Goal: Information Seeking & Learning: Learn about a topic

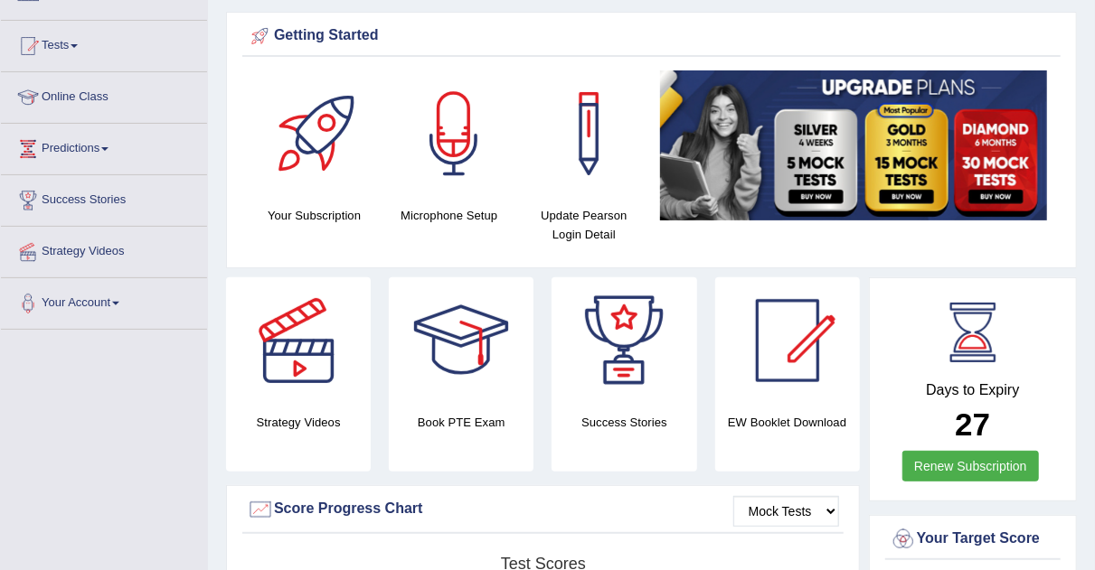
scroll to position [42, 0]
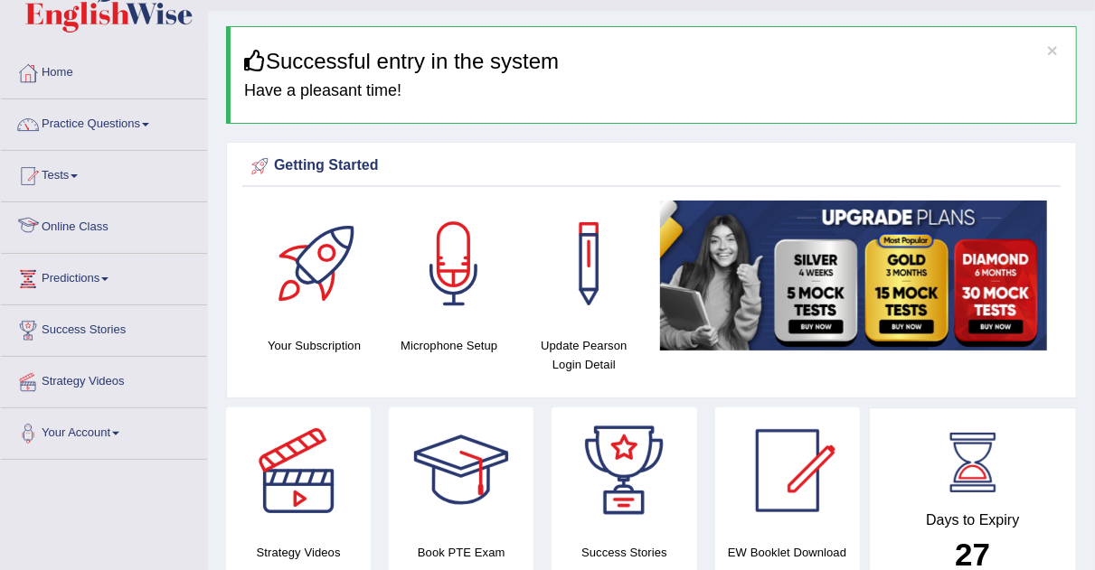
click at [93, 221] on link "Online Class" at bounding box center [104, 224] width 206 height 45
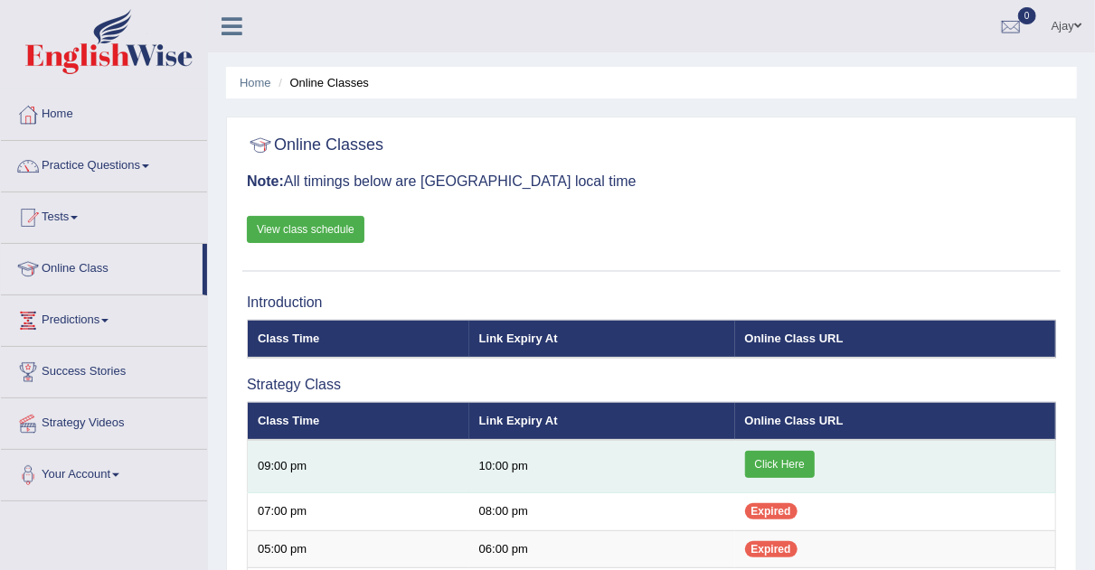
click at [784, 448] on td "Click Here" at bounding box center [895, 466] width 321 height 53
click at [779, 468] on link "Click Here" at bounding box center [780, 464] width 70 height 27
click at [776, 468] on link "Click Here" at bounding box center [780, 464] width 70 height 27
click at [793, 457] on link "Click Here" at bounding box center [780, 464] width 70 height 27
click at [781, 468] on link "Click Here" at bounding box center [780, 464] width 70 height 27
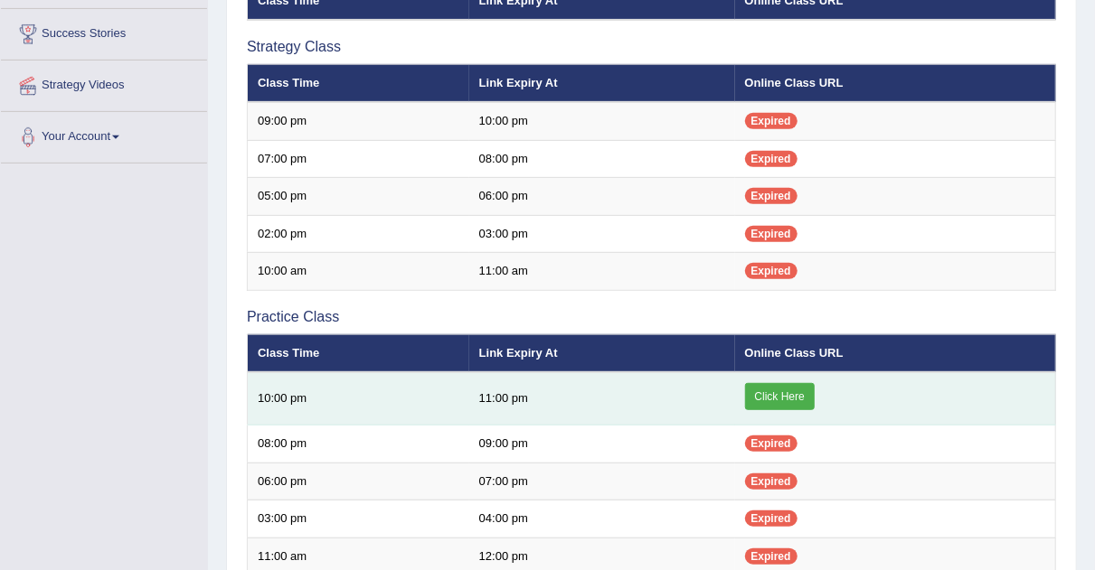
click at [779, 400] on link "Click Here" at bounding box center [780, 396] width 70 height 27
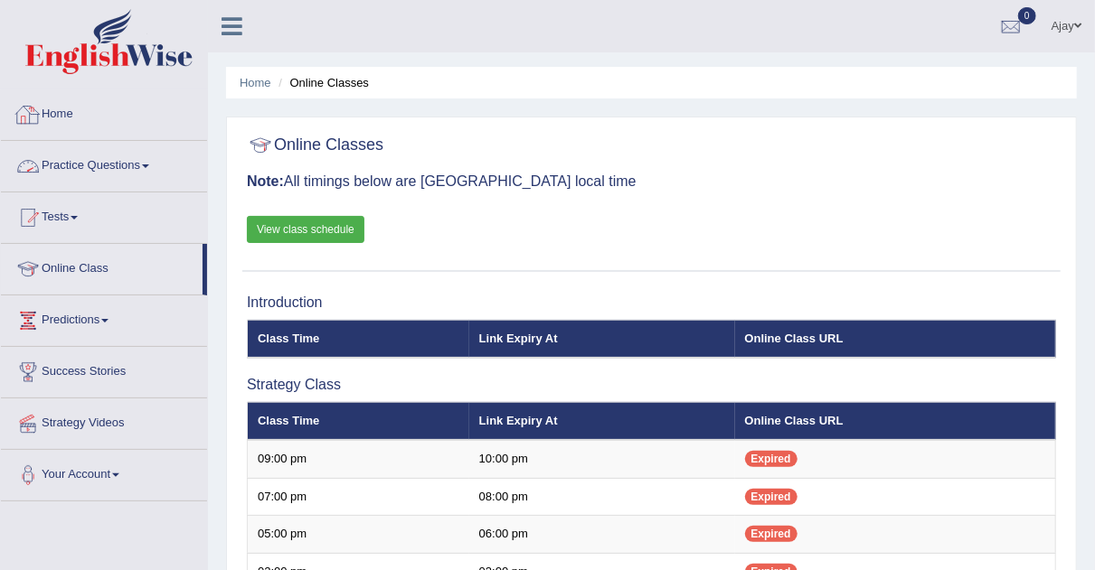
click at [108, 165] on link "Practice Questions" at bounding box center [104, 163] width 206 height 45
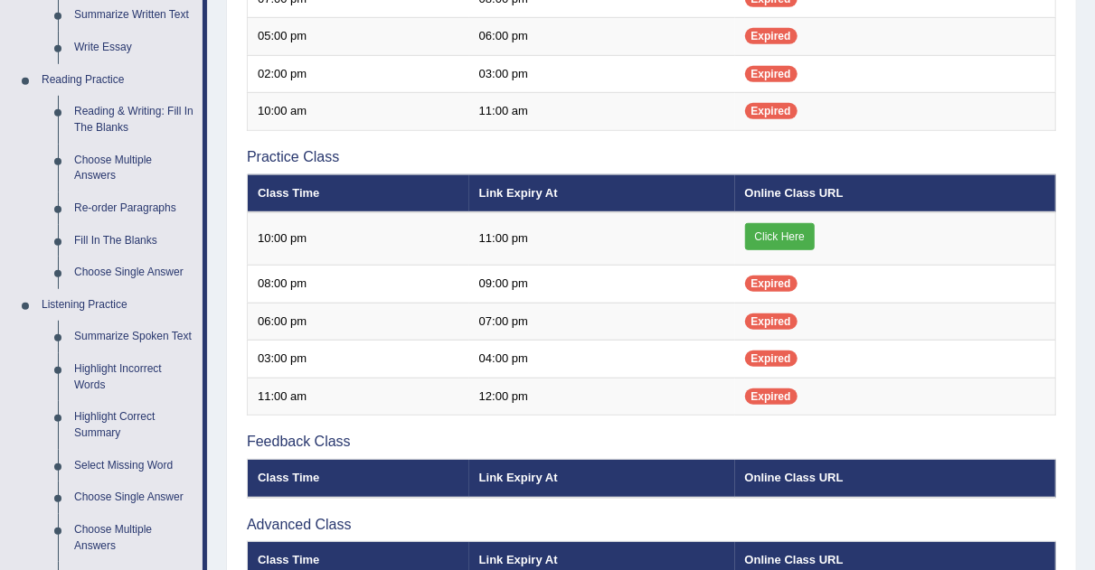
scroll to position [510, 0]
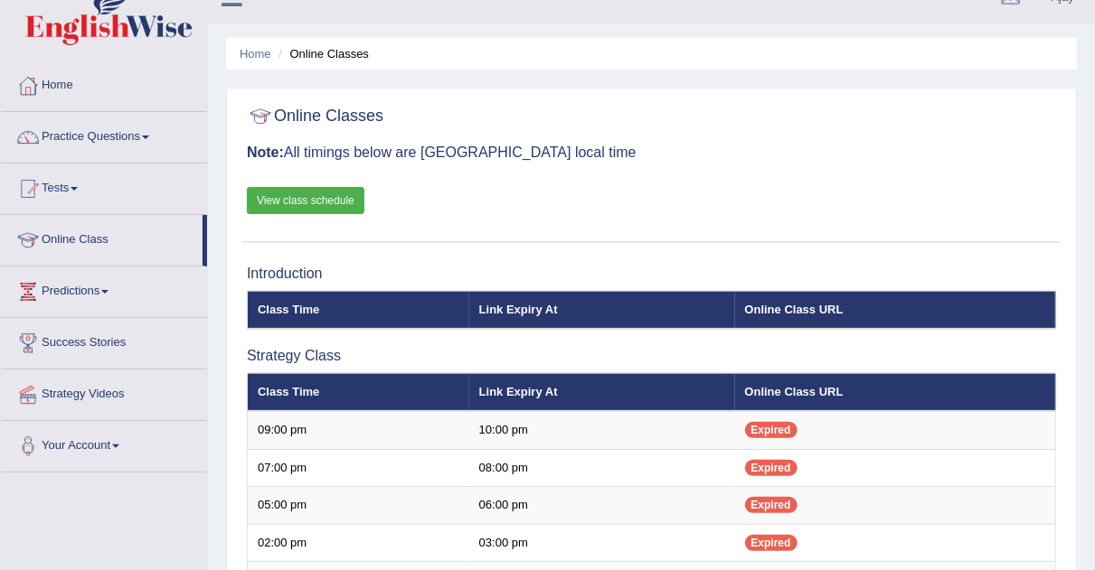
scroll to position [26, 0]
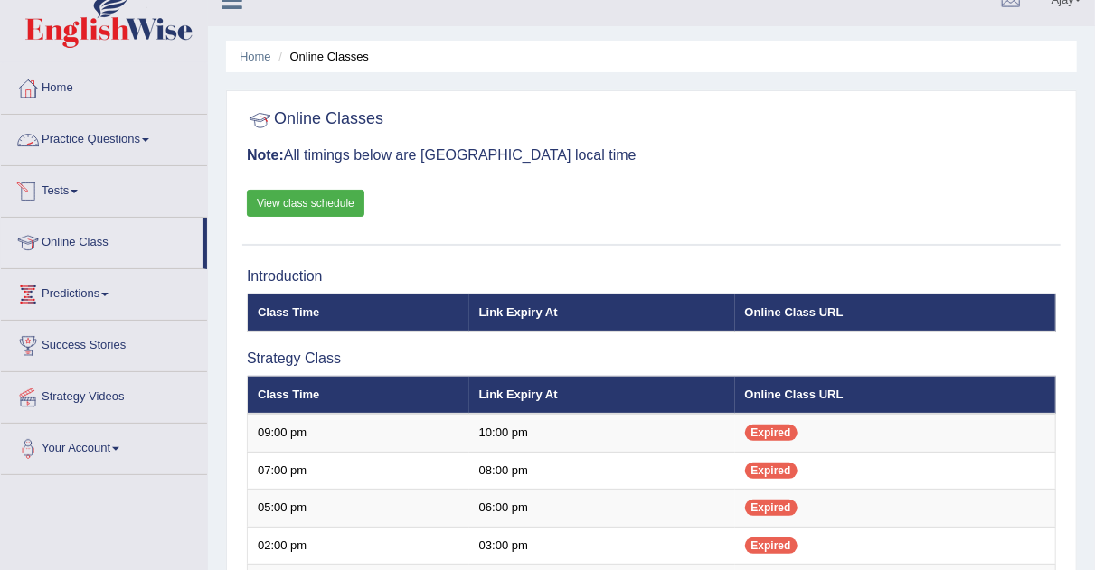
click at [138, 142] on link "Practice Questions" at bounding box center [104, 137] width 206 height 45
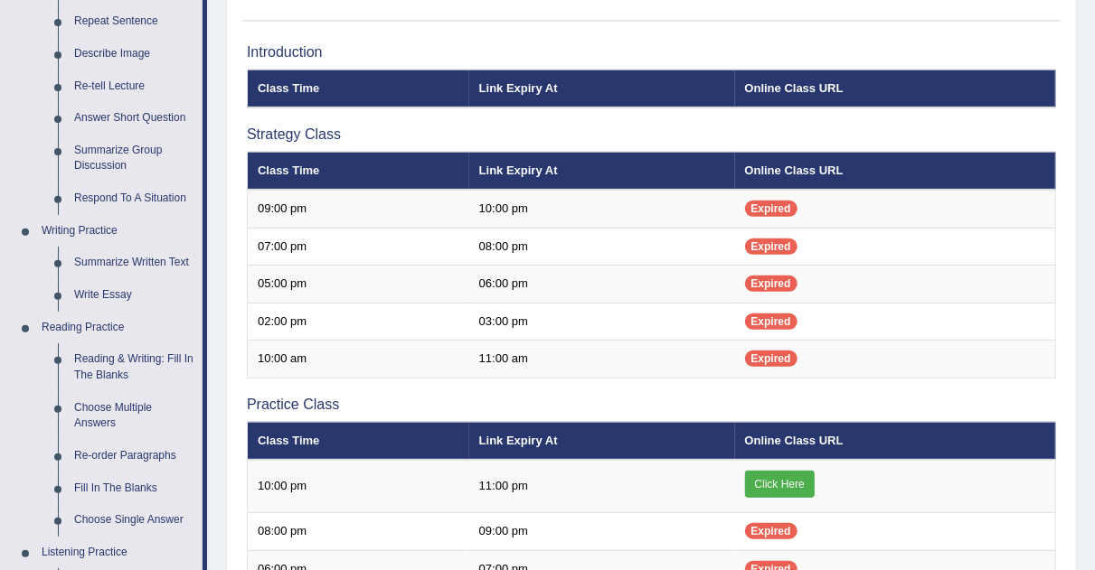
scroll to position [260, 0]
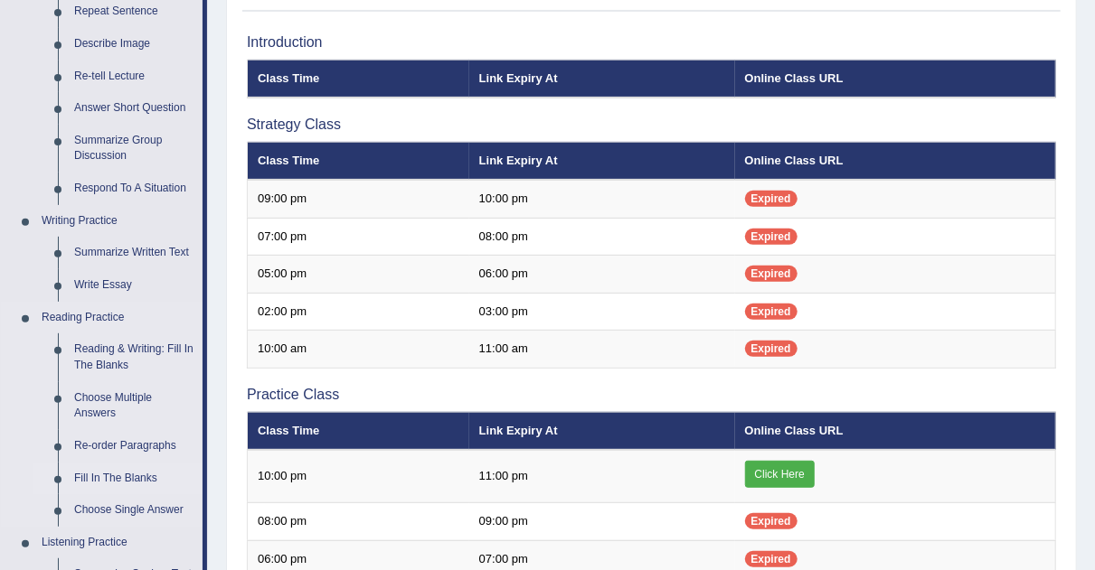
click at [106, 475] on link "Fill In The Blanks" at bounding box center [134, 479] width 136 height 33
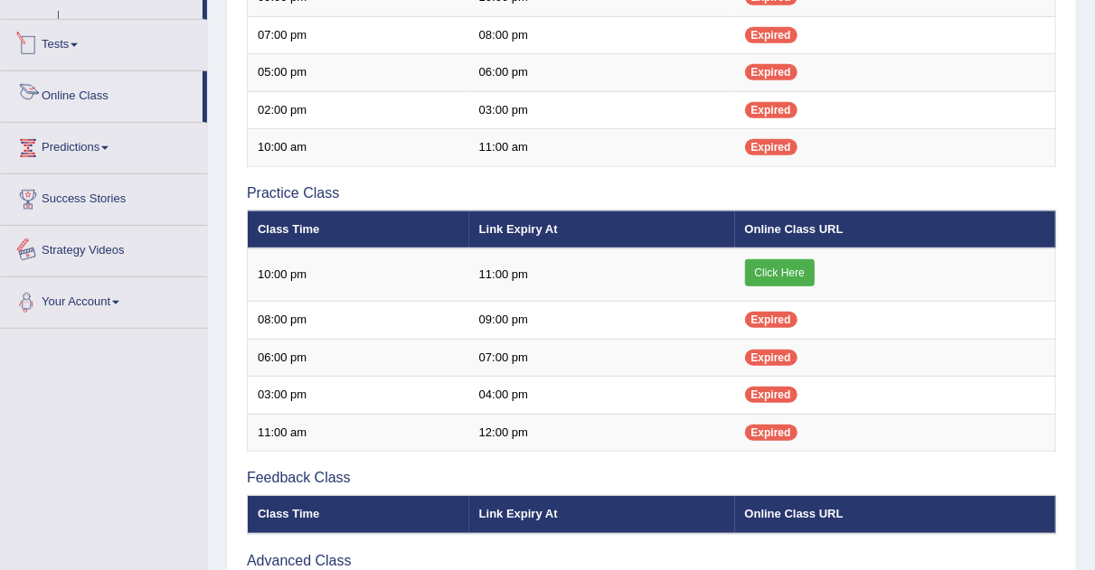
scroll to position [881, 0]
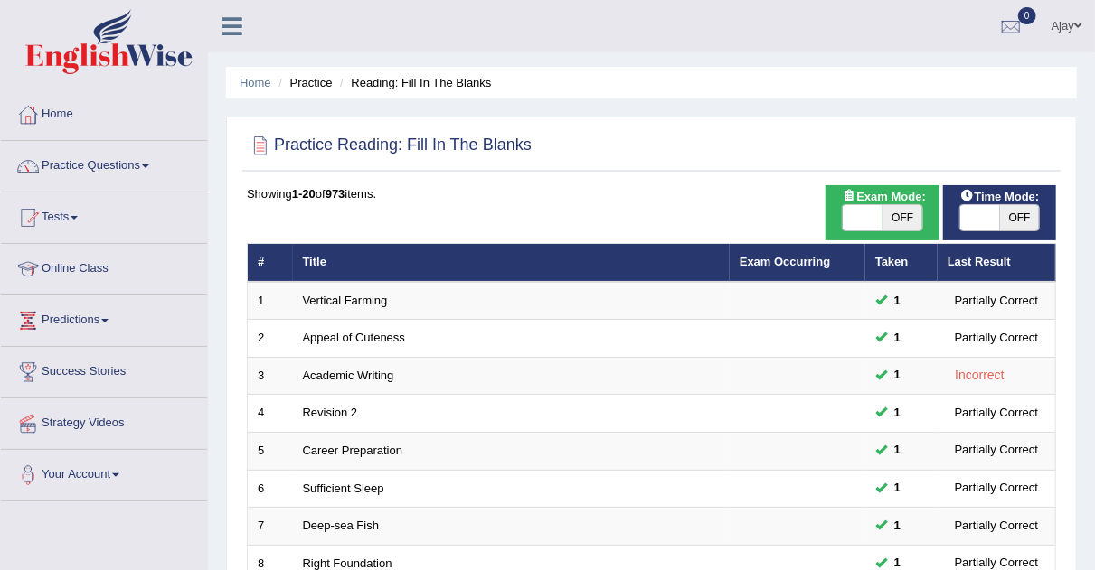
scroll to position [617, 0]
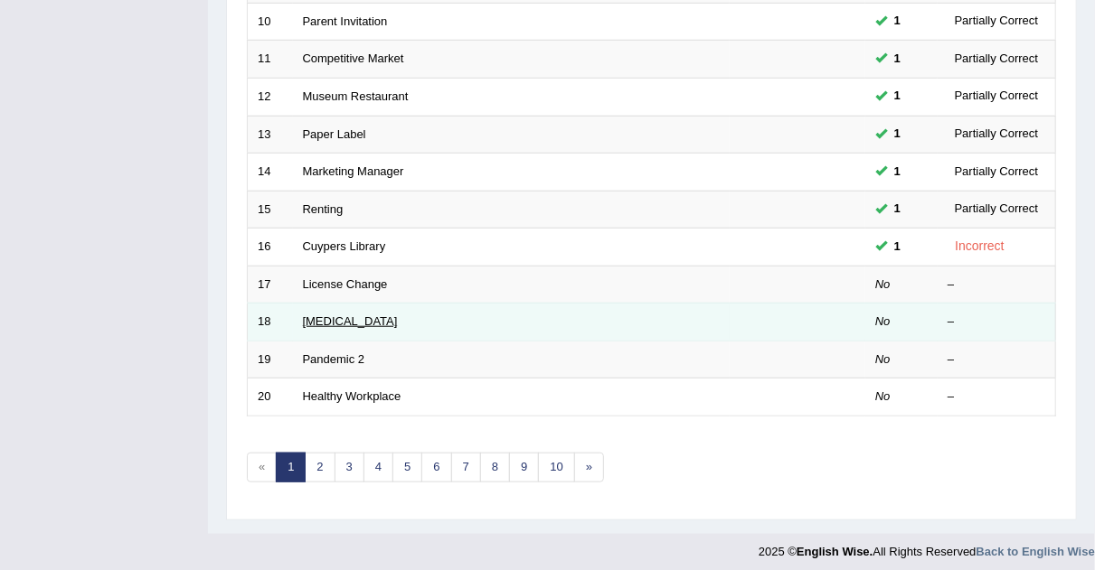
click at [359, 320] on link "[MEDICAL_DATA]" at bounding box center [350, 322] width 95 height 14
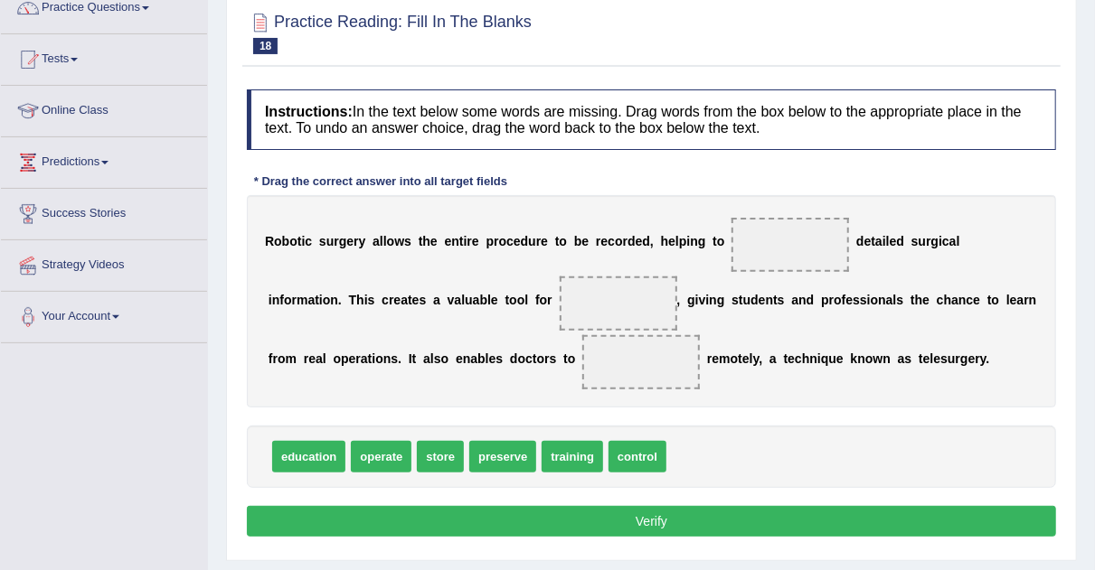
scroll to position [159, 0]
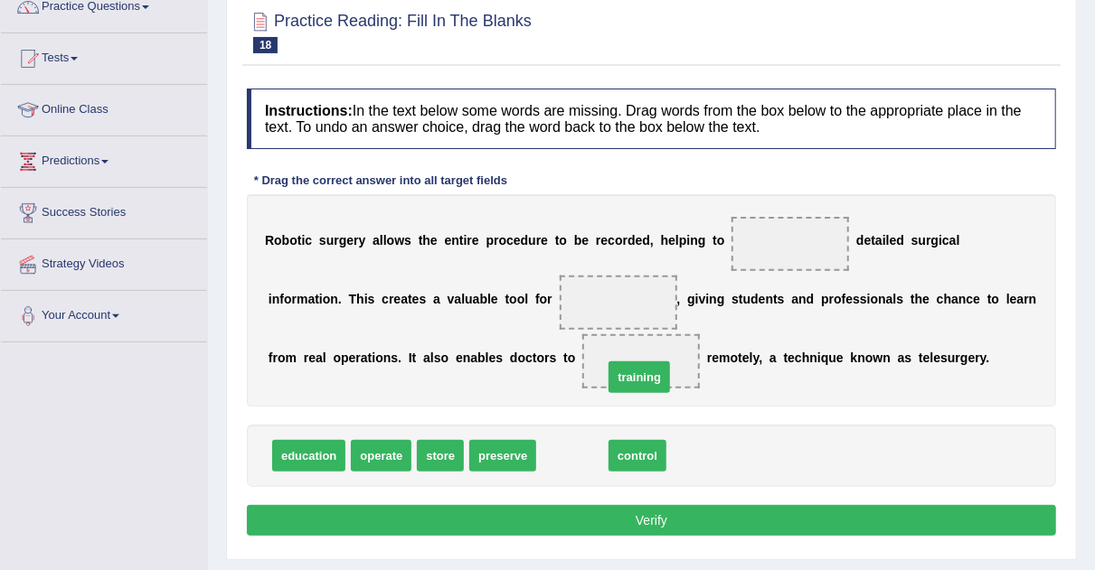
drag, startPoint x: 581, startPoint y: 447, endPoint x: 648, endPoint y: 368, distance: 103.2
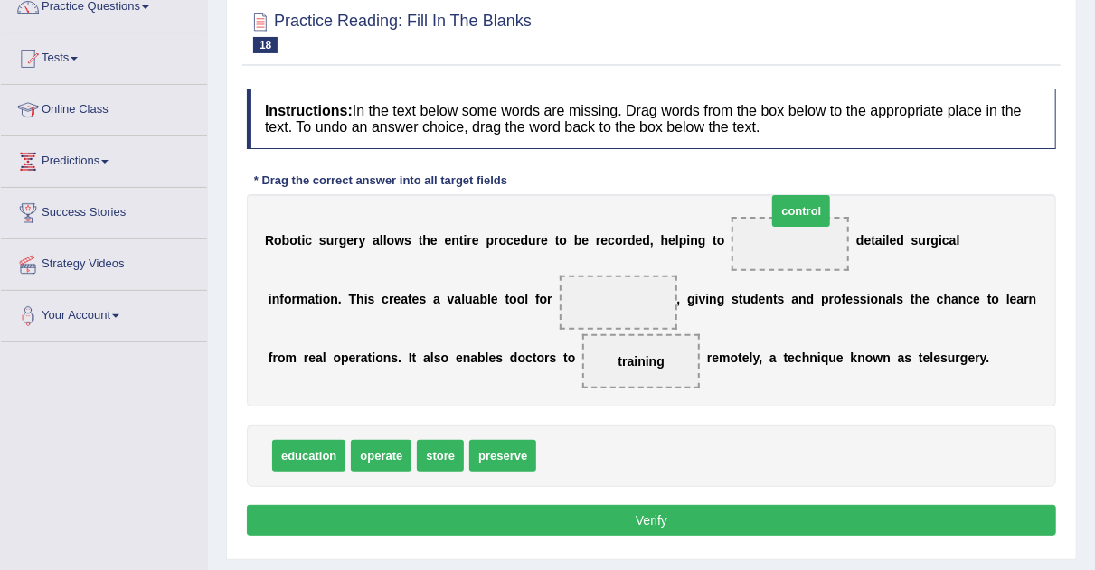
drag, startPoint x: 561, startPoint y: 446, endPoint x: 788, endPoint y: 210, distance: 327.3
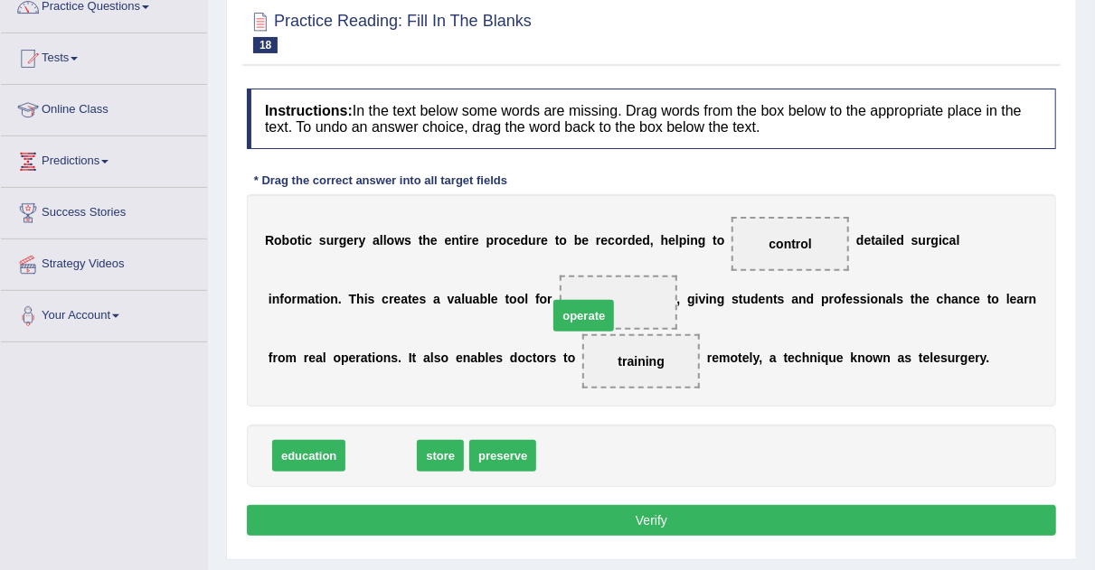
drag, startPoint x: 396, startPoint y: 450, endPoint x: 598, endPoint y: 311, distance: 245.7
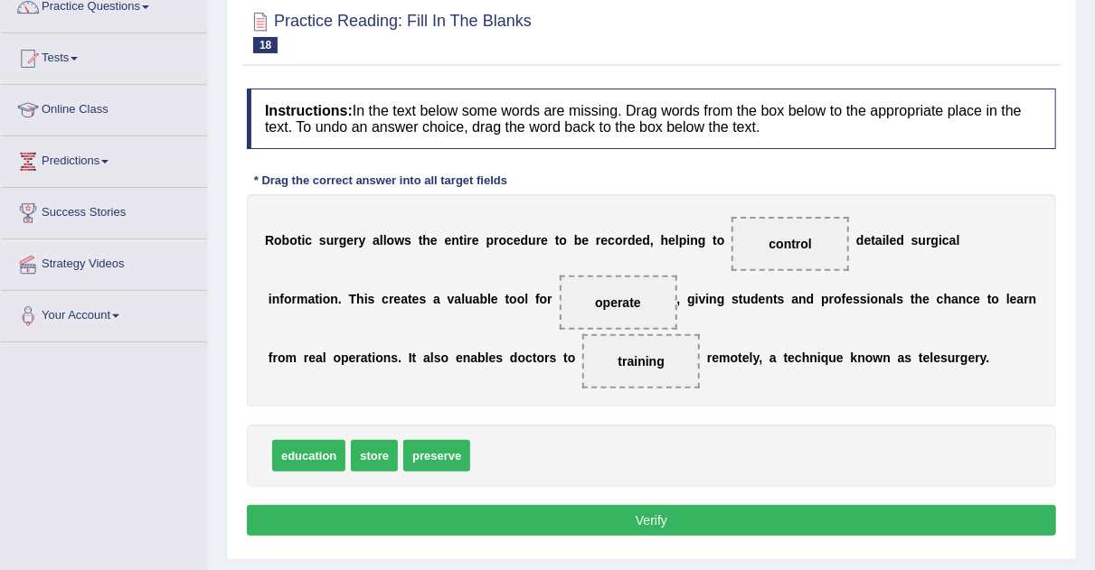
click at [614, 517] on button "Verify" at bounding box center [651, 520] width 809 height 31
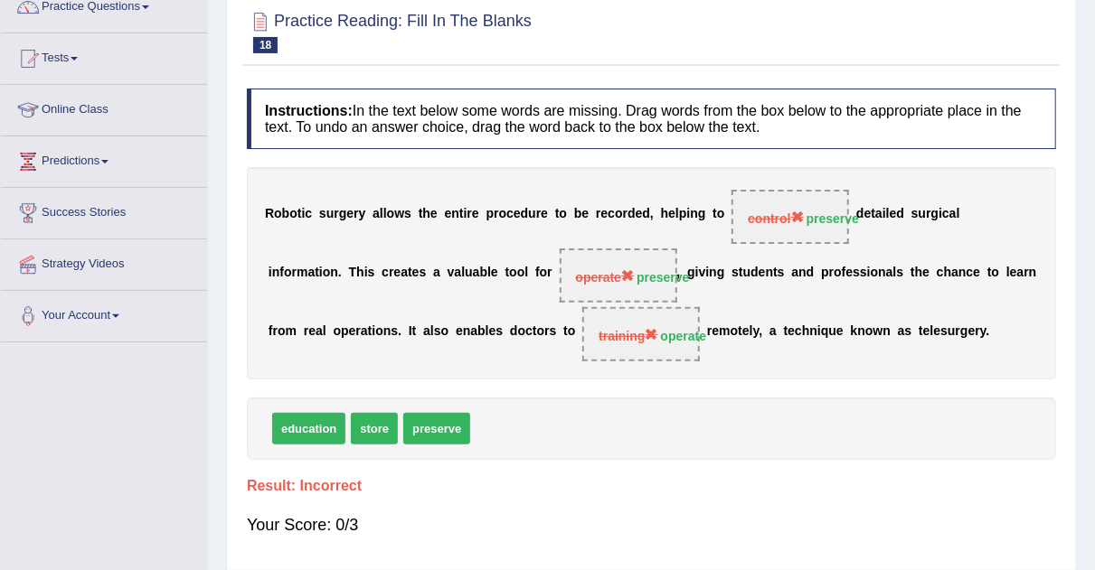
click at [614, 517] on div "Your Score: 0/3" at bounding box center [651, 524] width 809 height 43
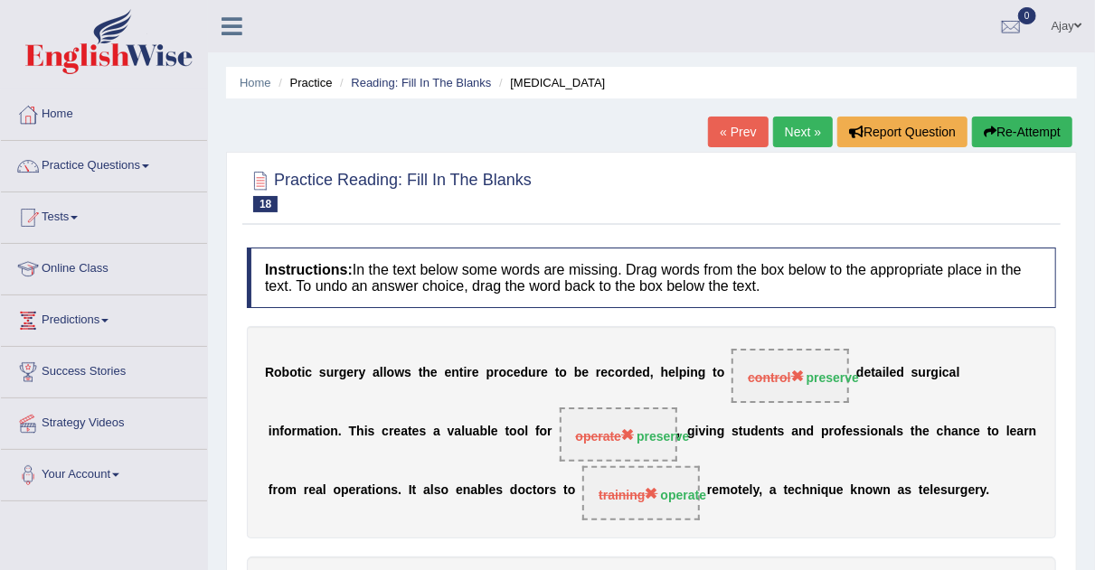
click at [804, 122] on link "Next »" at bounding box center [803, 132] width 60 height 31
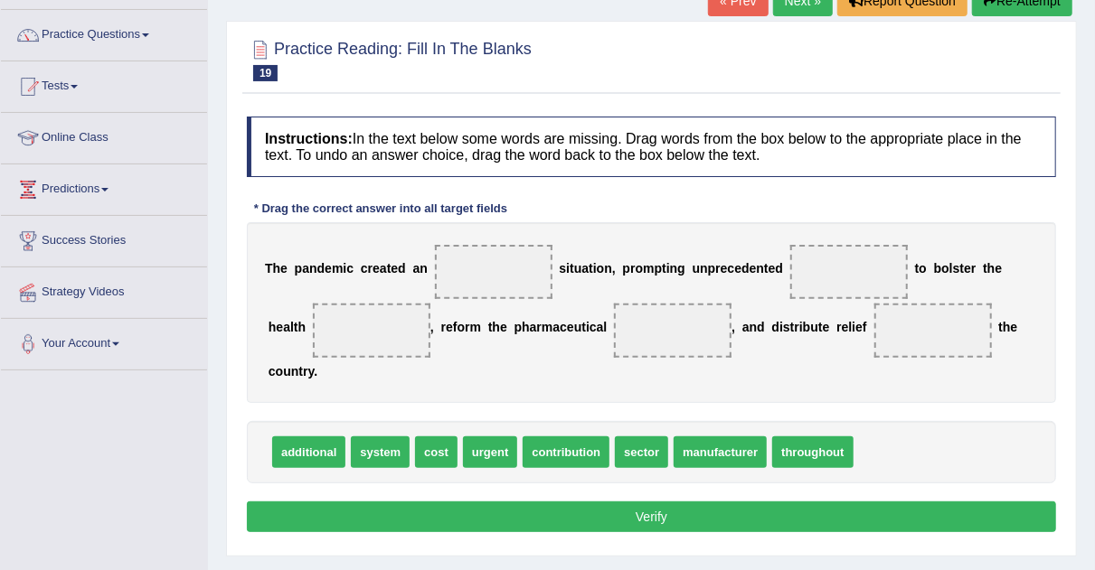
scroll to position [138, 0]
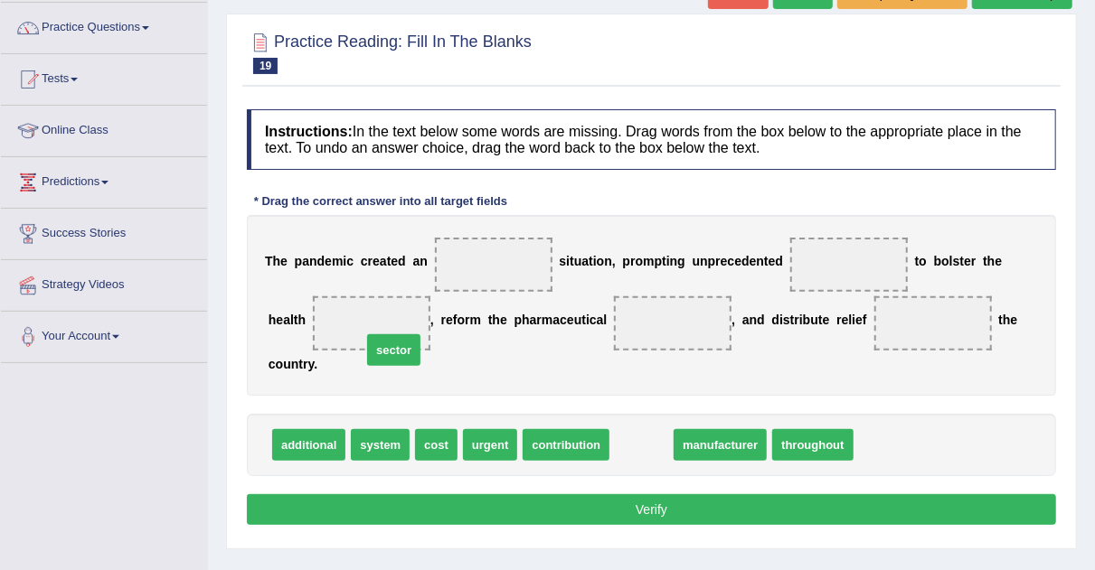
drag, startPoint x: 637, startPoint y: 436, endPoint x: 368, endPoint y: 338, distance: 286.5
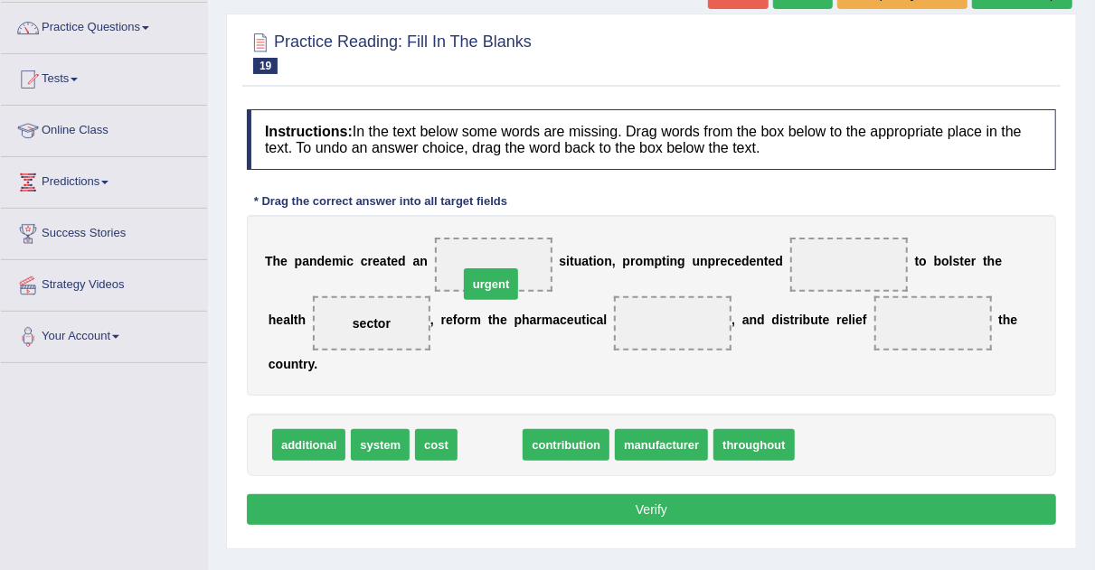
drag, startPoint x: 480, startPoint y: 446, endPoint x: 480, endPoint y: 282, distance: 163.6
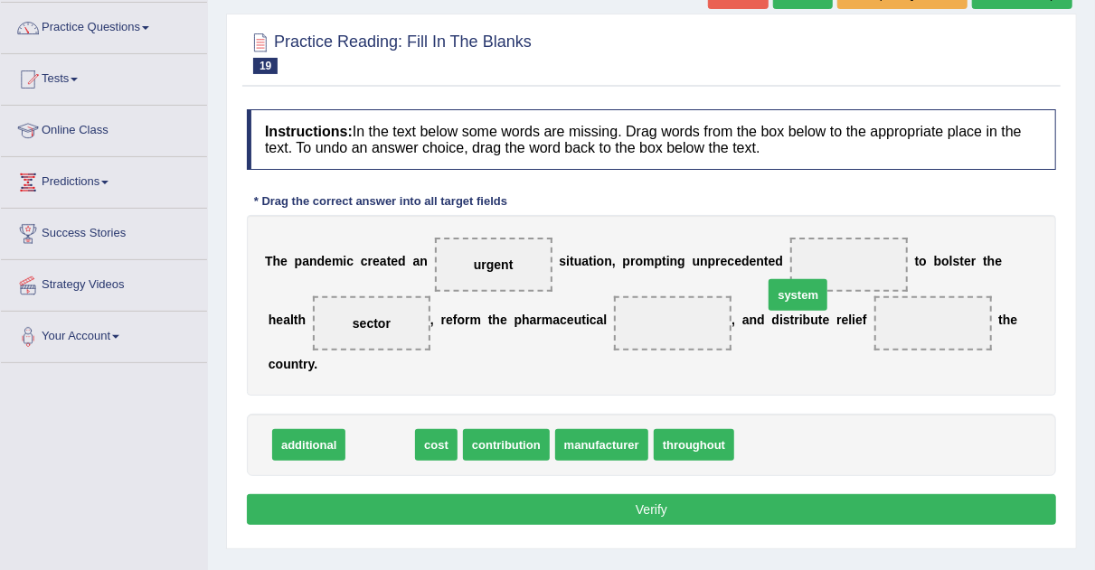
drag, startPoint x: 364, startPoint y: 448, endPoint x: 802, endPoint y: 286, distance: 466.8
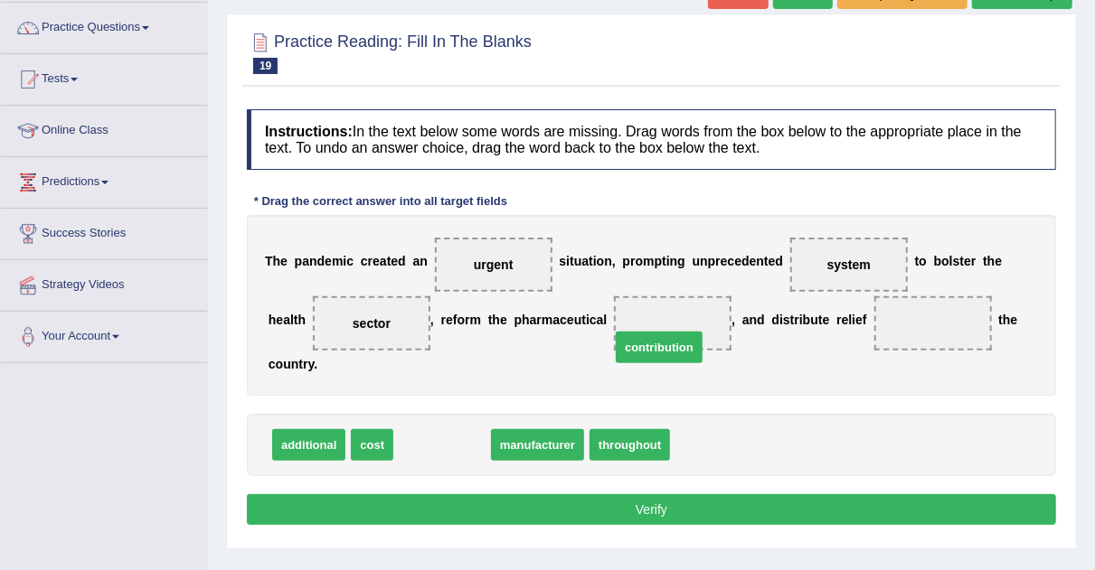
drag, startPoint x: 456, startPoint y: 443, endPoint x: 673, endPoint y: 334, distance: 243.0
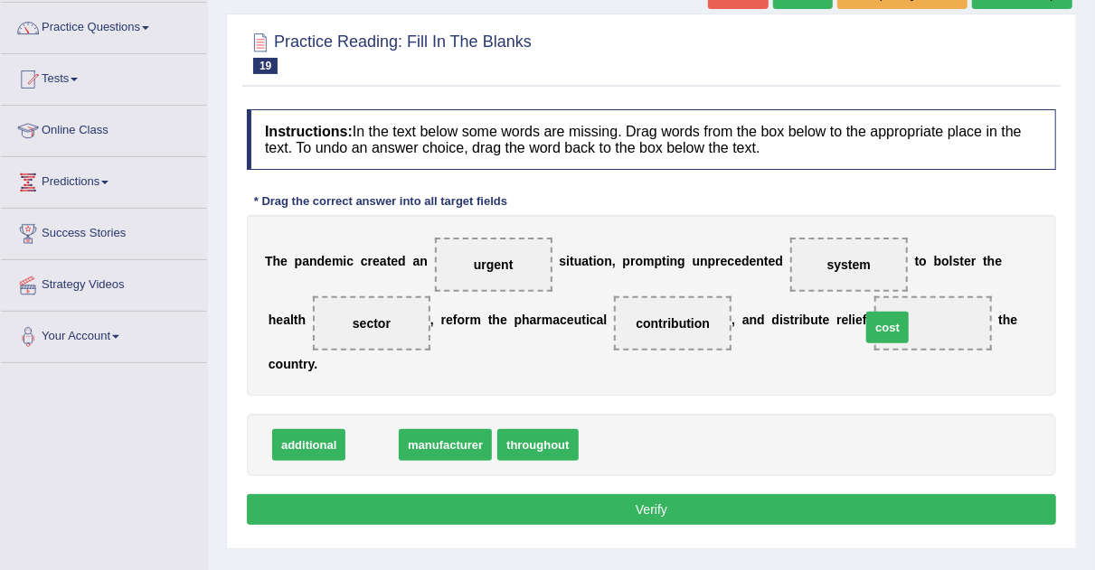
drag, startPoint x: 364, startPoint y: 447, endPoint x: 879, endPoint y: 331, distance: 527.4
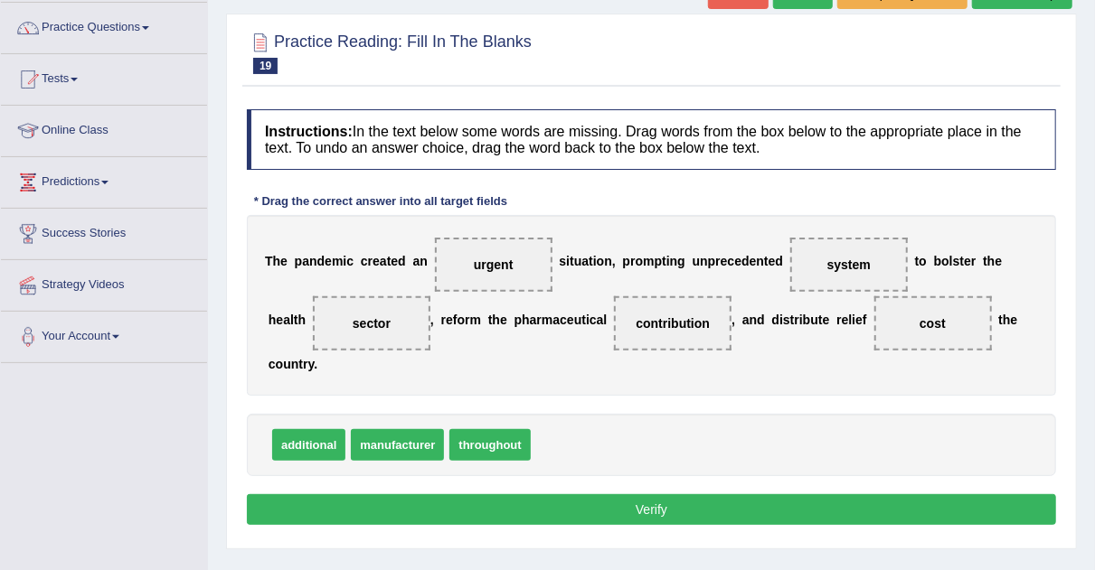
click at [693, 512] on button "Verify" at bounding box center [651, 509] width 809 height 31
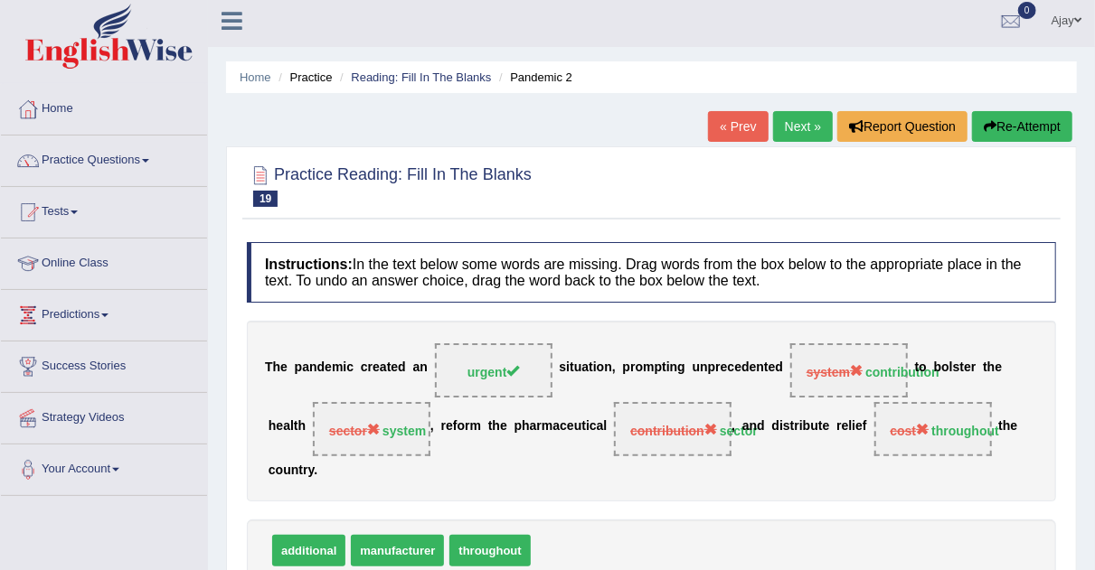
scroll to position [0, 0]
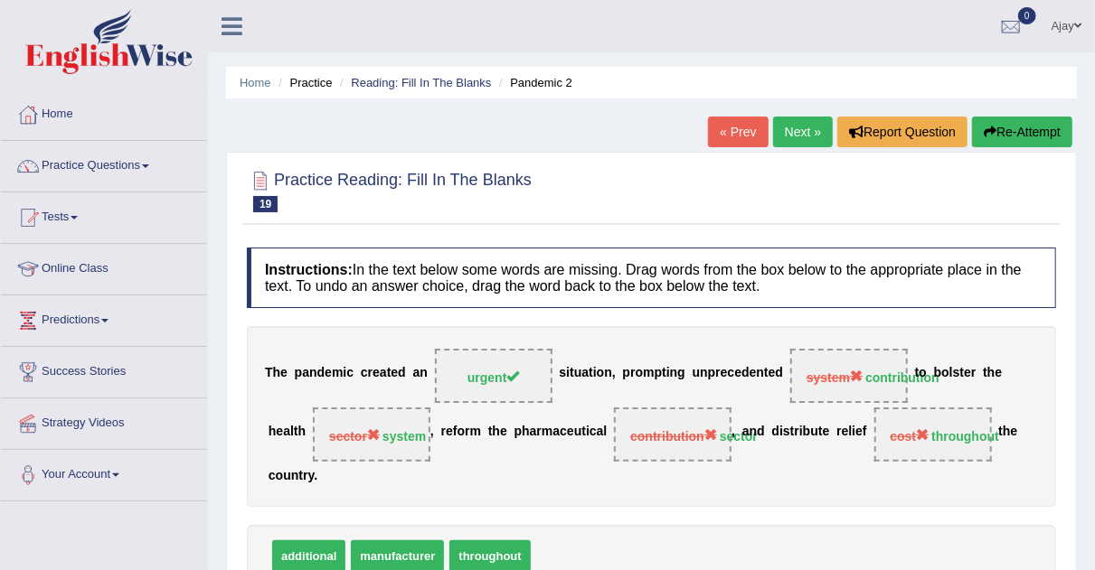
drag, startPoint x: 1107, startPoint y: 155, endPoint x: 1107, endPoint y: 48, distance: 107.6
click at [1095, 48] on html "Toggle navigation Home Practice Questions Speaking Practice Read Aloud Repeat S…" at bounding box center [547, 285] width 1095 height 570
click at [800, 127] on link "Next »" at bounding box center [803, 132] width 60 height 31
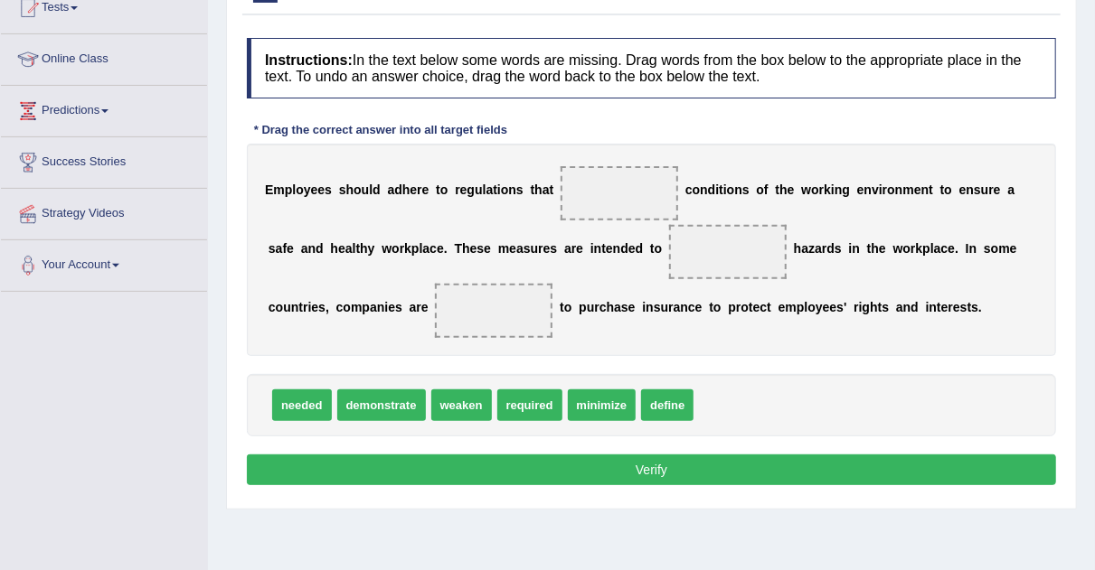
scroll to position [213, 0]
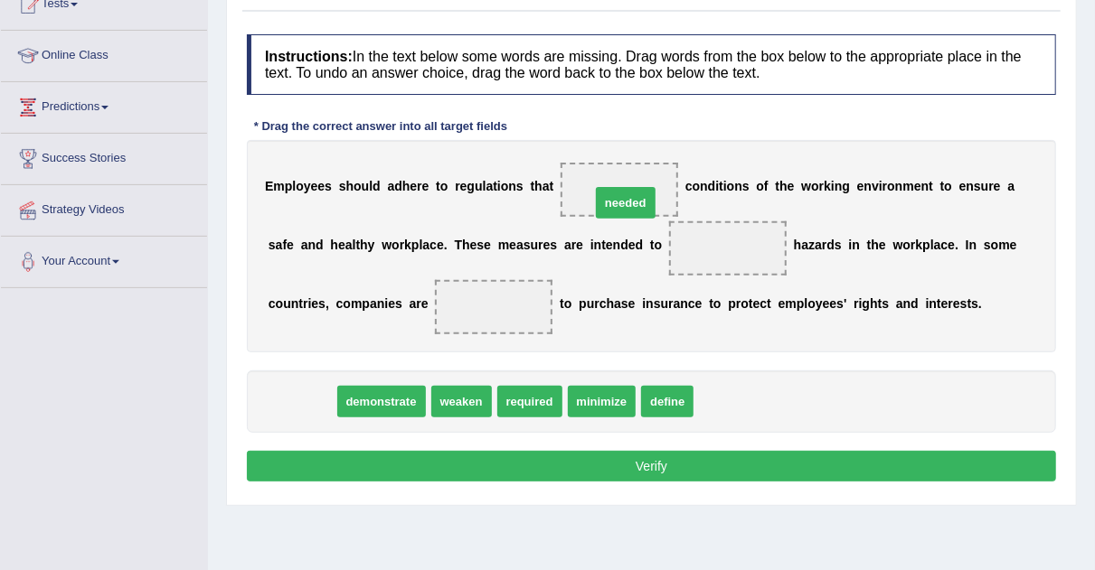
drag, startPoint x: 304, startPoint y: 404, endPoint x: 632, endPoint y: 192, distance: 390.9
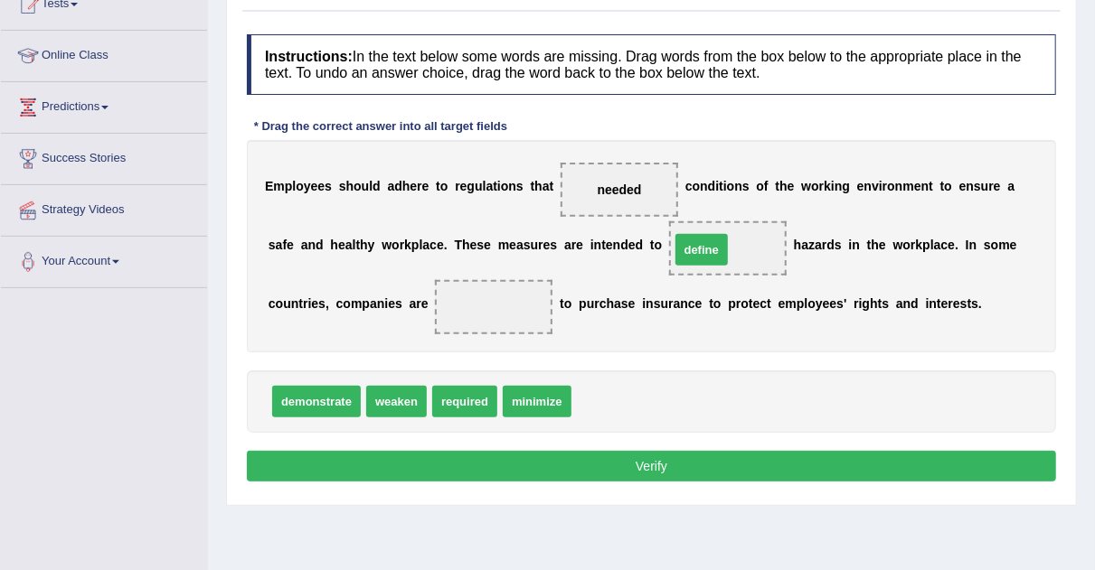
drag, startPoint x: 611, startPoint y: 403, endPoint x: 715, endPoint y: 239, distance: 194.6
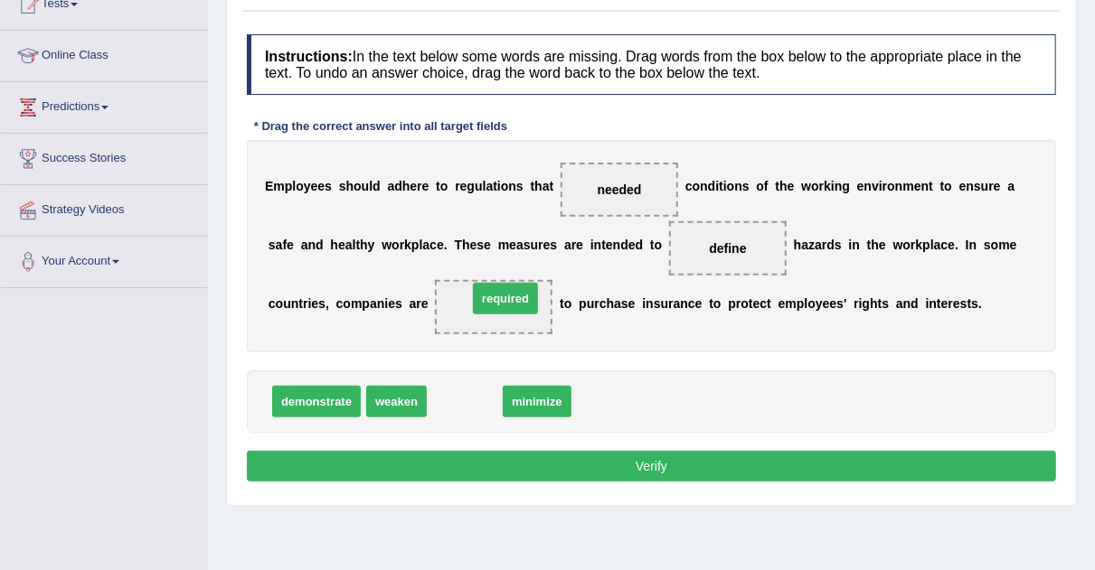
drag, startPoint x: 462, startPoint y: 400, endPoint x: 498, endPoint y: 300, distance: 105.8
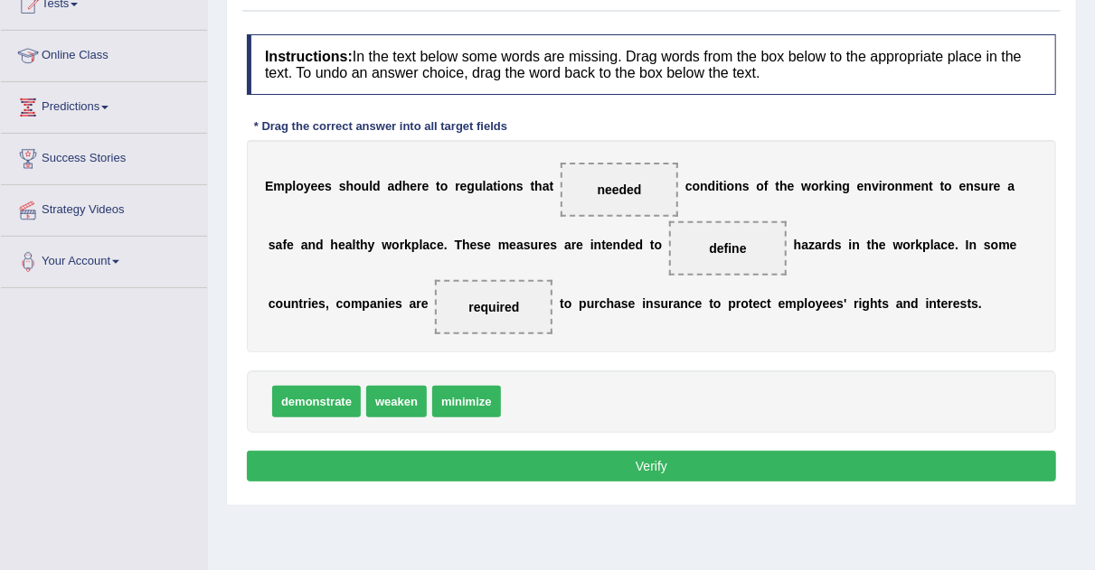
click at [542, 454] on button "Verify" at bounding box center [651, 466] width 809 height 31
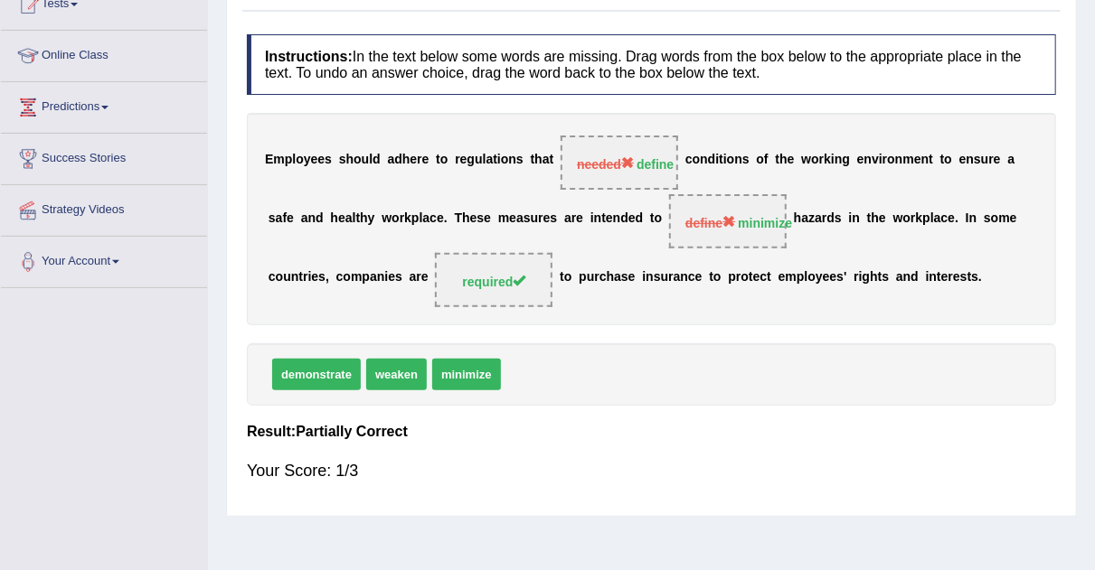
scroll to position [0, 0]
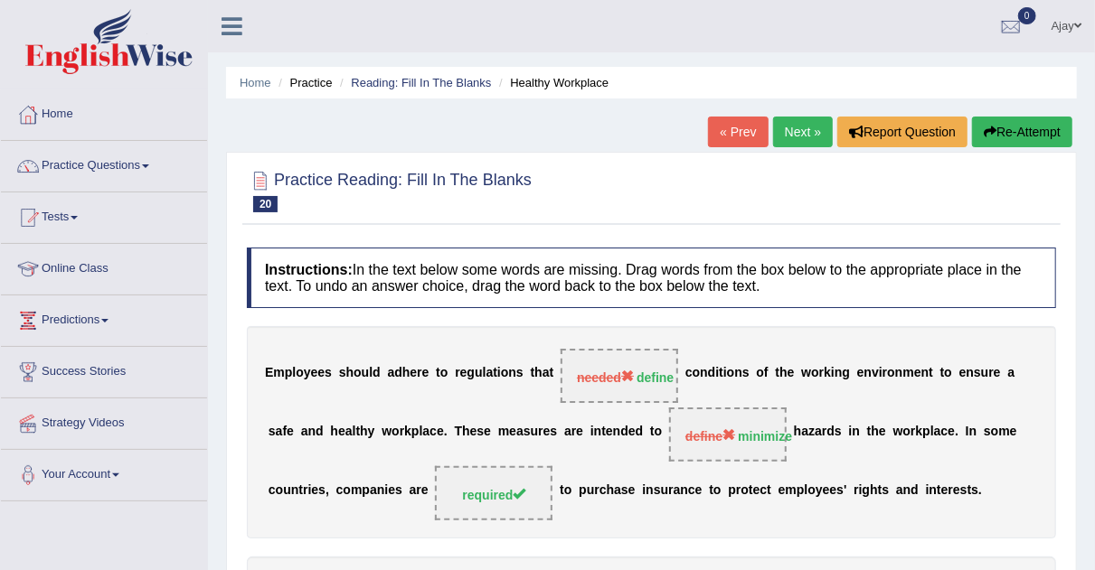
click at [776, 134] on link "Next »" at bounding box center [803, 132] width 60 height 31
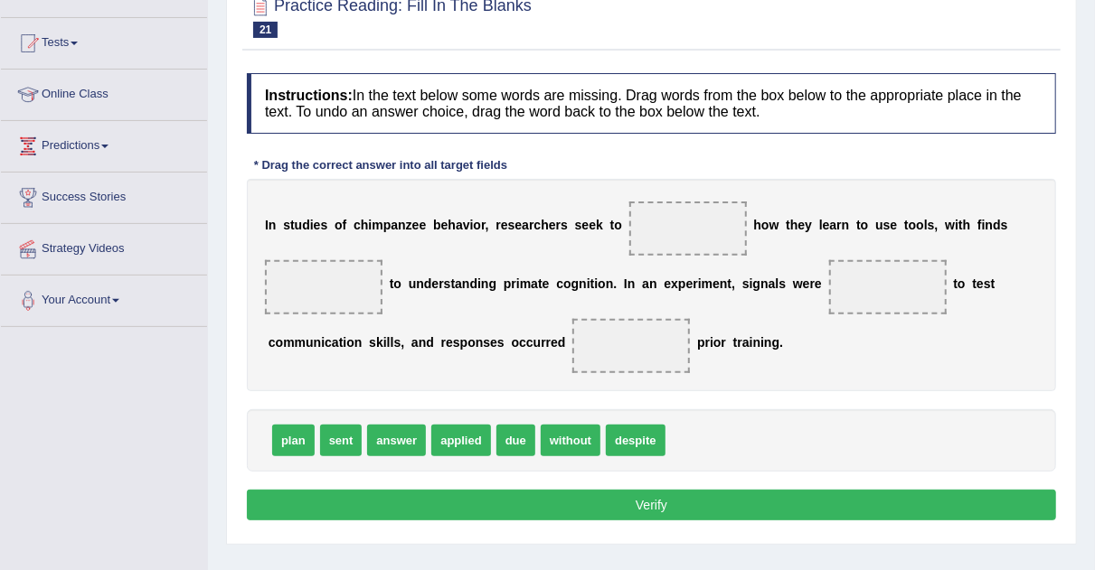
scroll to position [175, 0]
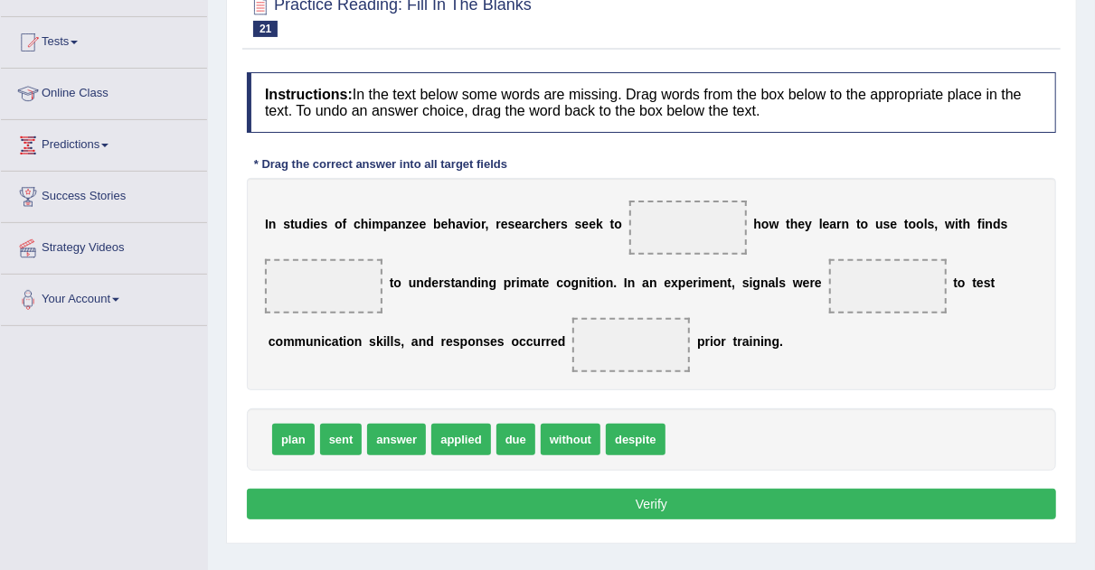
drag, startPoint x: 1107, startPoint y: 94, endPoint x: 1108, endPoint y: 194, distance: 100.3
click at [1095, 194] on html "Toggle navigation Home Practice Questions Speaking Practice Read Aloud Repeat S…" at bounding box center [547, 110] width 1095 height 570
drag, startPoint x: 308, startPoint y: 438, endPoint x: 895, endPoint y: 286, distance: 606.0
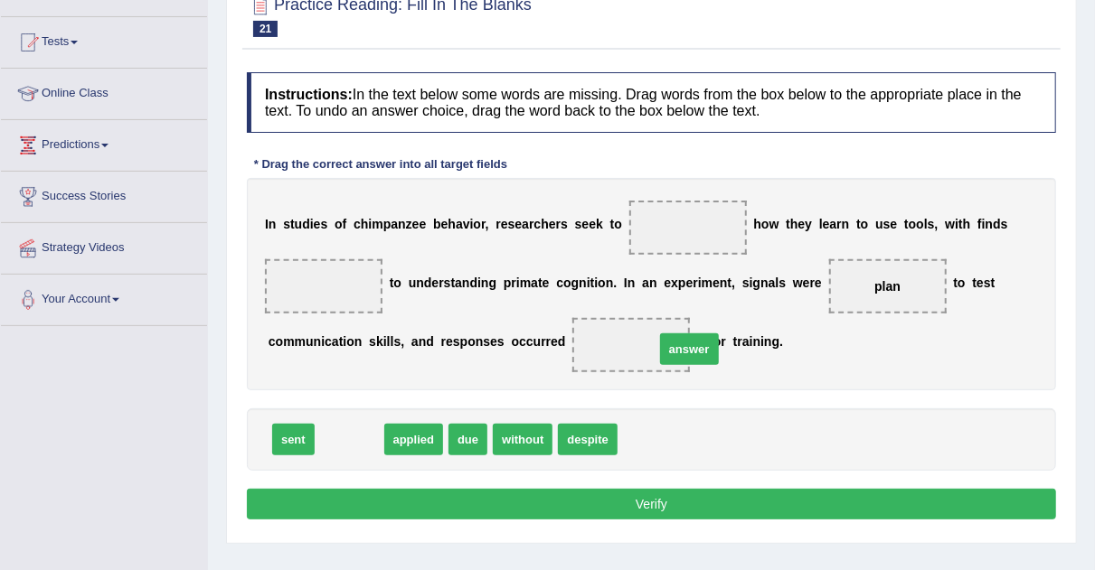
drag, startPoint x: 364, startPoint y: 441, endPoint x: 704, endPoint y: 349, distance: 352.2
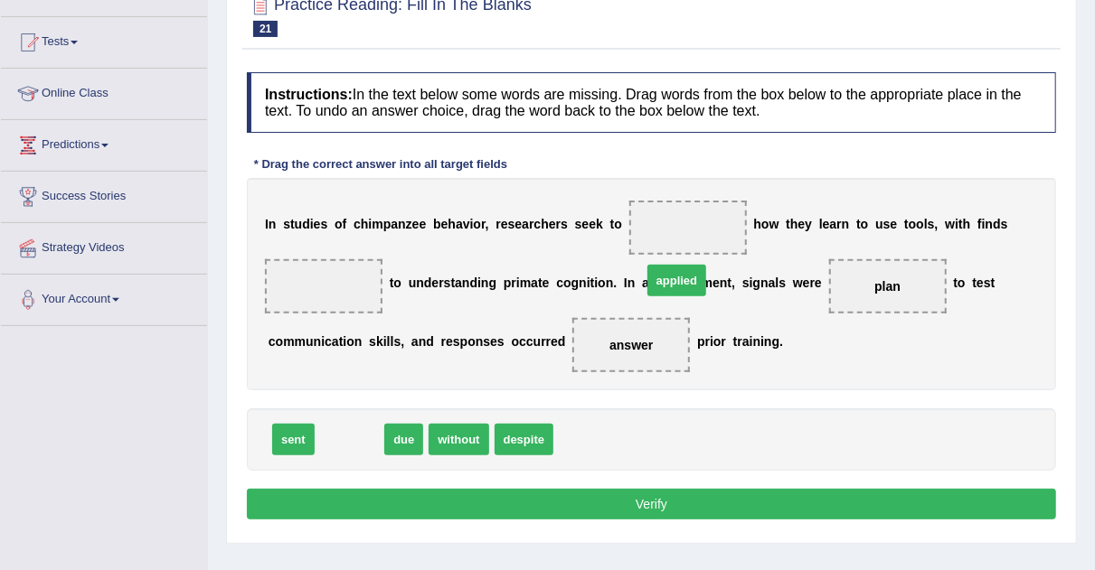
drag, startPoint x: 345, startPoint y: 434, endPoint x: 693, endPoint y: 244, distance: 396.4
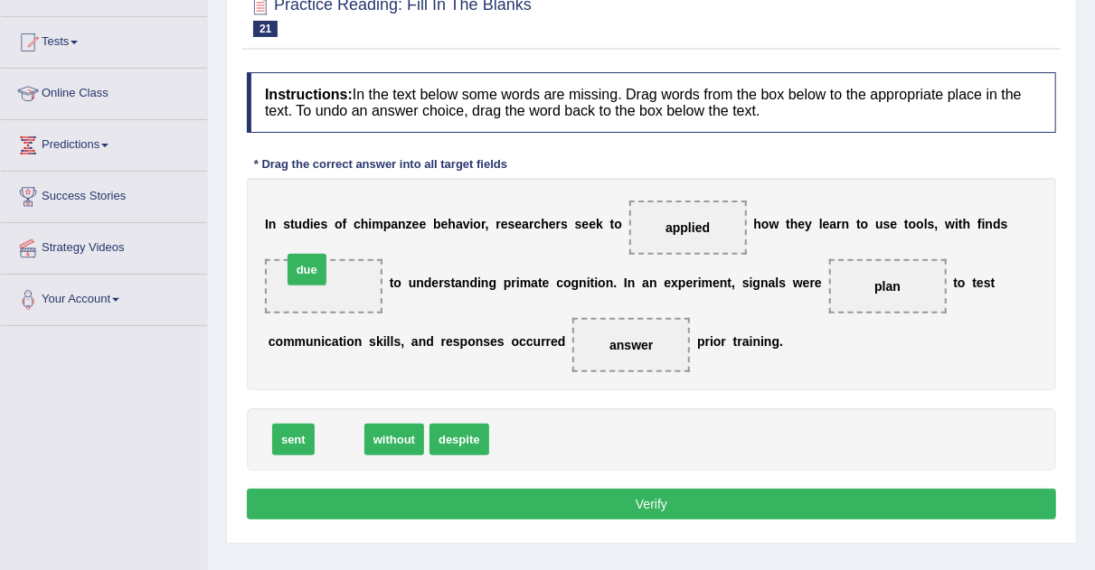
drag, startPoint x: 343, startPoint y: 432, endPoint x: 306, endPoint y: 266, distance: 170.2
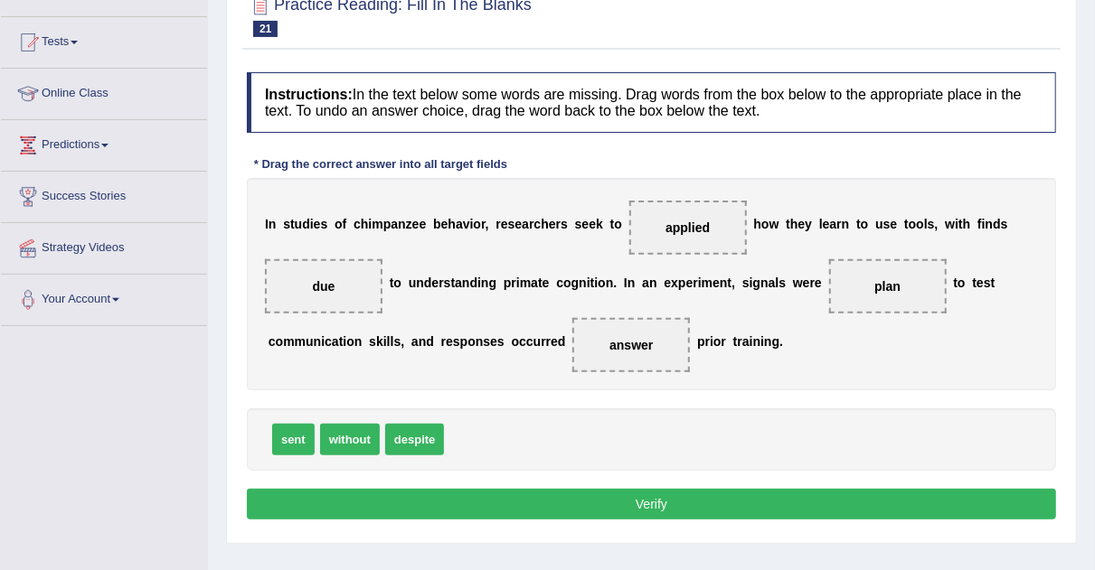
click at [501, 515] on button "Verify" at bounding box center [651, 504] width 809 height 31
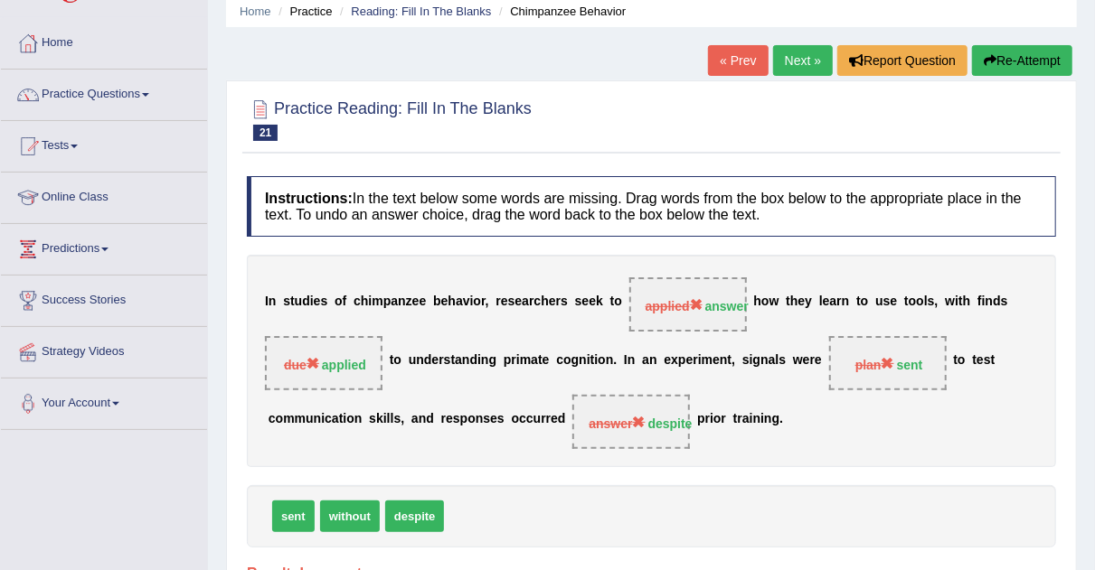
scroll to position [53, 0]
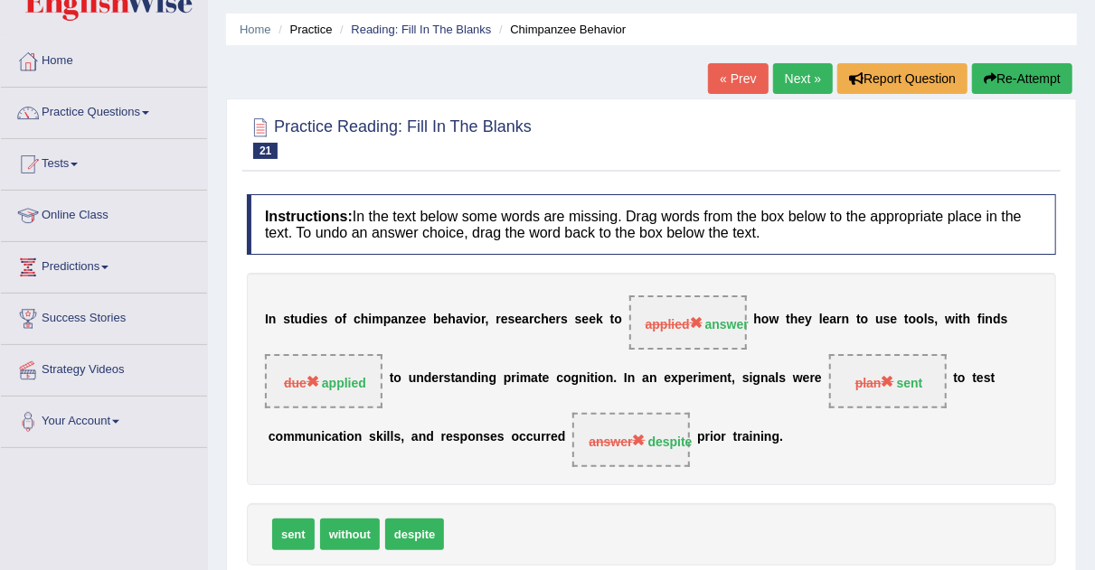
click at [797, 81] on link "Next »" at bounding box center [803, 78] width 60 height 31
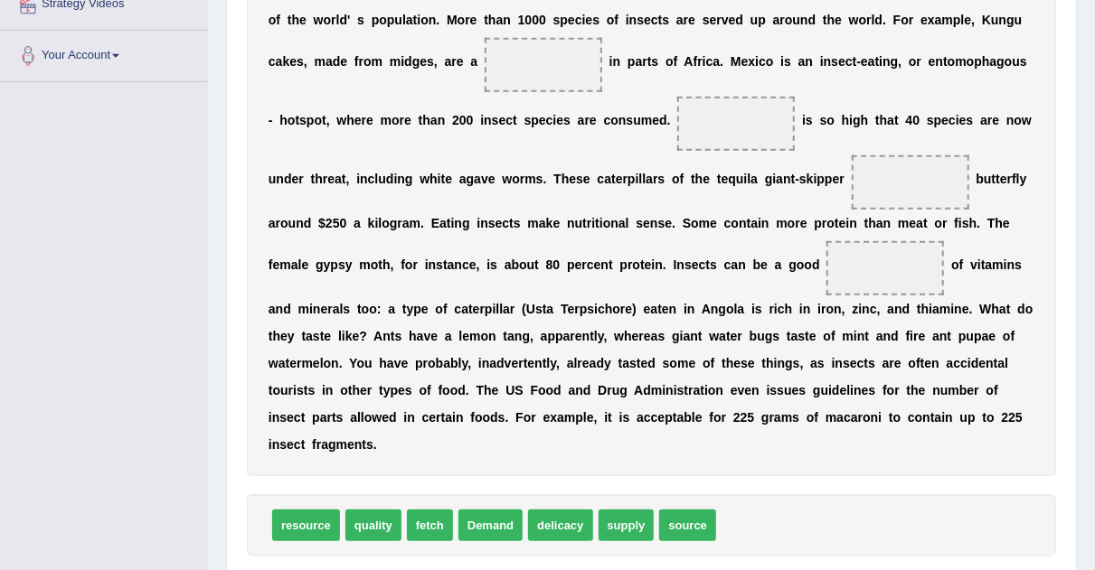
scroll to position [423, 0]
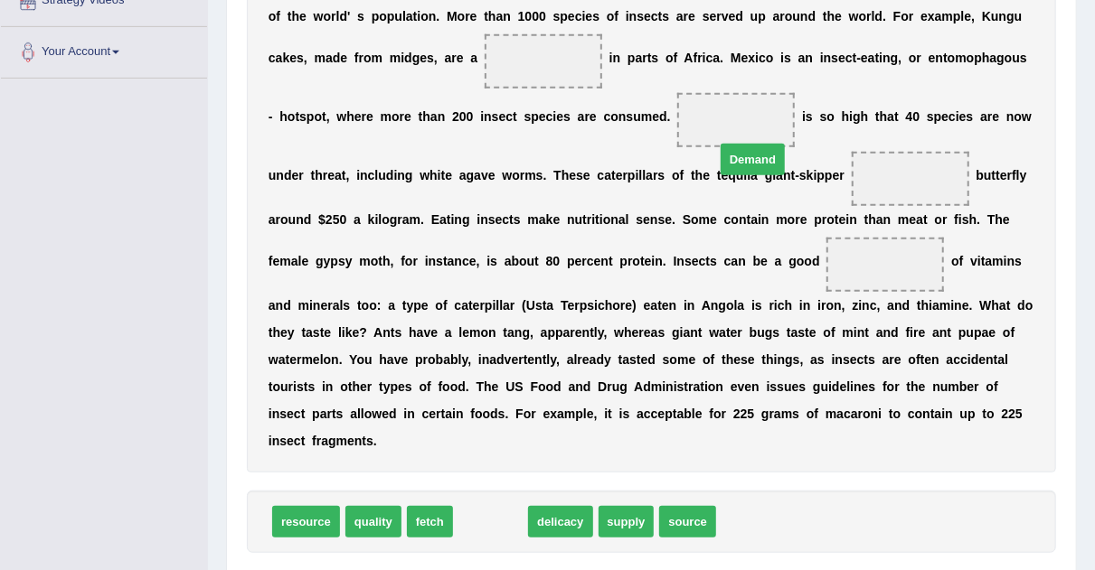
drag, startPoint x: 496, startPoint y: 527, endPoint x: 740, endPoint y: 129, distance: 466.6
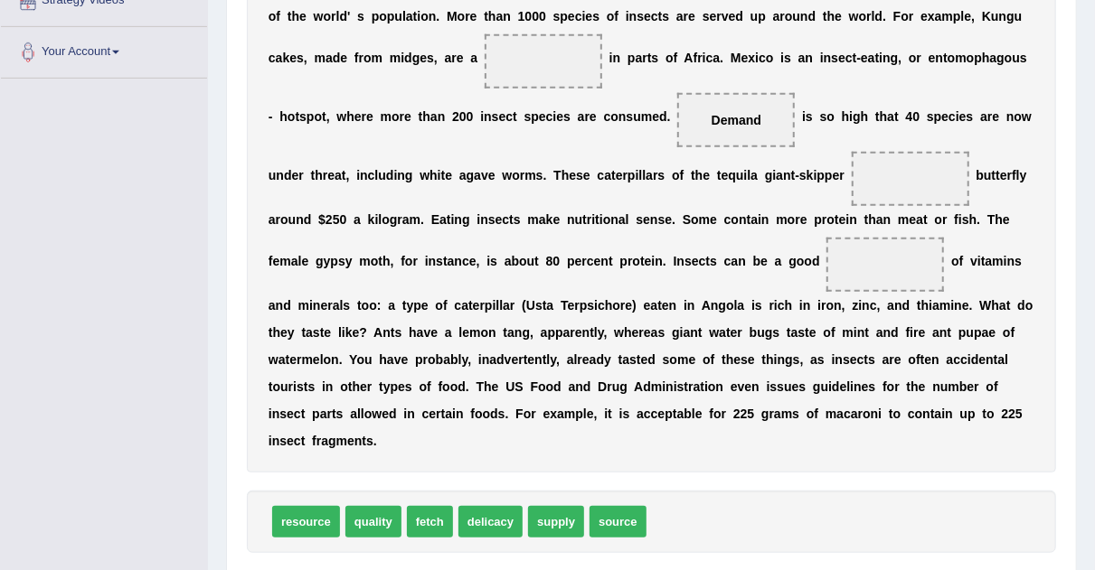
drag, startPoint x: 1089, startPoint y: 268, endPoint x: 1095, endPoint y: 296, distance: 28.5
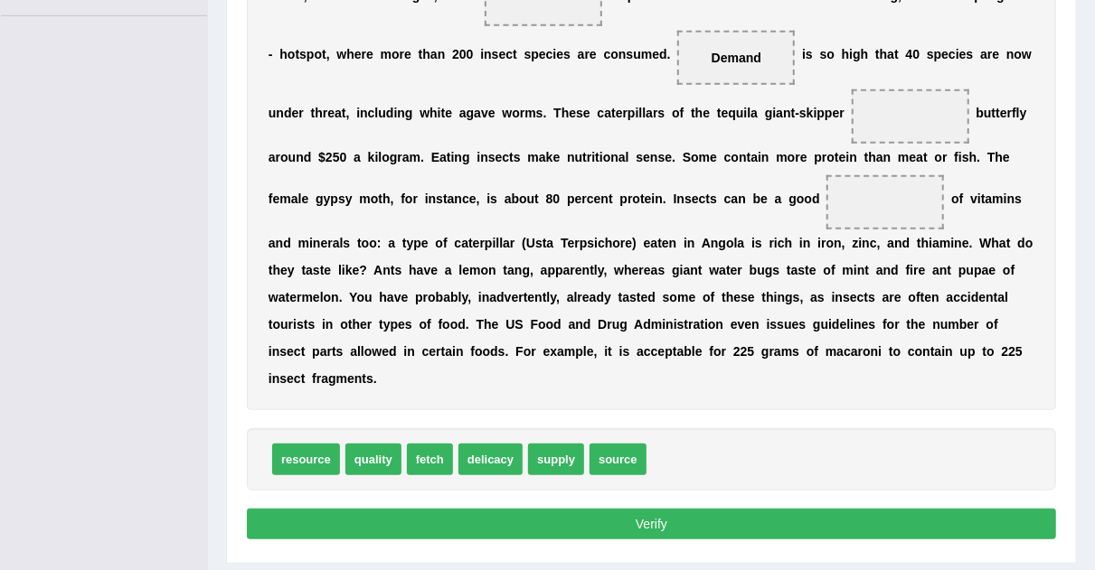
scroll to position [486, 0]
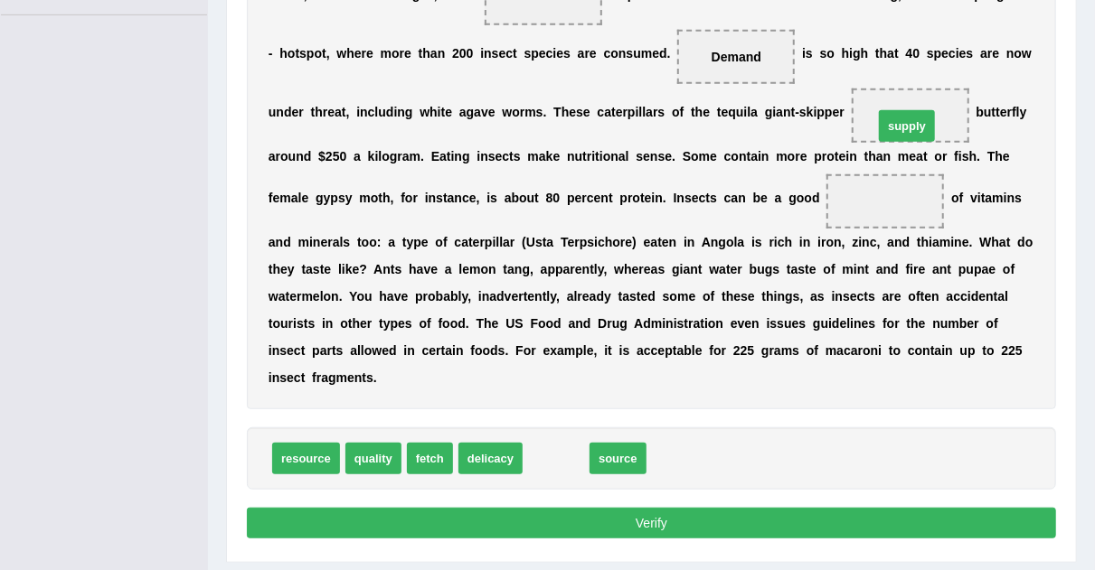
drag, startPoint x: 551, startPoint y: 452, endPoint x: 905, endPoint y: 114, distance: 489.1
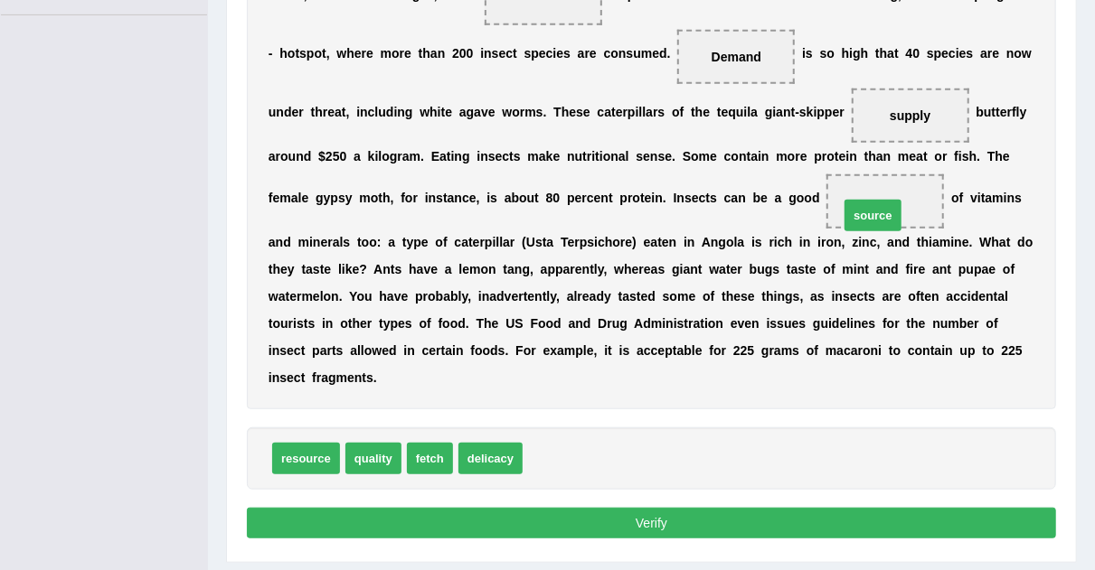
drag, startPoint x: 554, startPoint y: 448, endPoint x: 890, endPoint y: 177, distance: 432.0
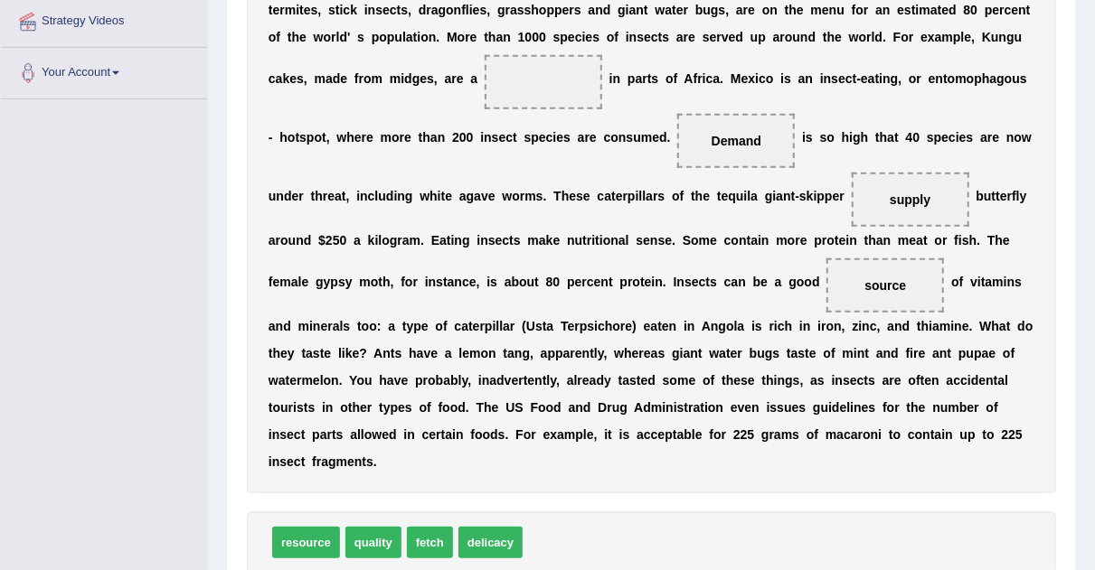
scroll to position [403, 0]
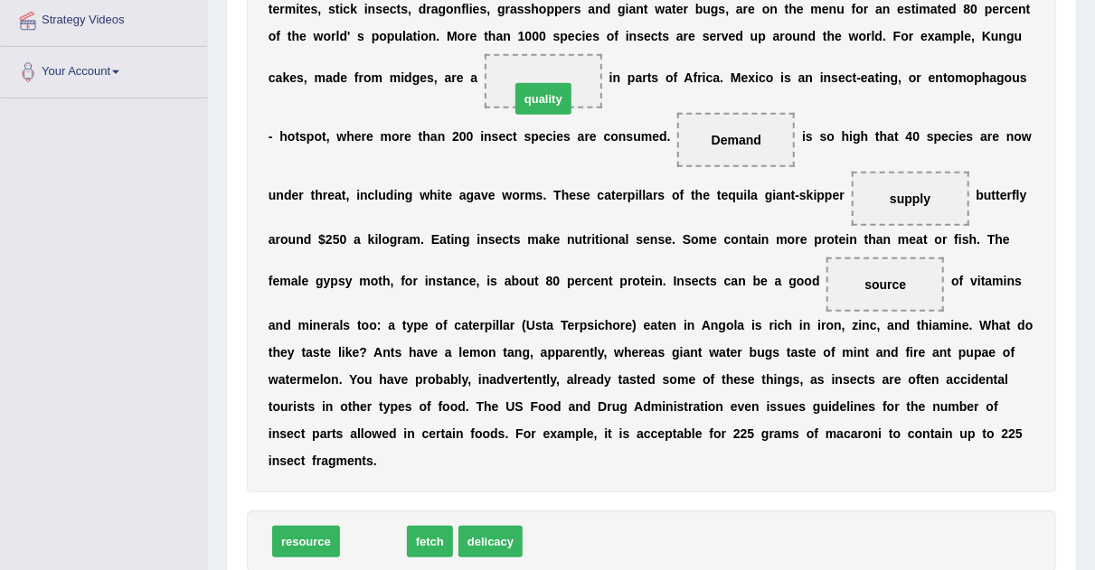
drag, startPoint x: 390, startPoint y: 541, endPoint x: 560, endPoint y: 98, distance: 475.3
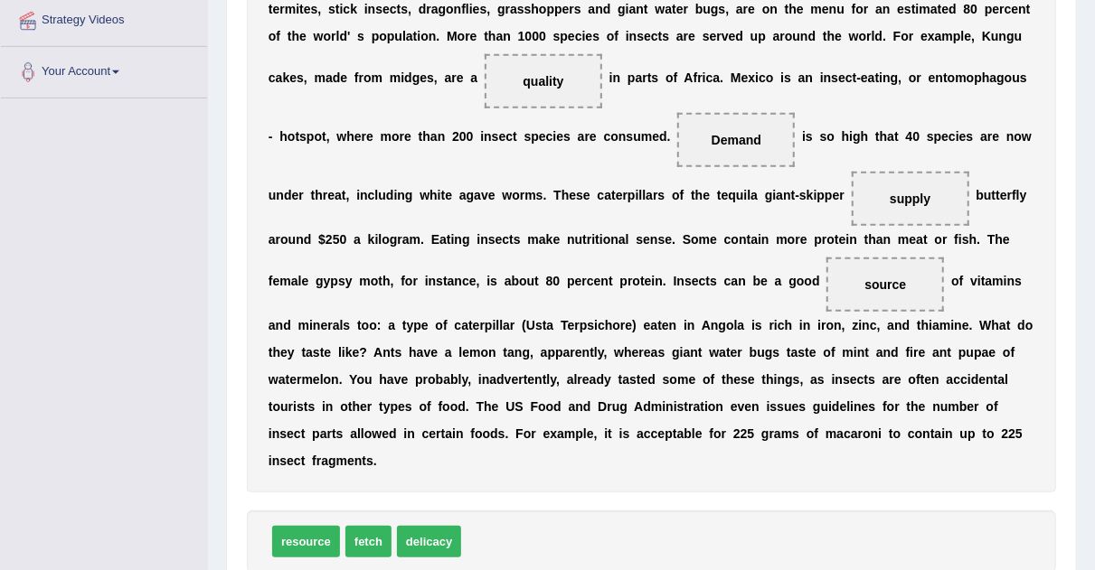
drag, startPoint x: 1066, startPoint y: 174, endPoint x: 1096, endPoint y: 226, distance: 60.3
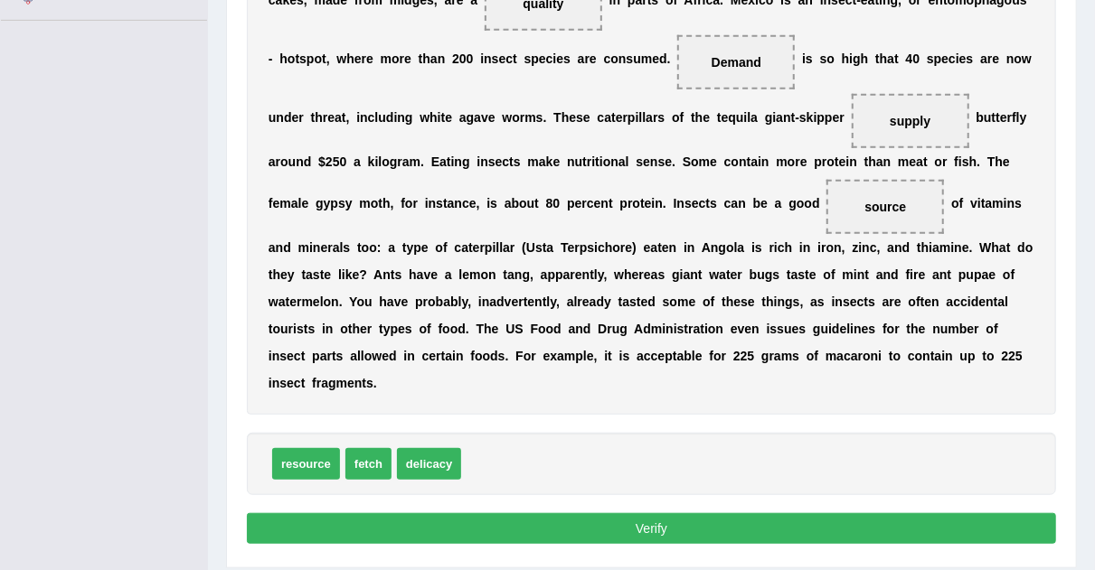
scroll to position [483, 0]
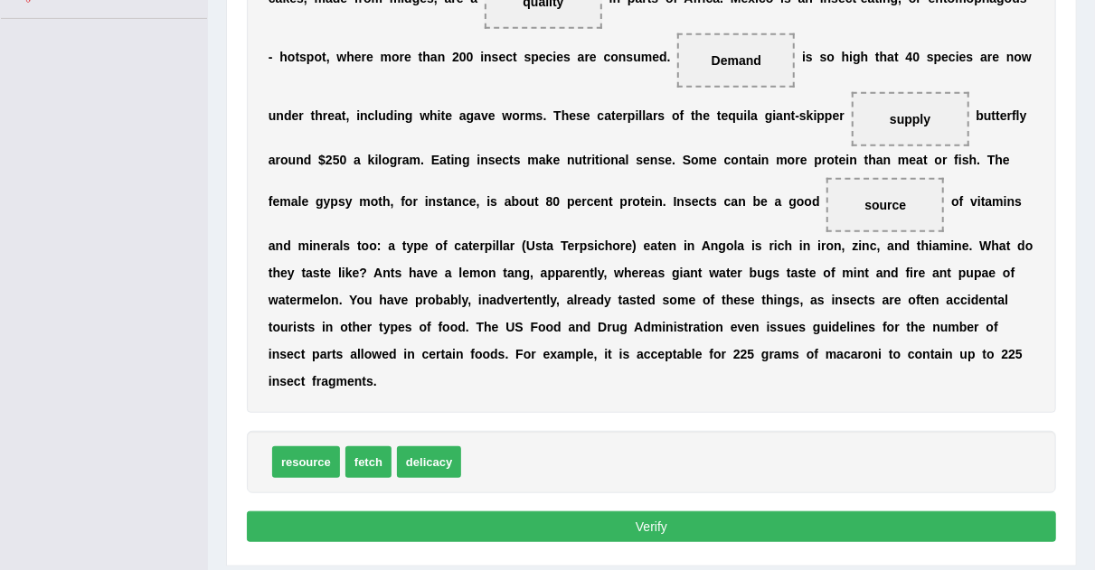
click at [833, 524] on button "Verify" at bounding box center [651, 527] width 809 height 31
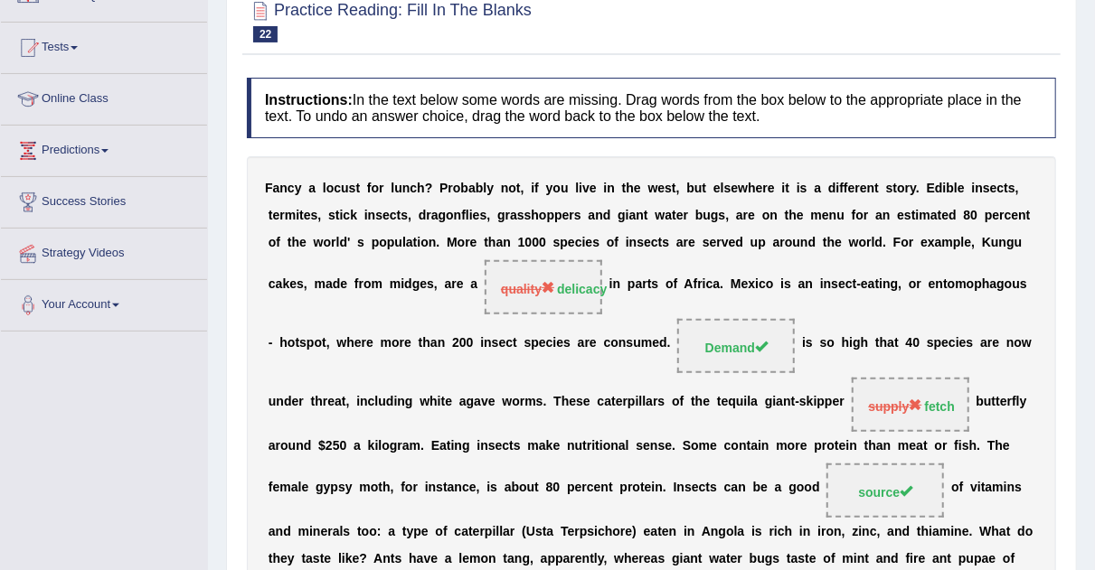
scroll to position [134, 0]
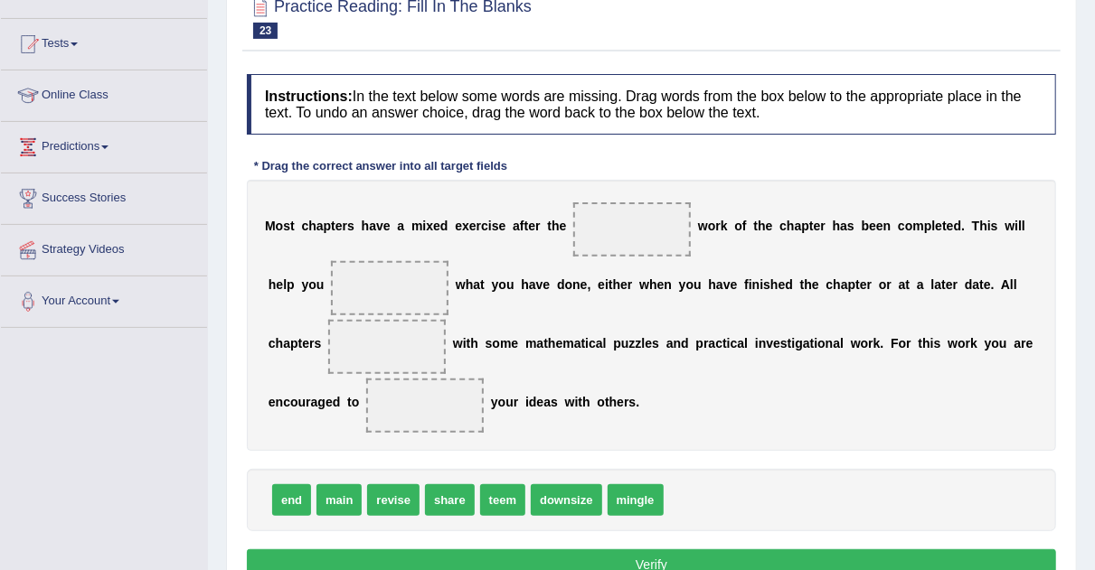
scroll to position [174, 0]
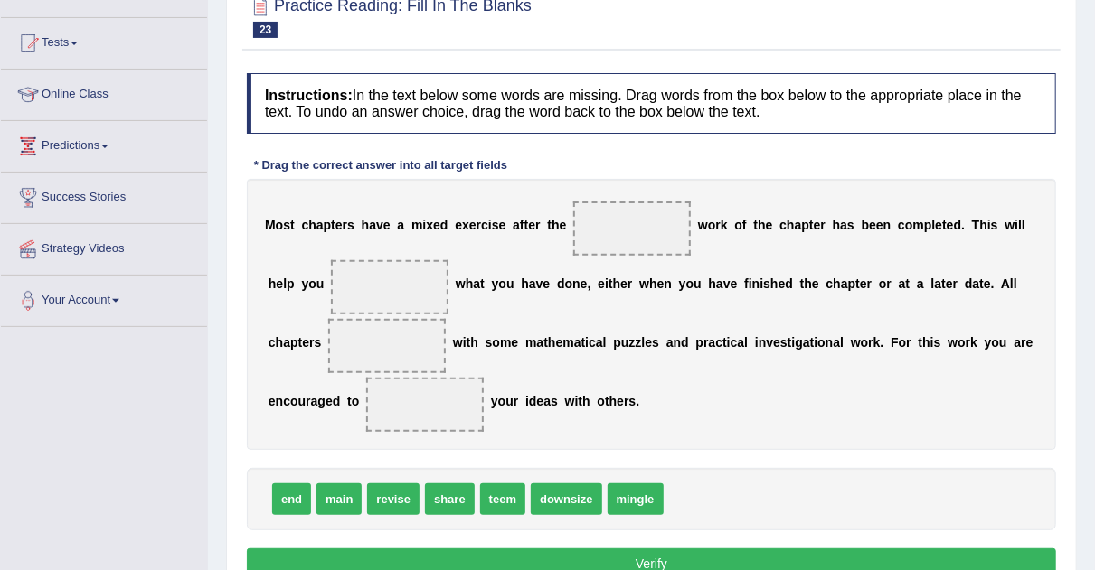
click at [338, 494] on span "main" at bounding box center [338, 500] width 45 height 32
drag, startPoint x: 330, startPoint y: 498, endPoint x: 642, endPoint y: 240, distance: 404.5
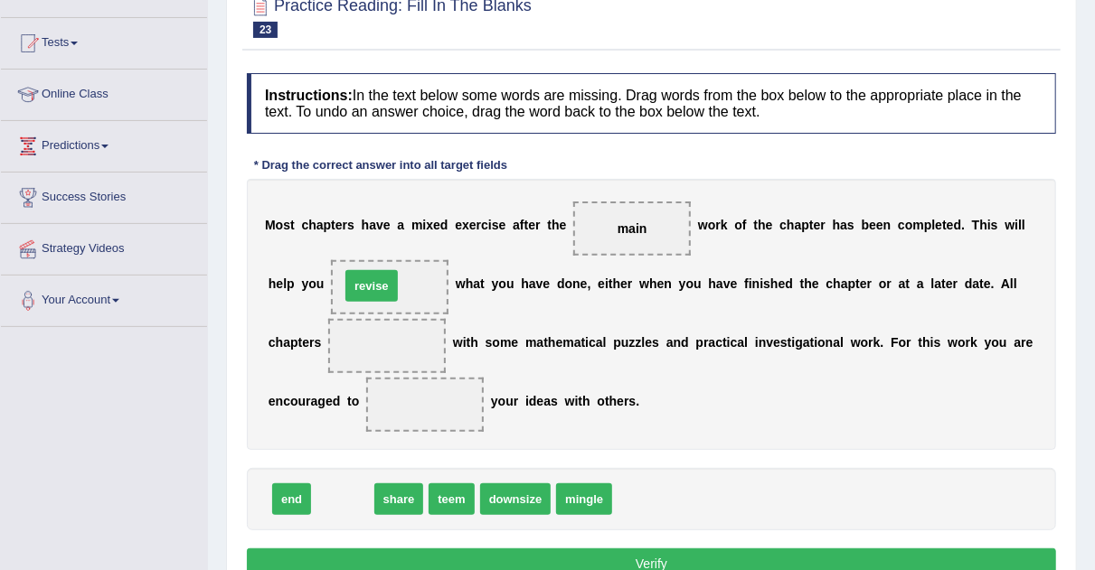
drag, startPoint x: 348, startPoint y: 497, endPoint x: 388, endPoint y: 292, distance: 209.0
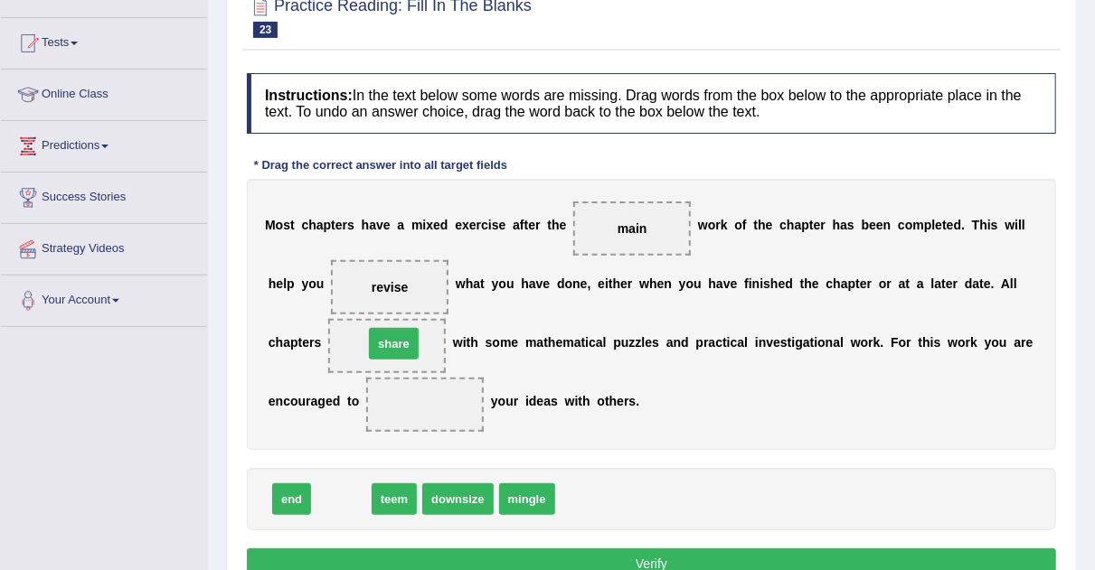
drag, startPoint x: 346, startPoint y: 497, endPoint x: 400, endPoint y: 343, distance: 163.5
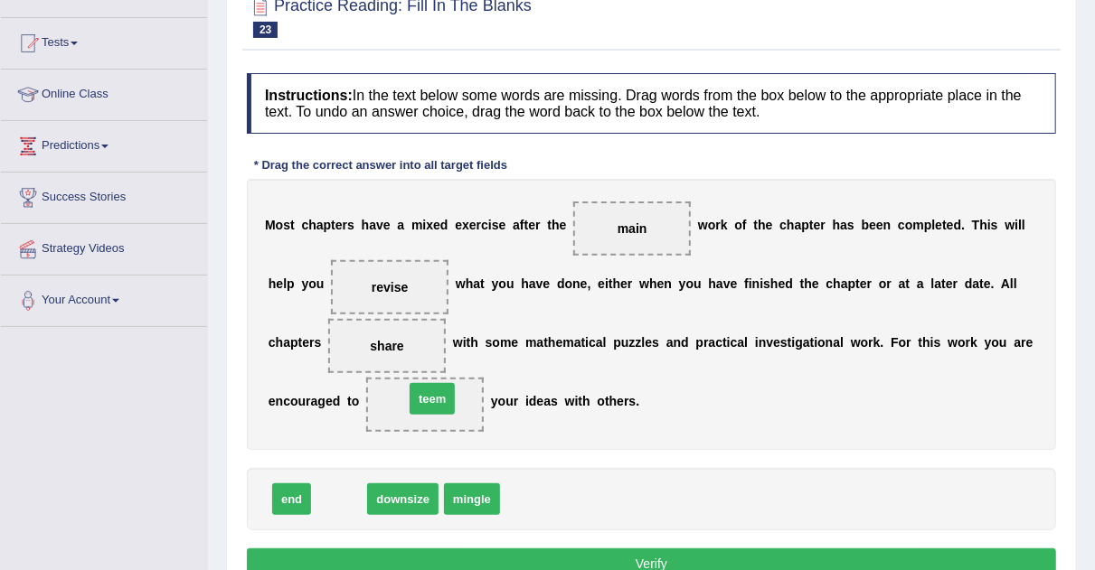
drag, startPoint x: 335, startPoint y: 494, endPoint x: 431, endPoint y: 393, distance: 139.4
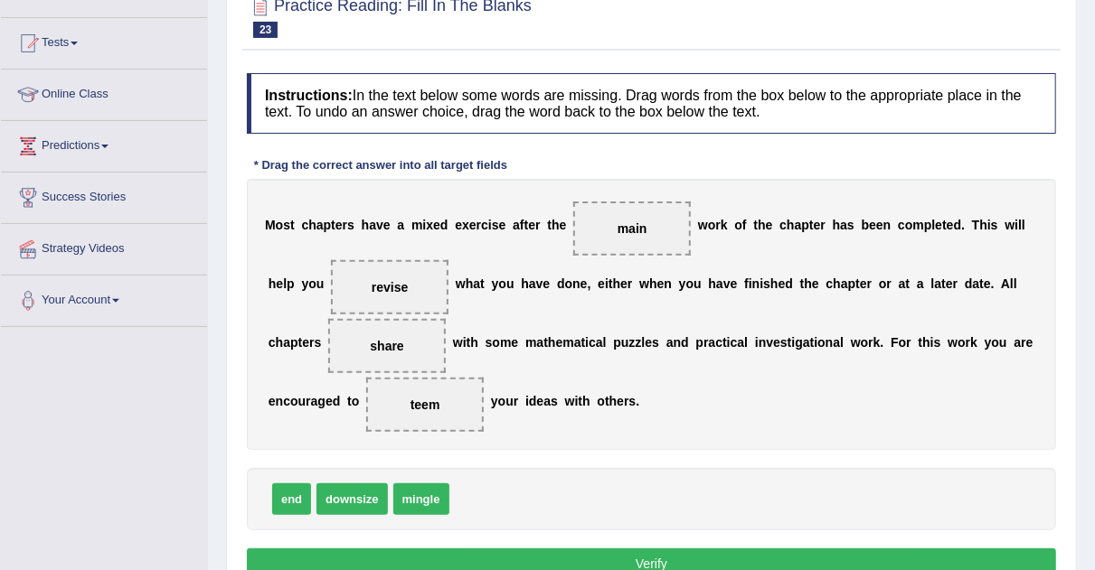
click at [543, 550] on button "Verify" at bounding box center [651, 564] width 809 height 31
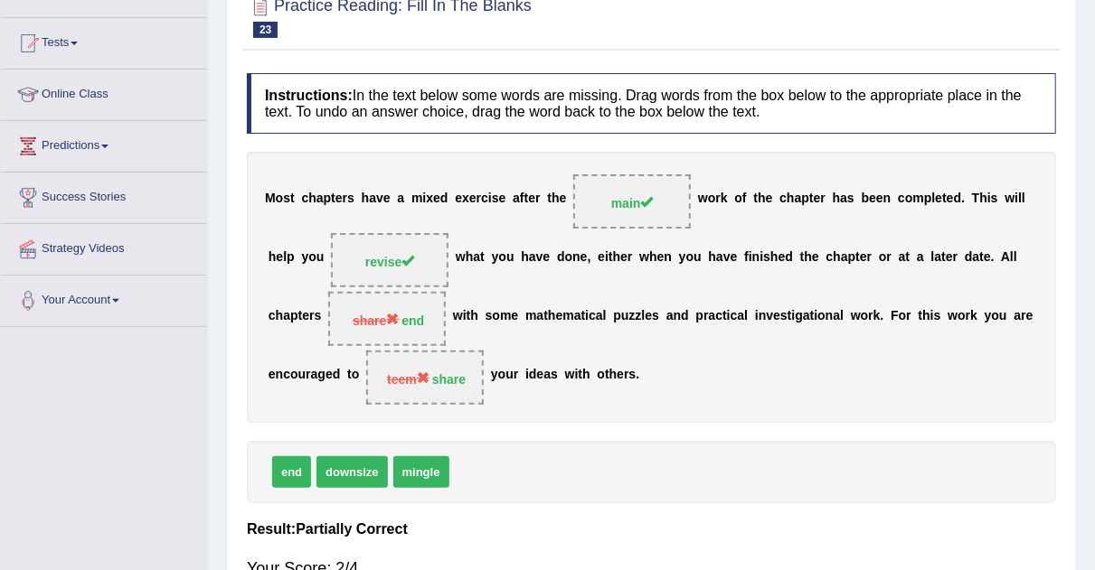
scroll to position [0, 0]
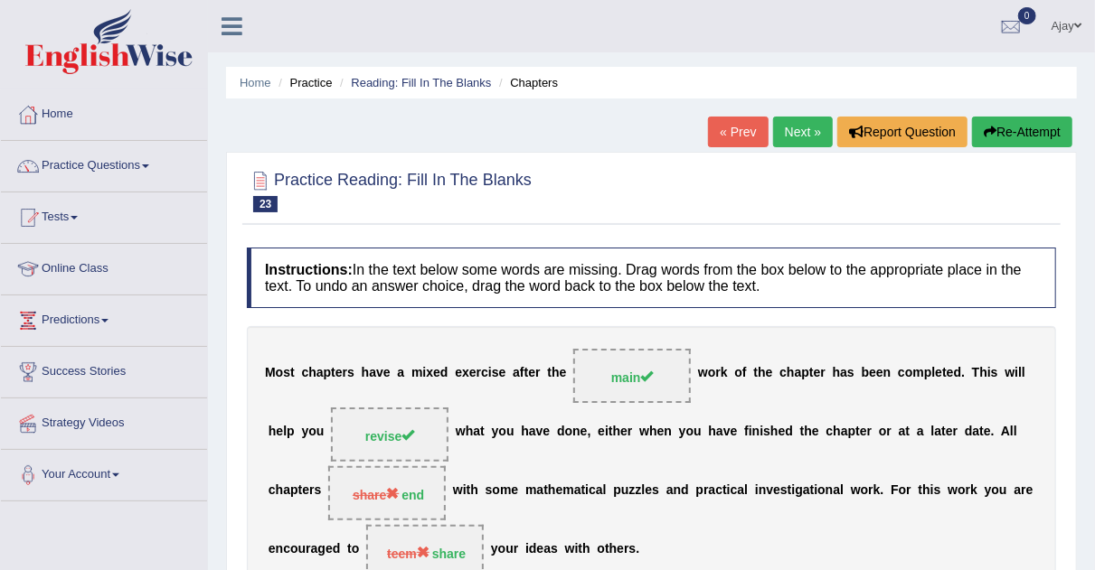
click at [804, 117] on link "Next »" at bounding box center [803, 132] width 60 height 31
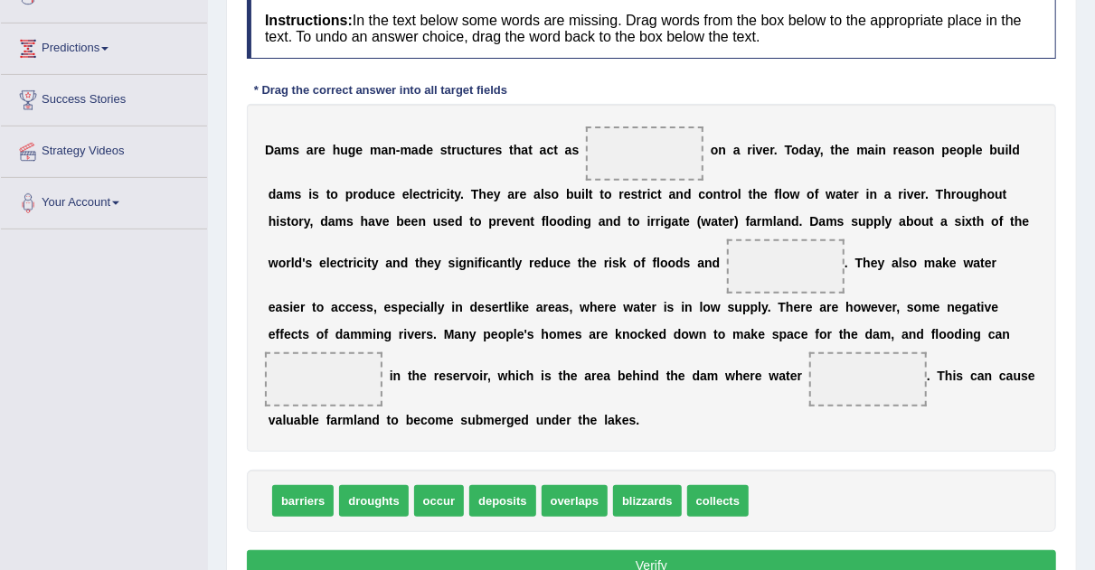
scroll to position [317, 0]
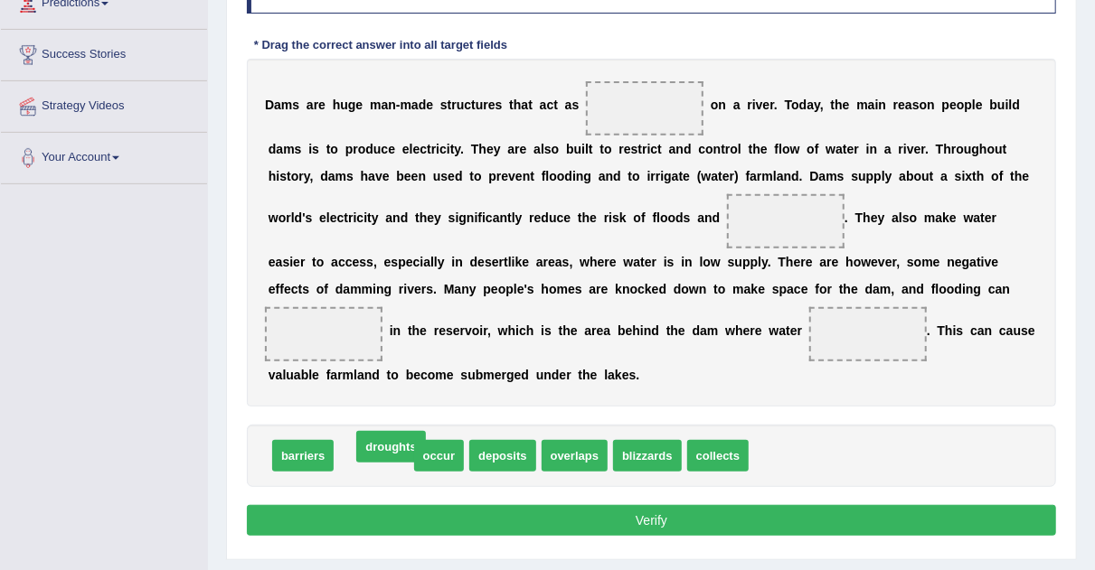
drag, startPoint x: 380, startPoint y: 452, endPoint x: 397, endPoint y: 443, distance: 19.4
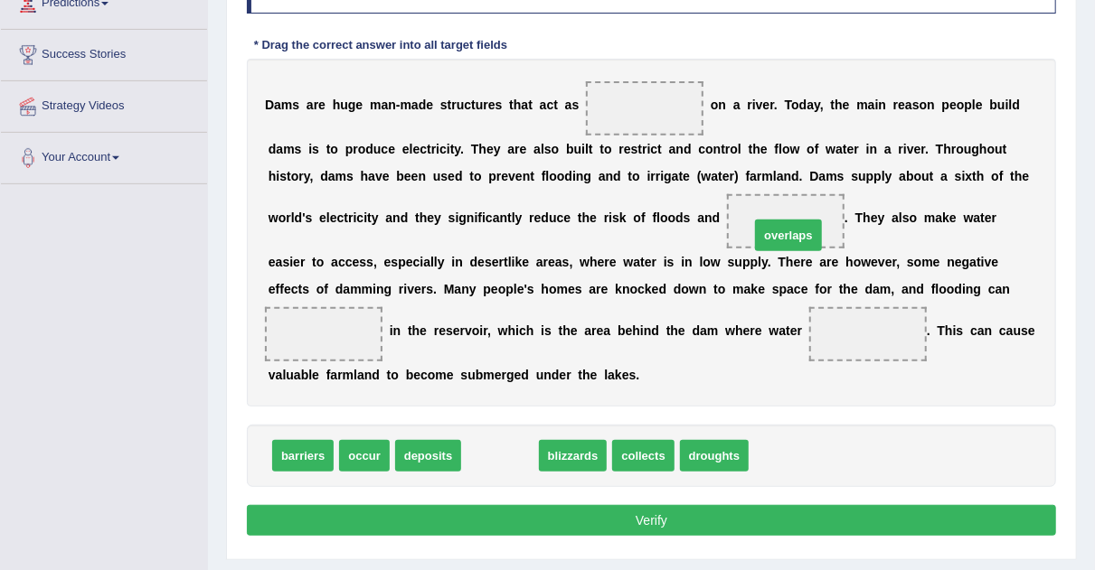
drag, startPoint x: 505, startPoint y: 458, endPoint x: 790, endPoint y: 232, distance: 363.5
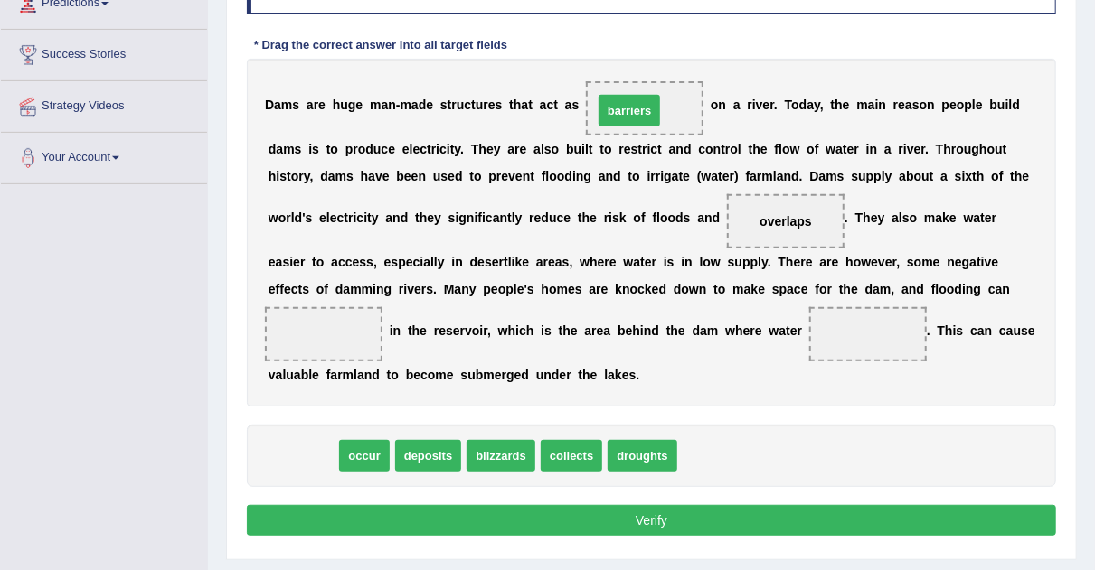
drag, startPoint x: 297, startPoint y: 447, endPoint x: 624, endPoint y: 101, distance: 475.1
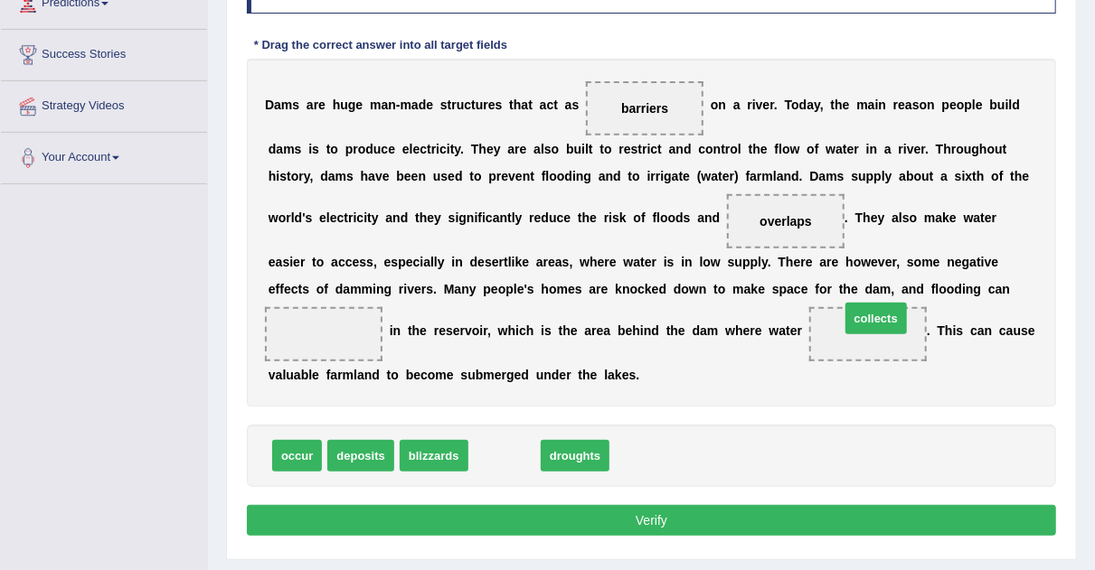
drag, startPoint x: 490, startPoint y: 456, endPoint x: 865, endPoint y: 323, distance: 398.3
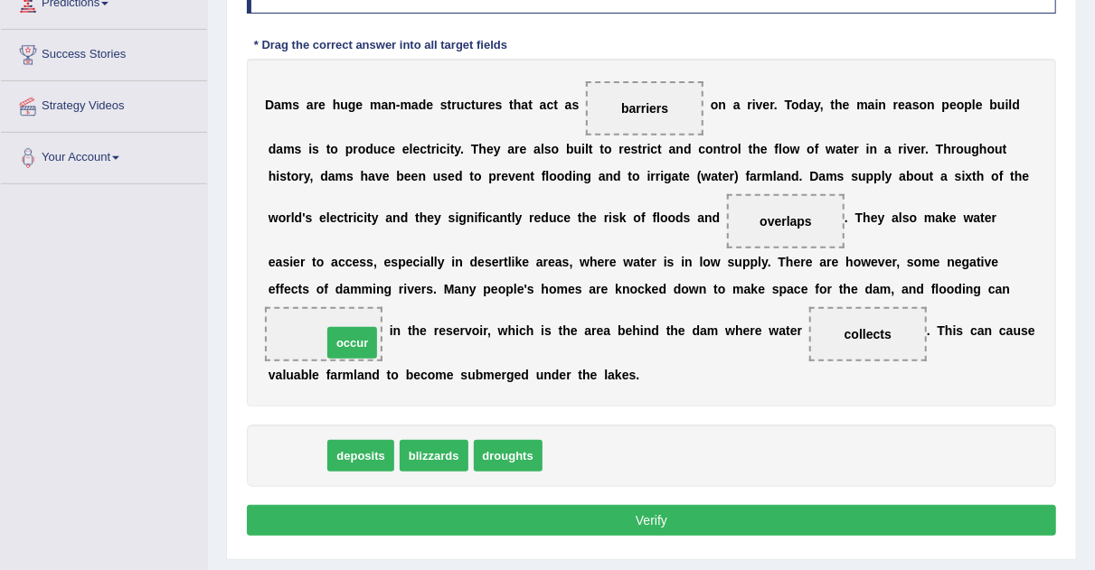
drag, startPoint x: 315, startPoint y: 456, endPoint x: 370, endPoint y: 342, distance: 126.5
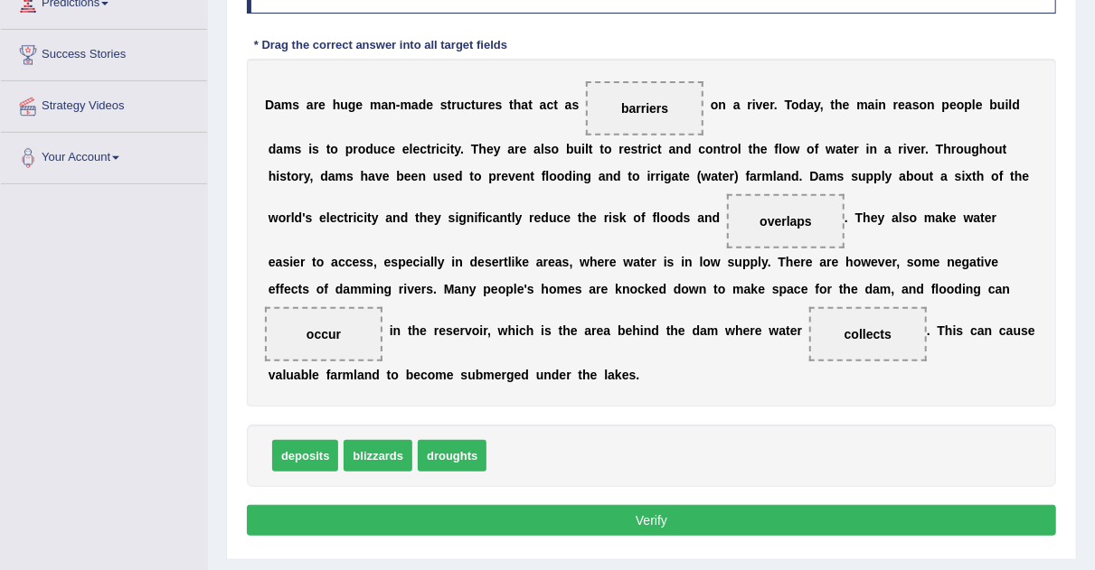
click at [443, 509] on button "Verify" at bounding box center [651, 520] width 809 height 31
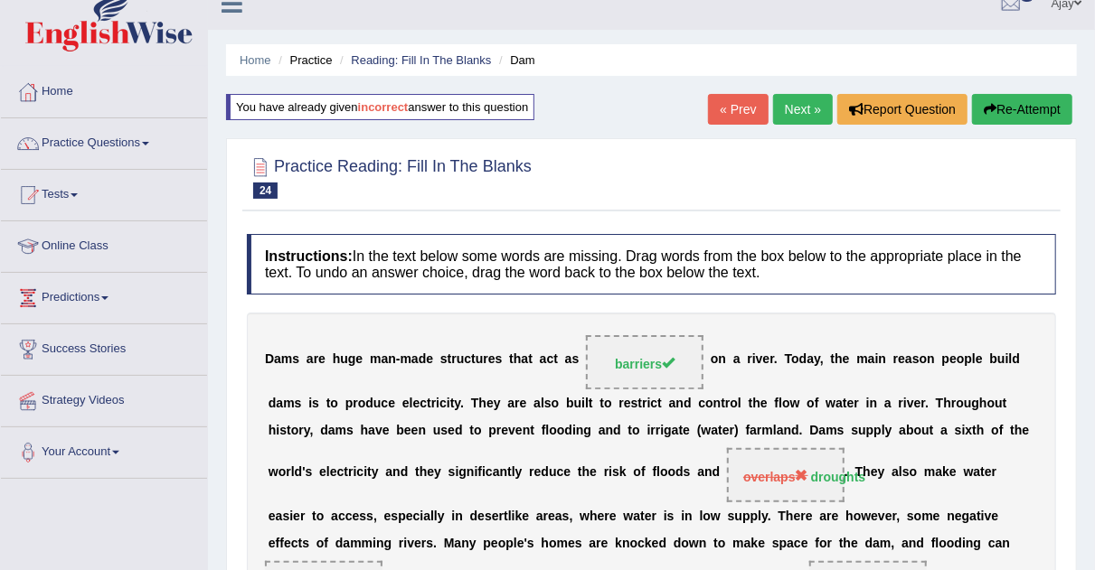
scroll to position [15, 0]
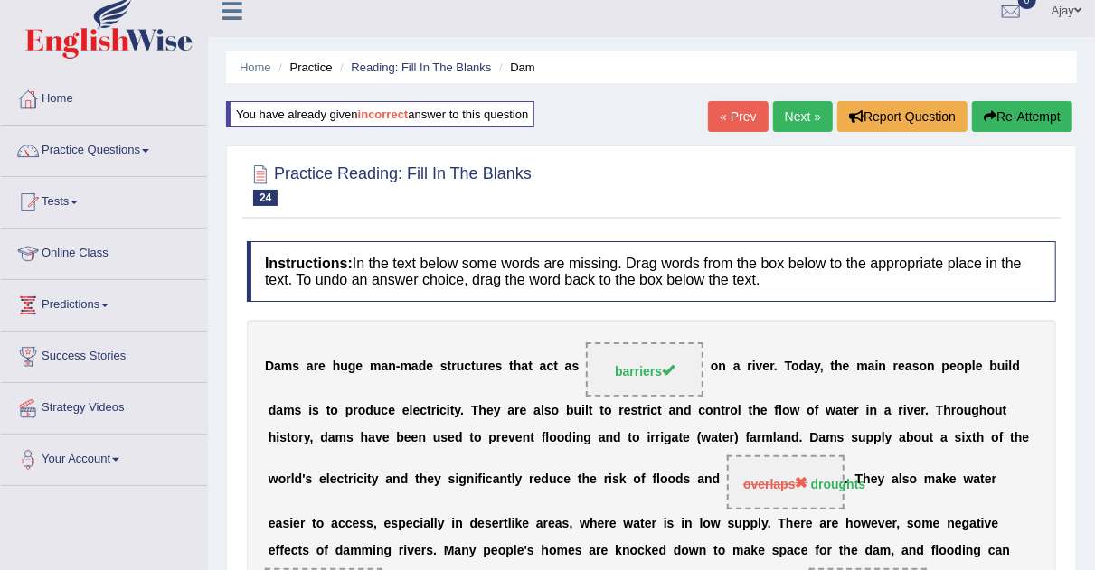
click at [800, 129] on link "Next »" at bounding box center [803, 116] width 60 height 31
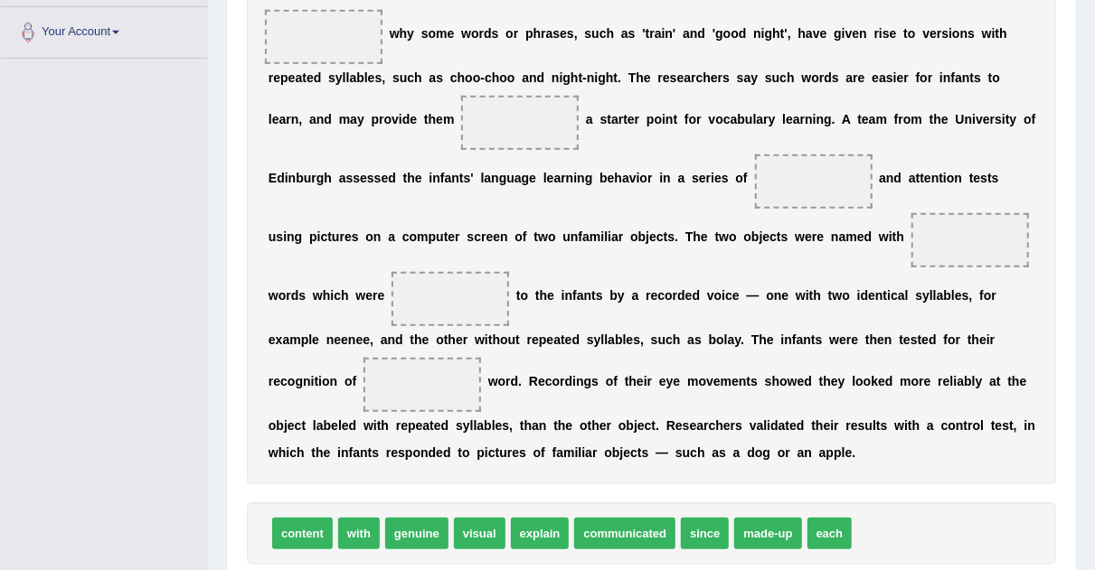
scroll to position [444, 0]
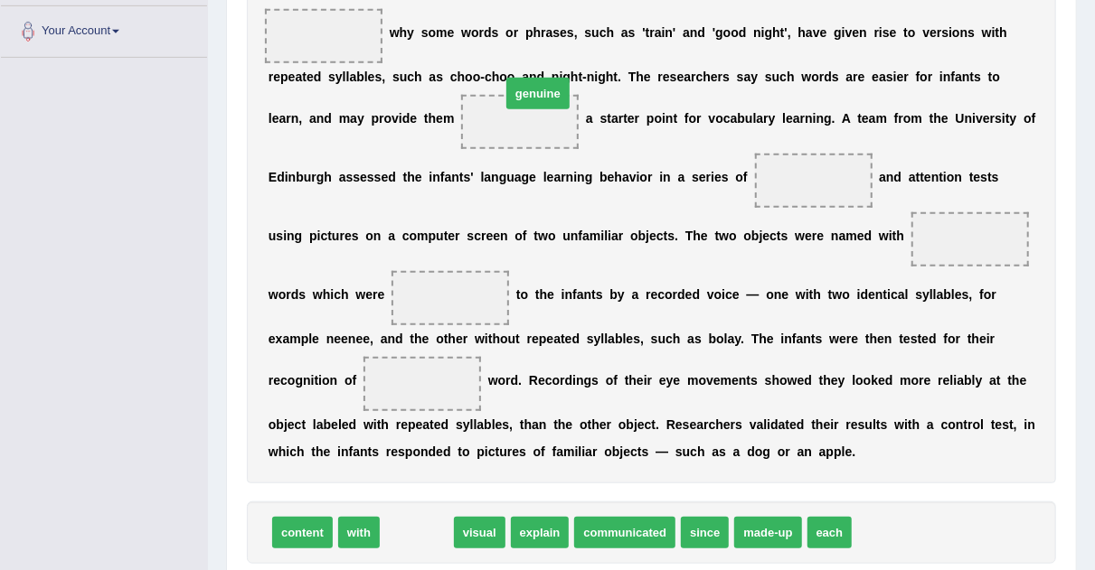
drag, startPoint x: 428, startPoint y: 526, endPoint x: 548, endPoint y: 74, distance: 467.5
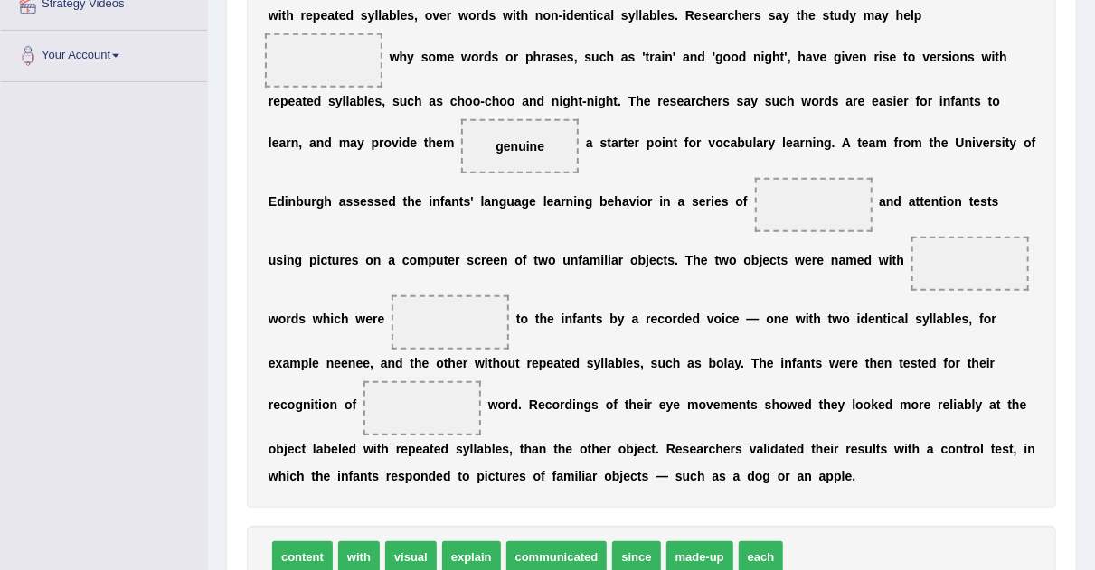
scroll to position [432, 0]
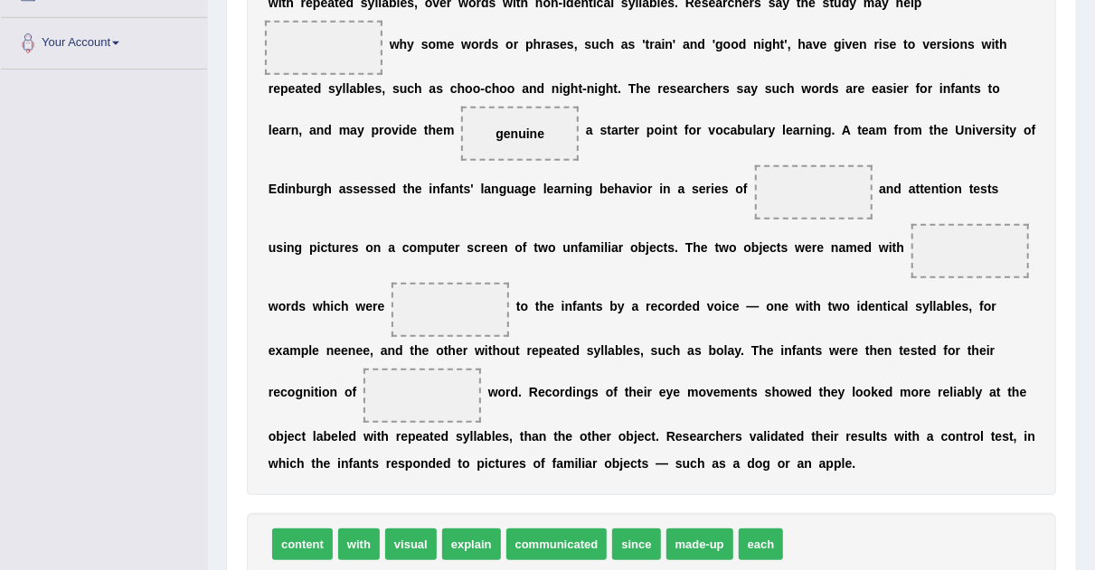
click at [530, 541] on span "communicated" at bounding box center [556, 545] width 101 height 32
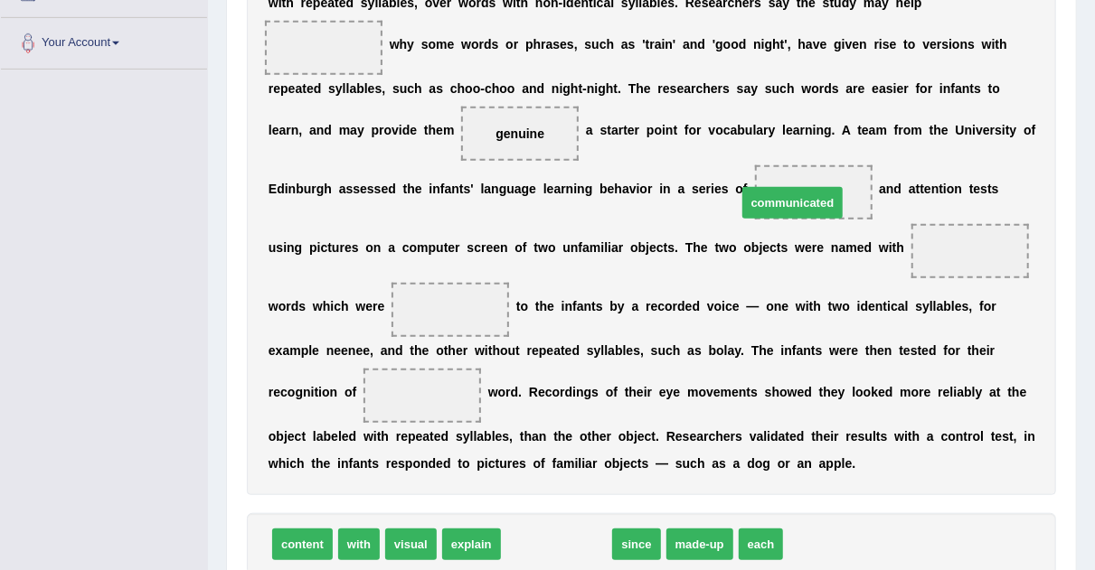
drag, startPoint x: 530, startPoint y: 541, endPoint x: 769, endPoint y: 193, distance: 421.7
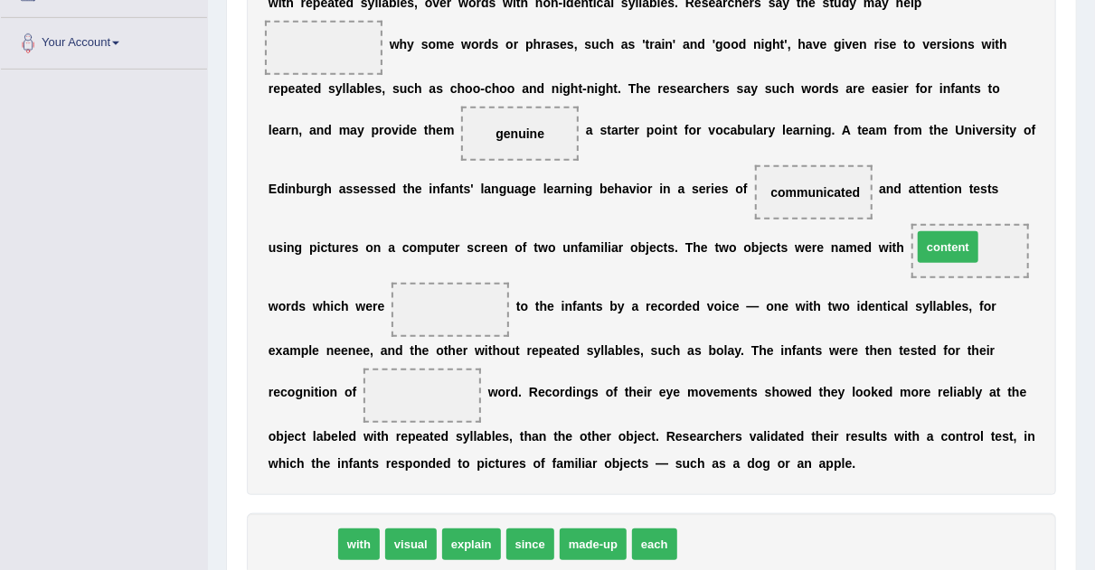
drag, startPoint x: 294, startPoint y: 548, endPoint x: 936, endPoint y: 251, distance: 707.8
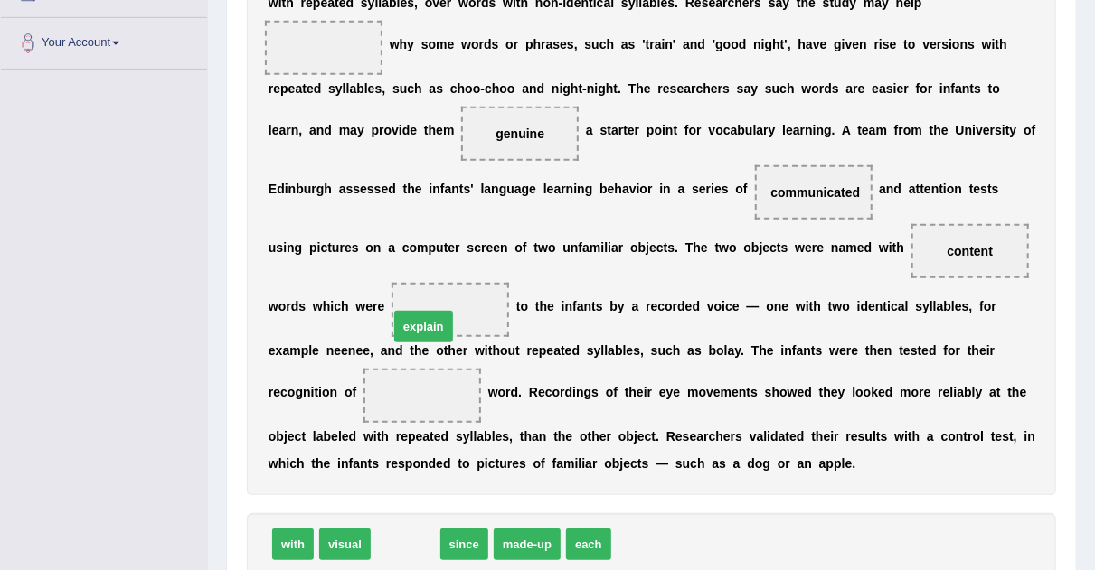
drag, startPoint x: 398, startPoint y: 541, endPoint x: 413, endPoint y: 322, distance: 220.2
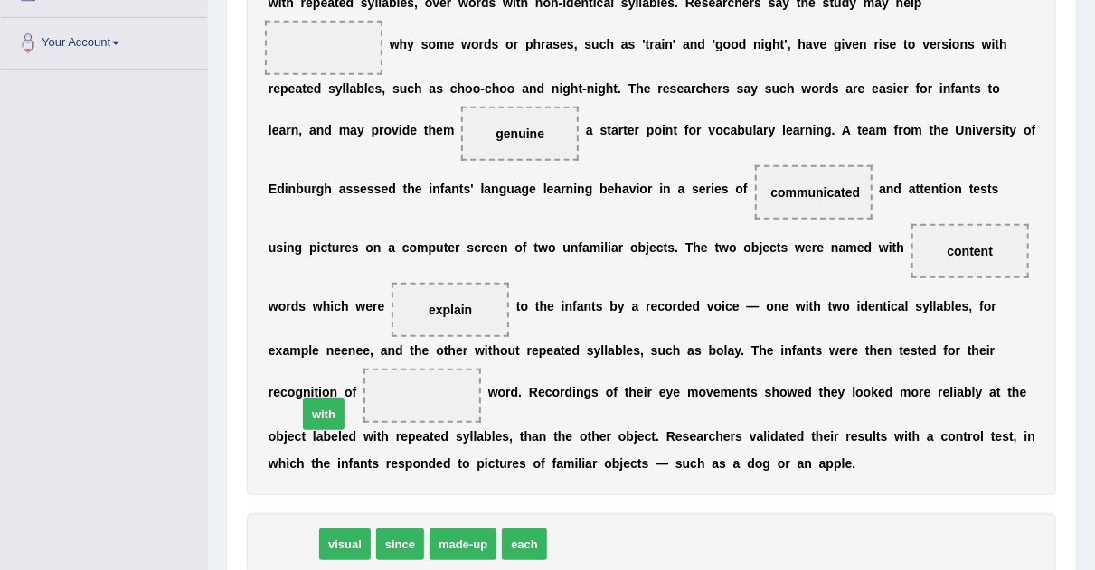
drag, startPoint x: 301, startPoint y: 541, endPoint x: 333, endPoint y: 409, distance: 135.7
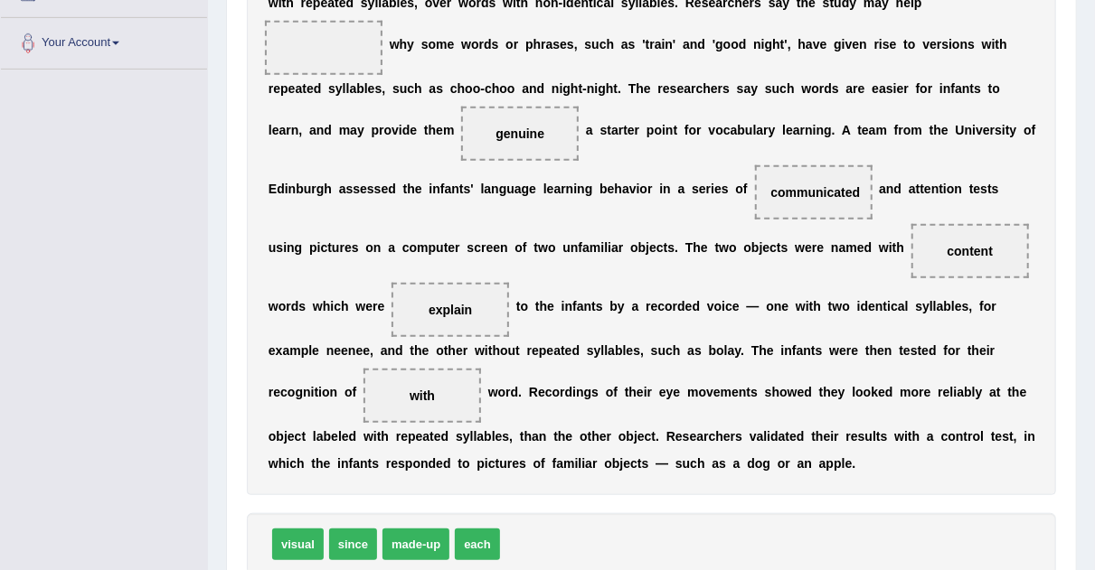
scroll to position [565, 0]
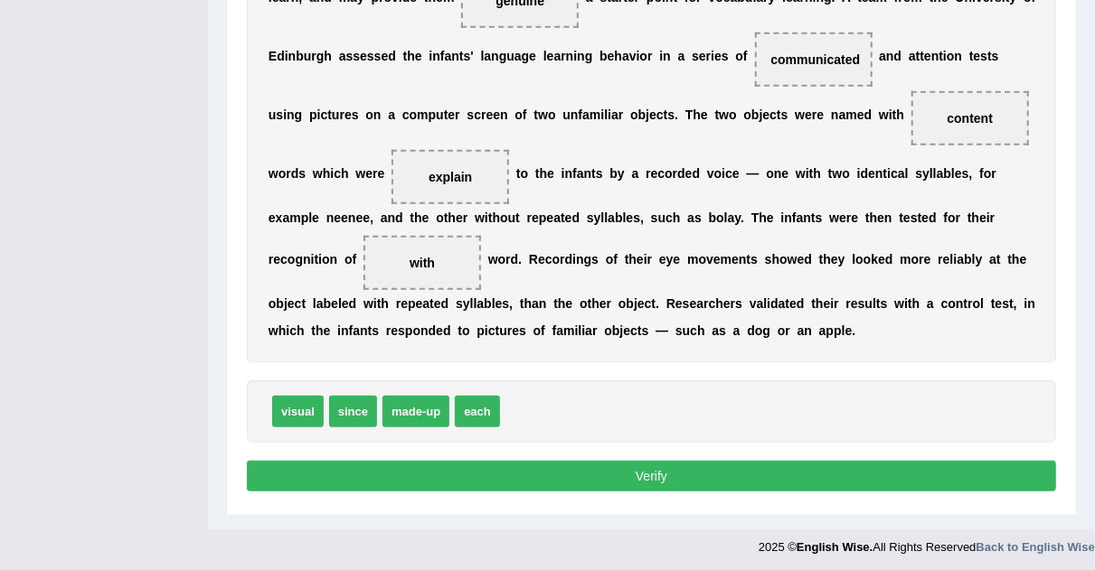
click at [880, 461] on button "Verify" at bounding box center [651, 476] width 809 height 31
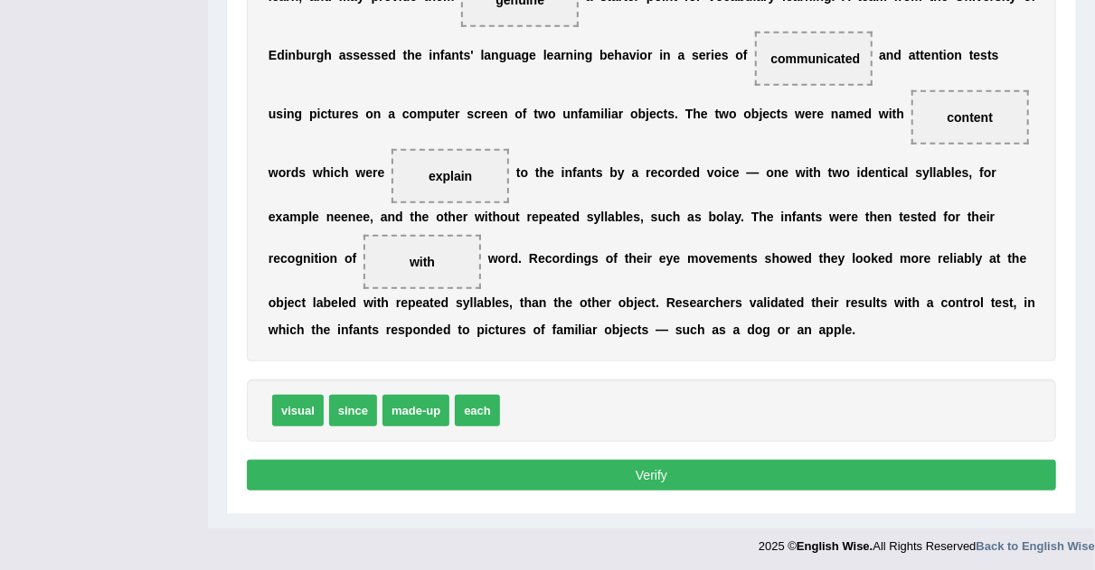
click at [880, 461] on button "Verify" at bounding box center [651, 475] width 809 height 31
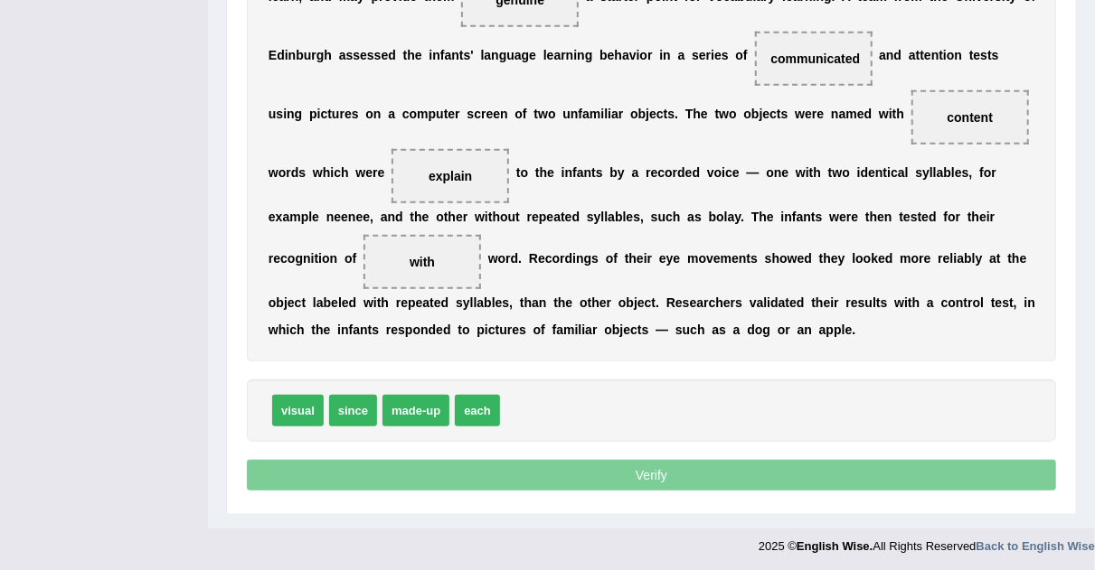
click at [880, 461] on p "Verify" at bounding box center [651, 475] width 809 height 31
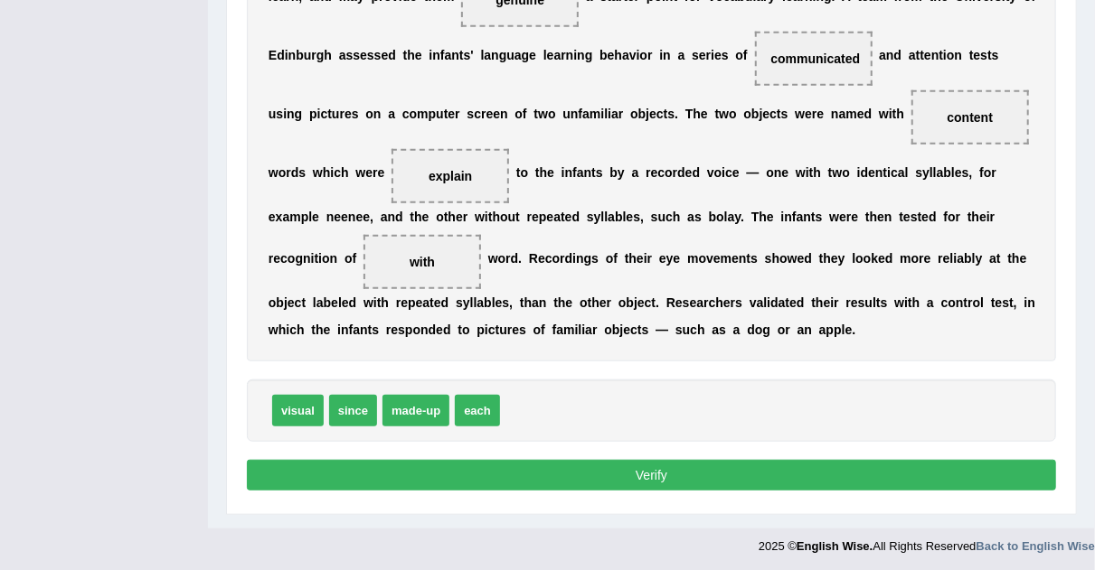
click at [833, 487] on button "Verify" at bounding box center [651, 475] width 809 height 31
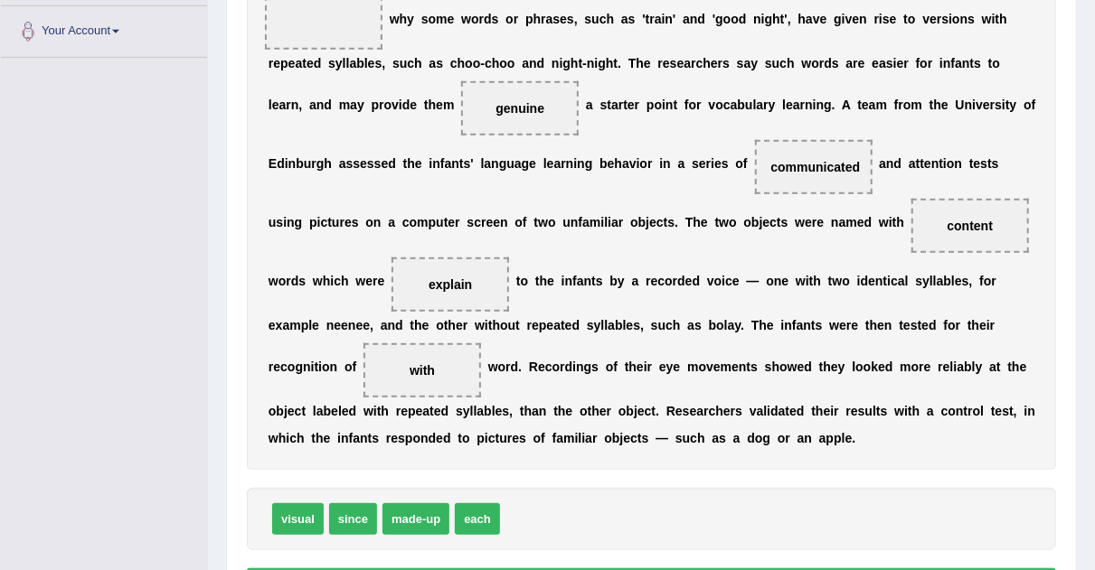
scroll to position [448, 0]
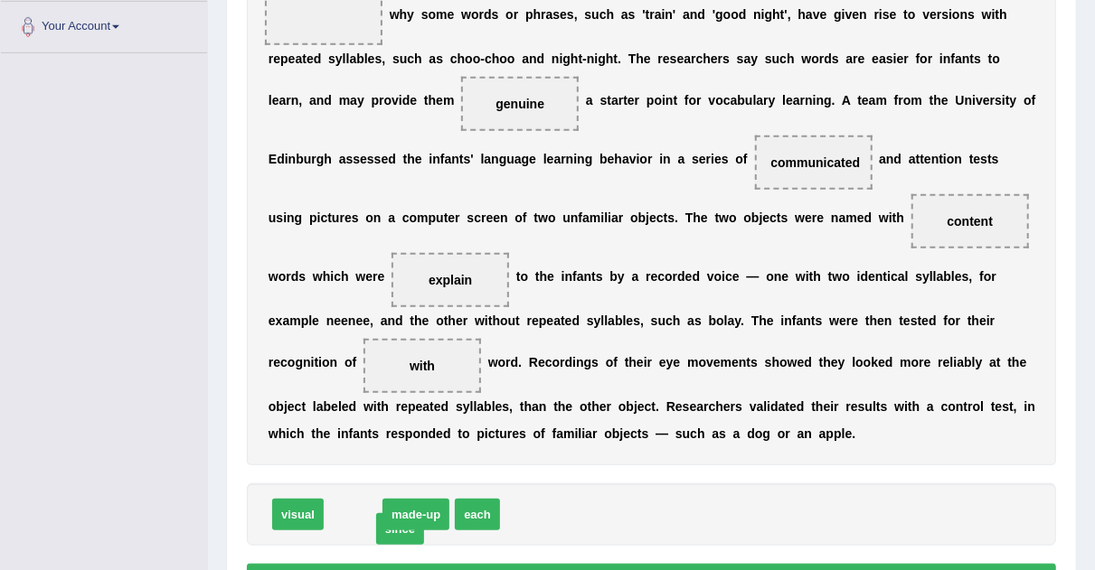
drag, startPoint x: 368, startPoint y: 512, endPoint x: 411, endPoint y: 526, distance: 45.7
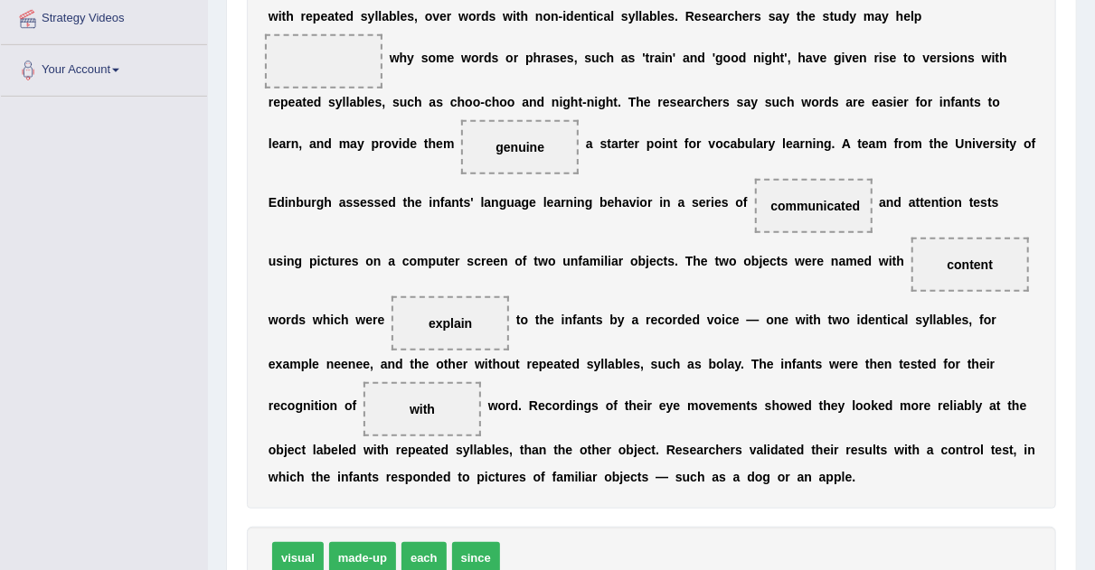
scroll to position [414, 0]
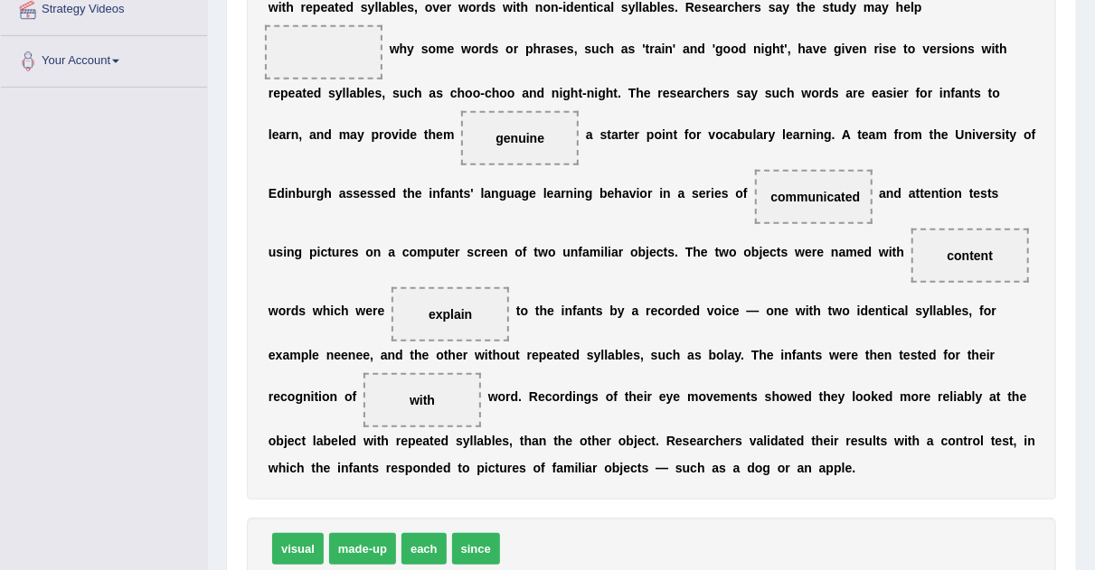
drag, startPoint x: 289, startPoint y: 530, endPoint x: 308, endPoint y: 538, distance: 20.7
click at [308, 538] on div "visual made-up each since" at bounding box center [651, 549] width 809 height 62
drag, startPoint x: 308, startPoint y: 538, endPoint x: 419, endPoint y: 316, distance: 247.4
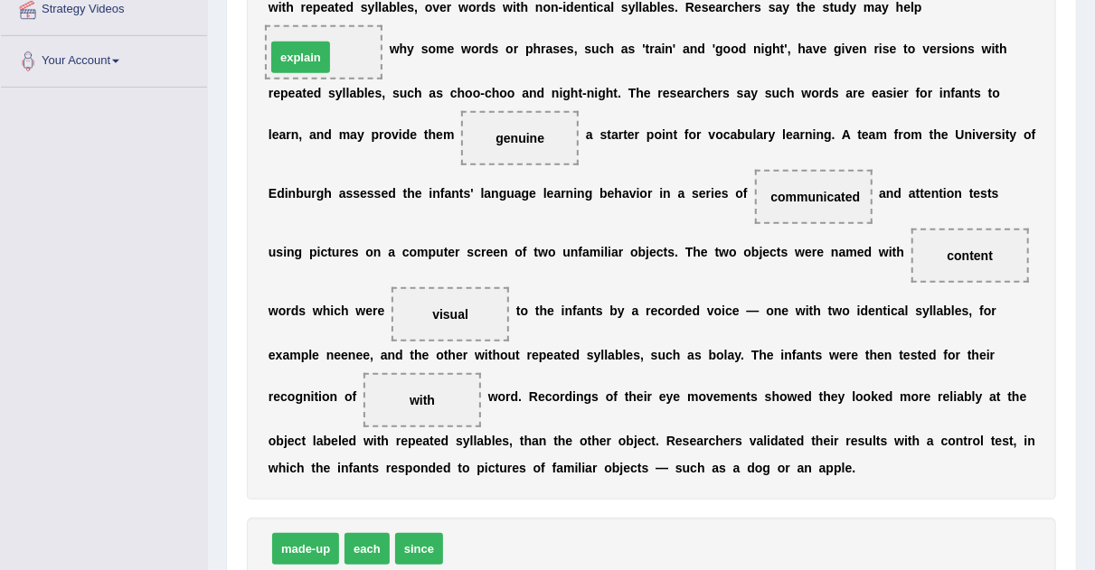
drag, startPoint x: 468, startPoint y: 542, endPoint x: 291, endPoint y: 50, distance: 523.5
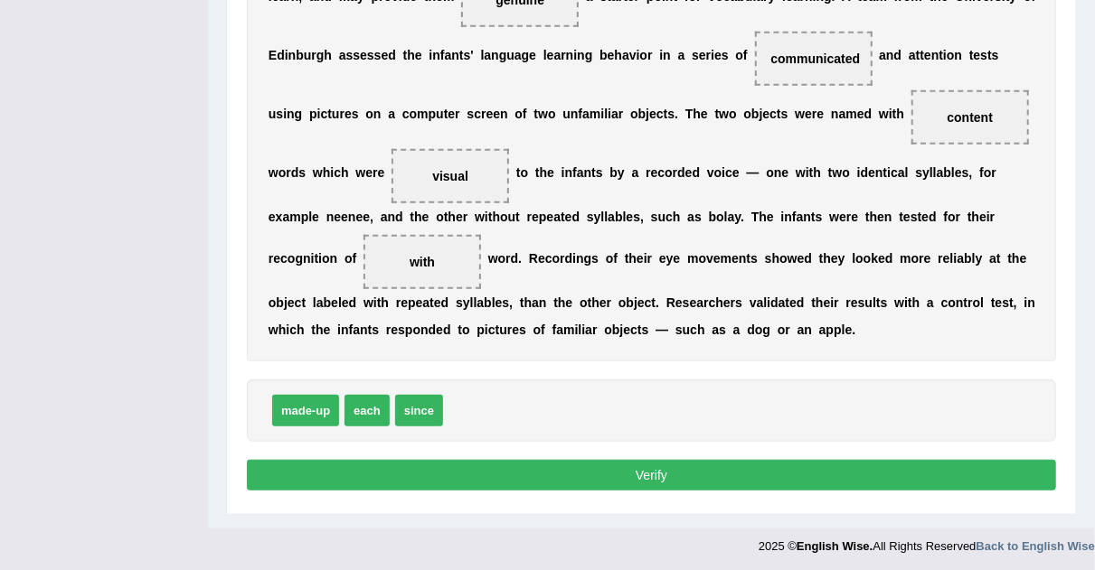
click at [484, 476] on button "Verify" at bounding box center [651, 475] width 809 height 31
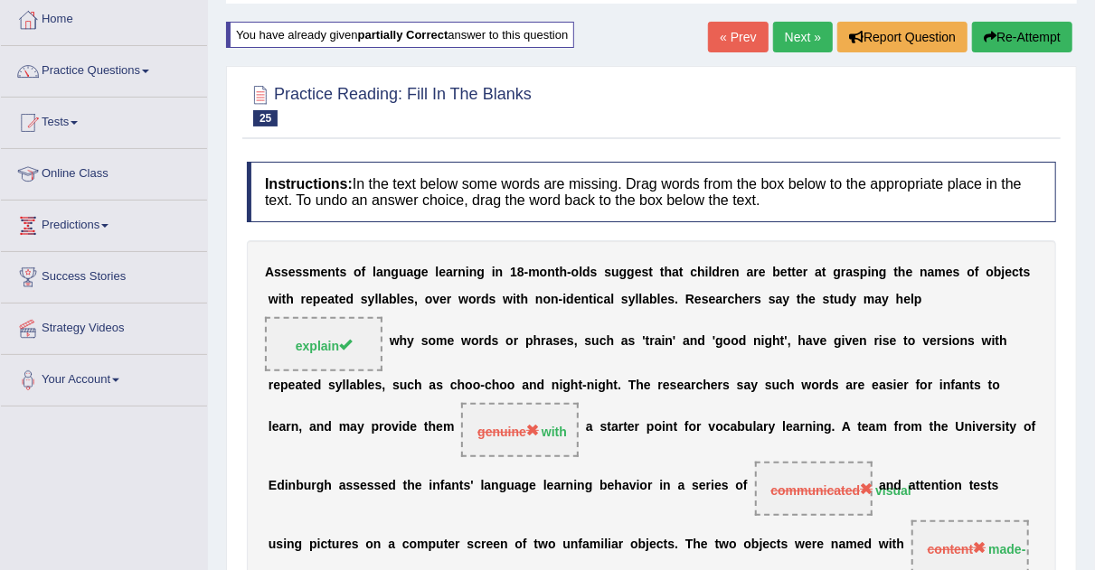
scroll to position [92, 0]
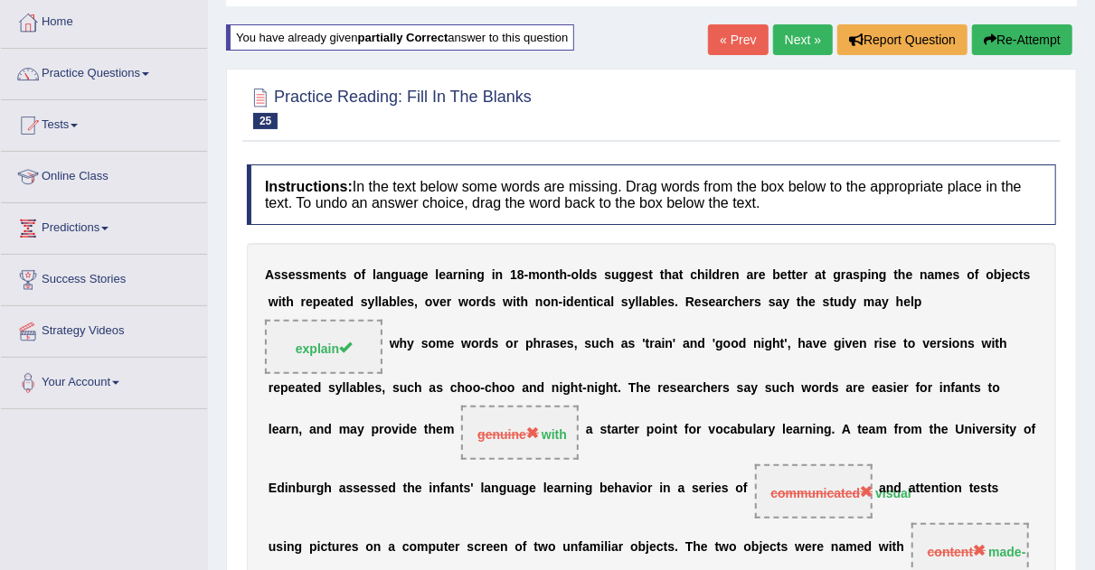
click at [787, 34] on link "Next »" at bounding box center [803, 39] width 60 height 31
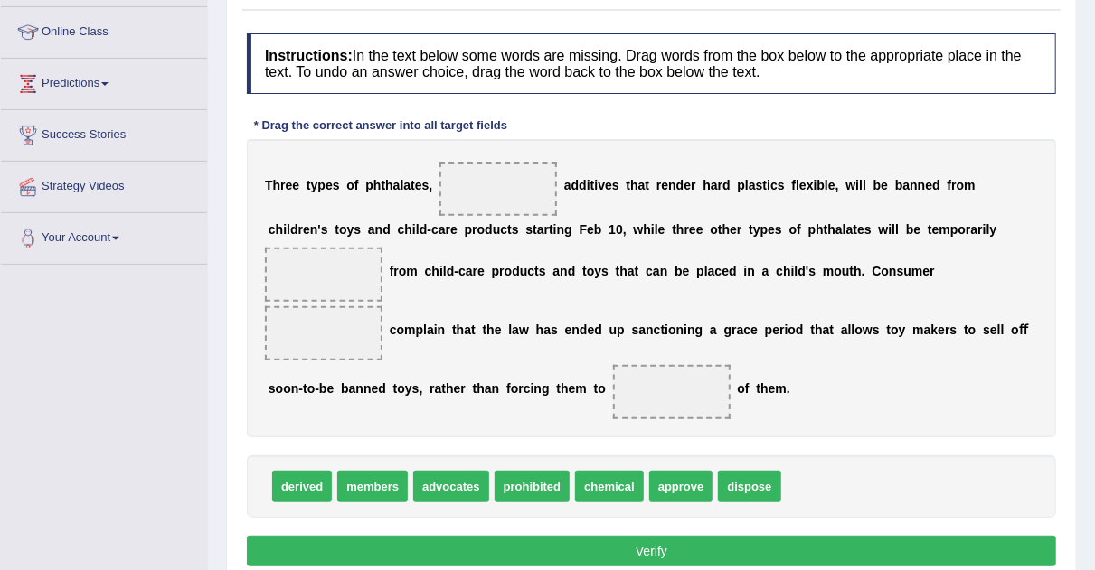
scroll to position [240, 0]
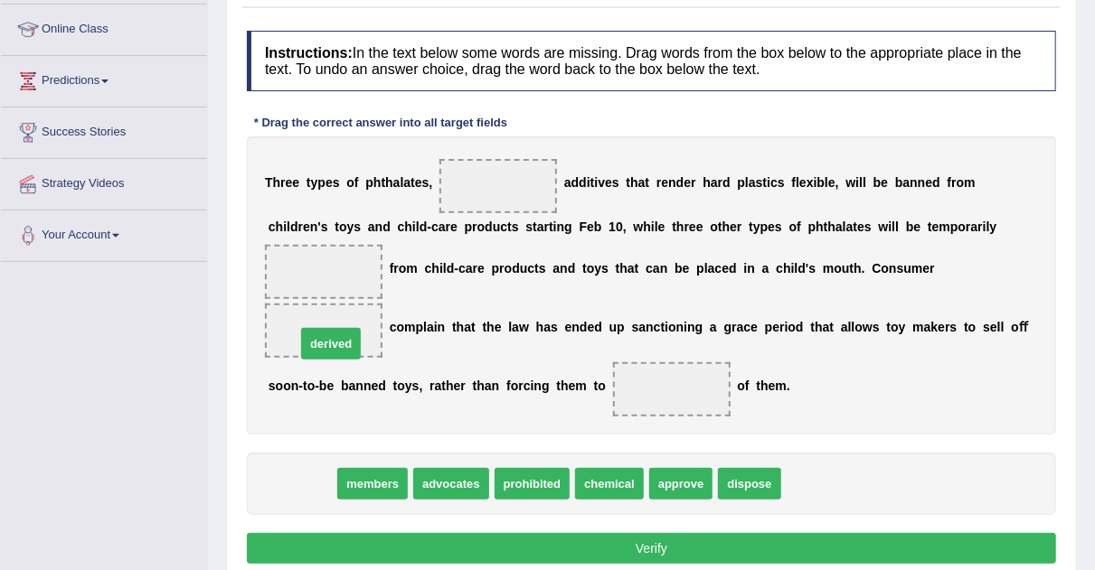
drag, startPoint x: 299, startPoint y: 477, endPoint x: 328, endPoint y: 338, distance: 142.2
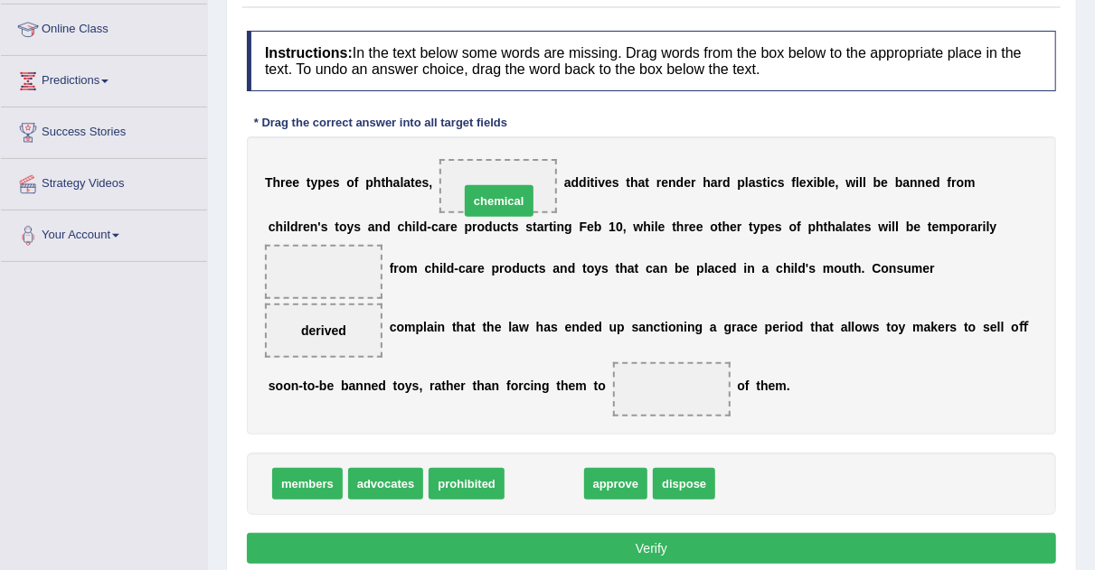
drag, startPoint x: 530, startPoint y: 478, endPoint x: 483, endPoint y: 146, distance: 336.0
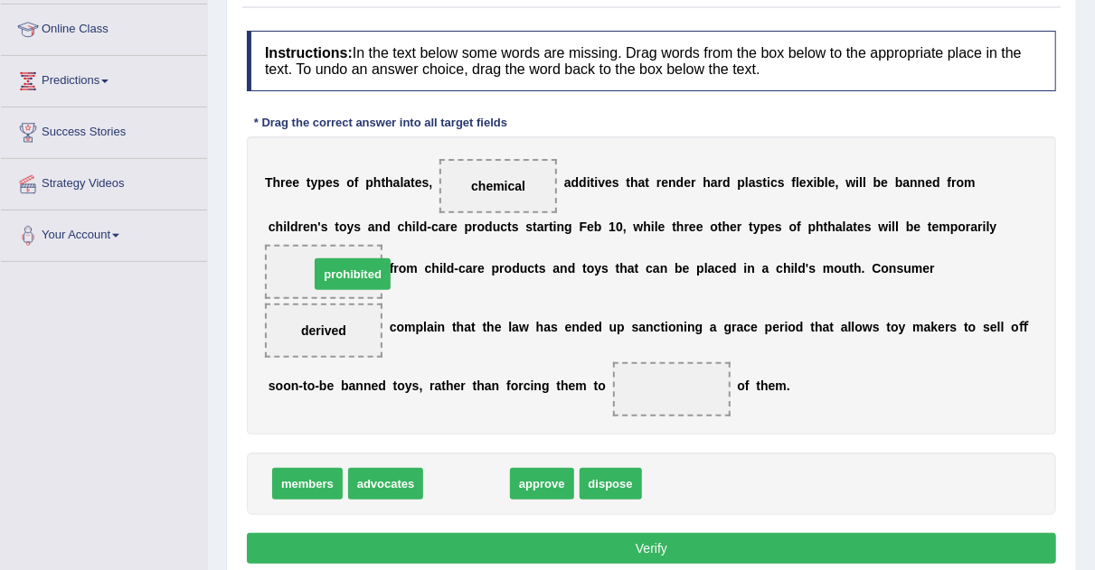
drag, startPoint x: 478, startPoint y: 481, endPoint x: 364, endPoint y: 235, distance: 271.0
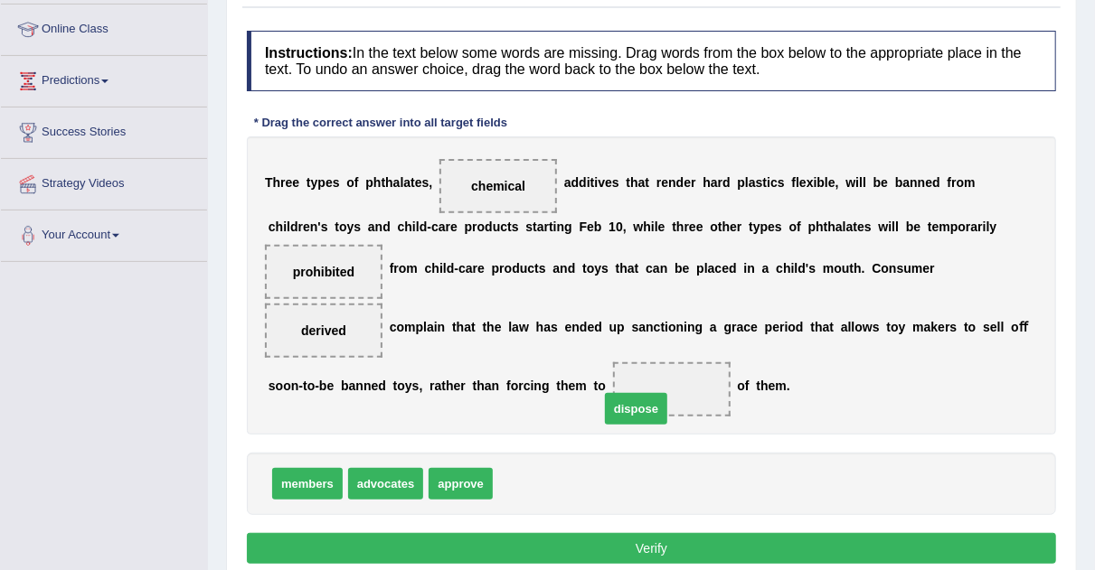
drag, startPoint x: 523, startPoint y: 481, endPoint x: 640, endPoint y: 399, distance: 142.7
click at [684, 552] on button "Verify" at bounding box center [651, 548] width 809 height 31
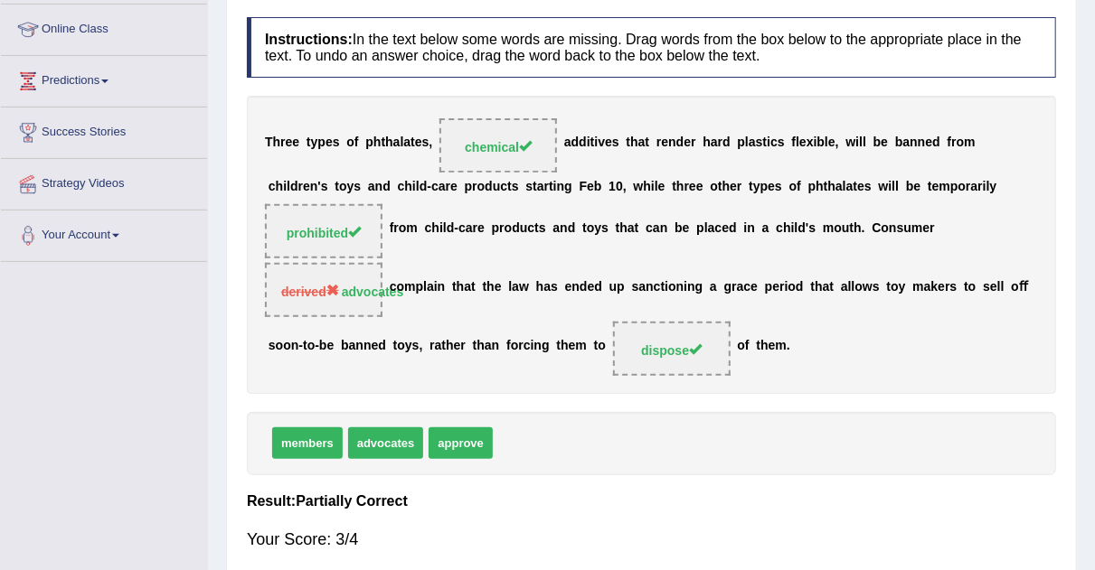
scroll to position [0, 0]
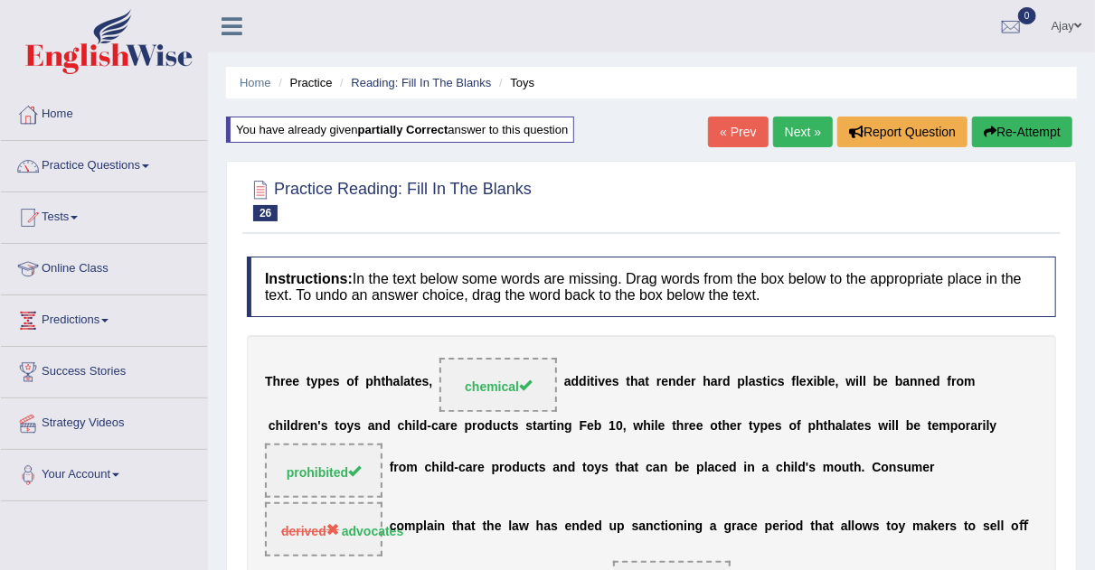
click at [773, 134] on link "Next »" at bounding box center [803, 132] width 60 height 31
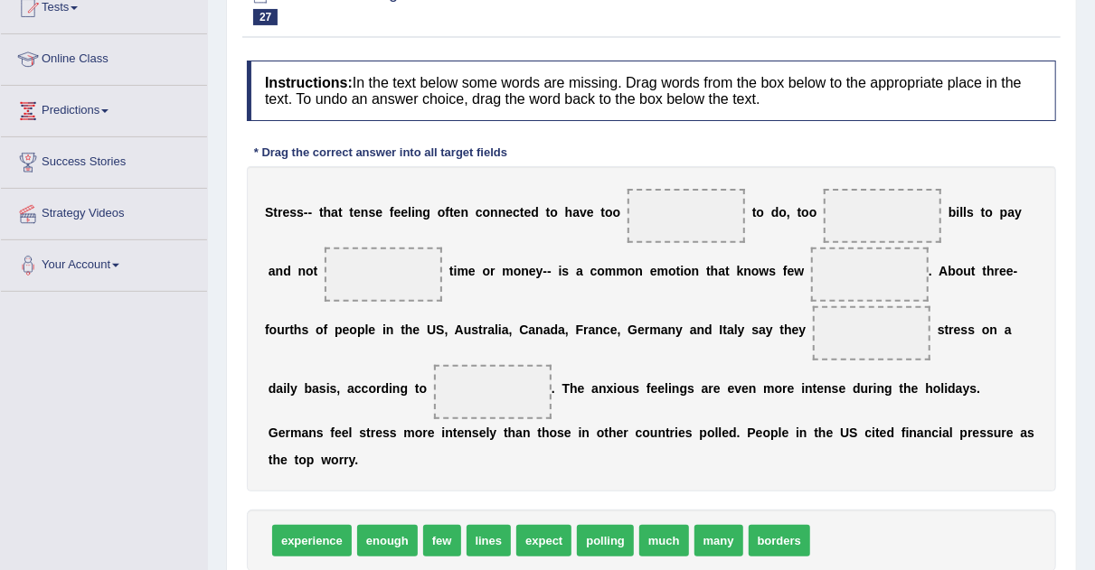
scroll to position [286, 0]
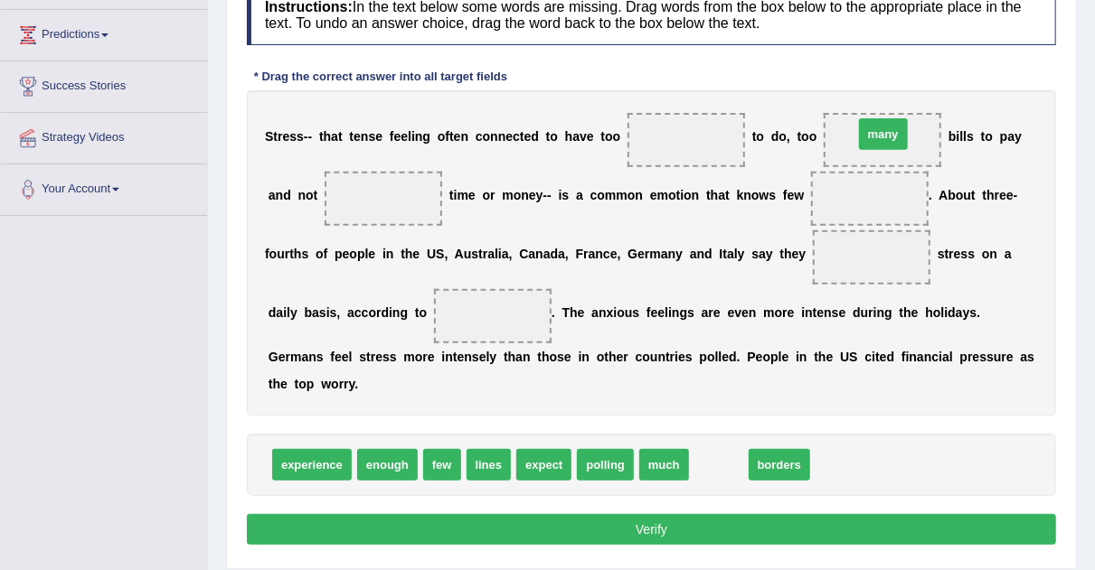
drag, startPoint x: 728, startPoint y: 463, endPoint x: 892, endPoint y: 132, distance: 369.5
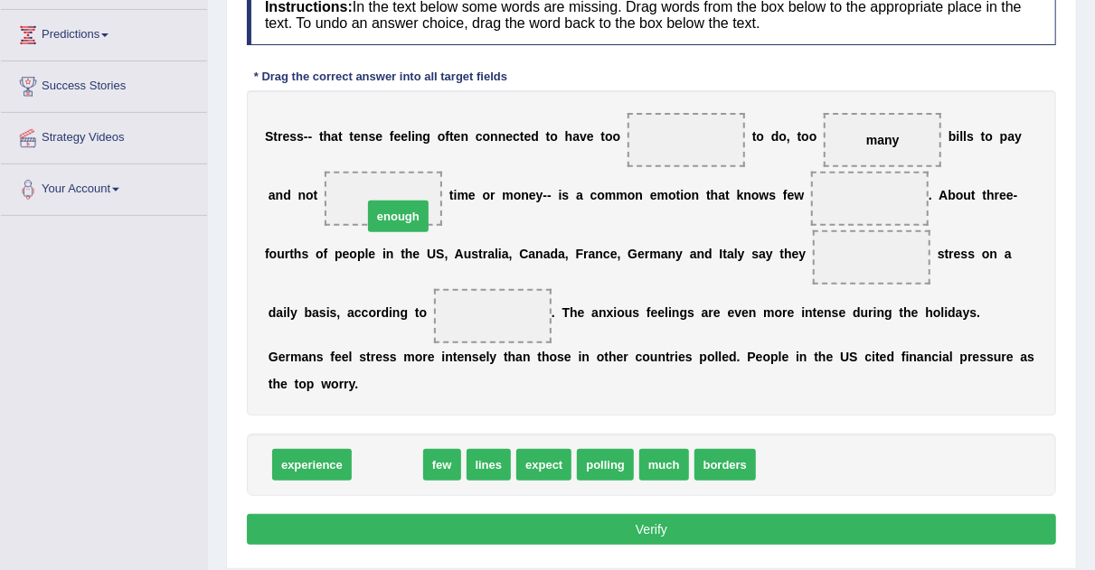
drag, startPoint x: 379, startPoint y: 462, endPoint x: 390, endPoint y: 213, distance: 248.8
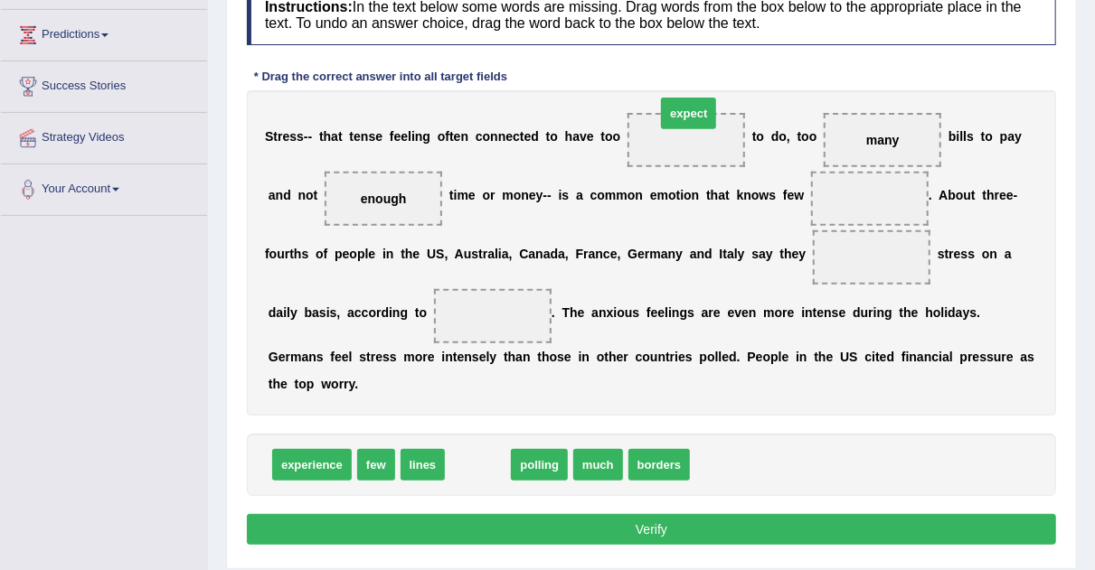
drag, startPoint x: 471, startPoint y: 454, endPoint x: 681, endPoint y: 98, distance: 413.3
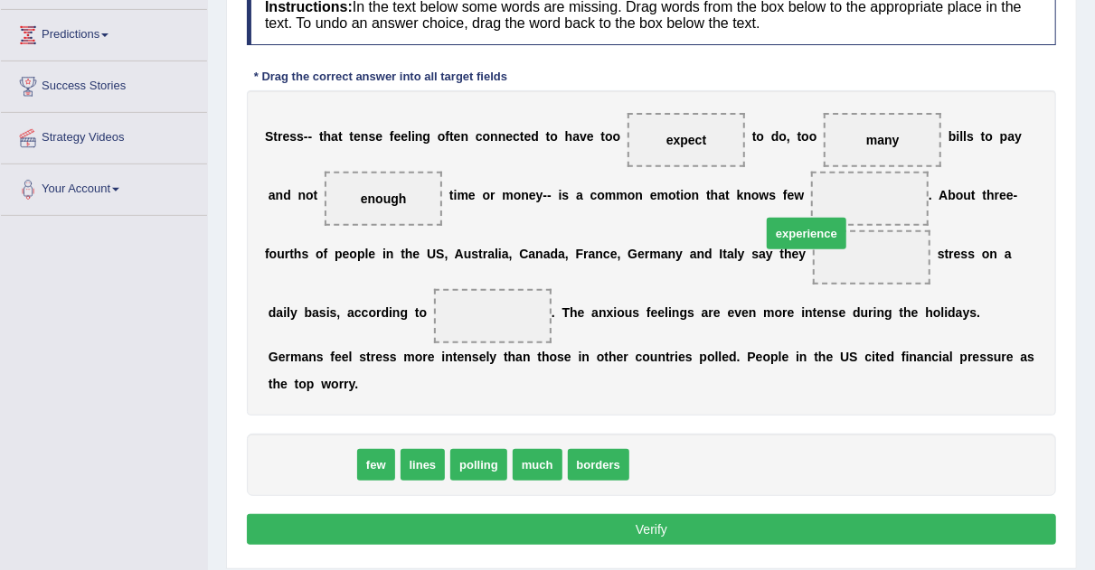
drag, startPoint x: 322, startPoint y: 466, endPoint x: 881, endPoint y: 204, distance: 617.9
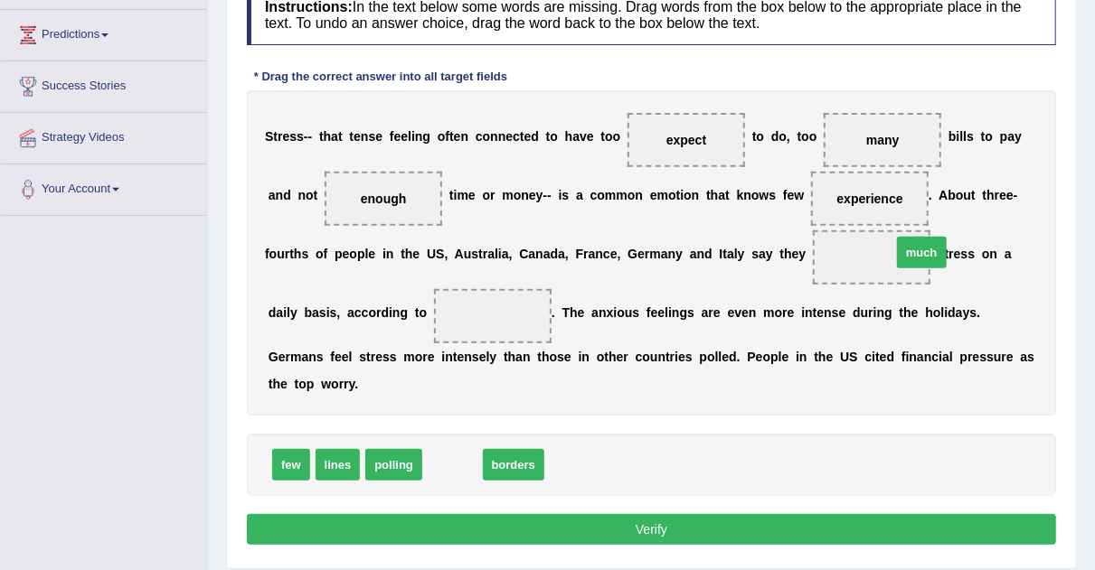
drag, startPoint x: 445, startPoint y: 459, endPoint x: 889, endPoint y: 253, distance: 489.4
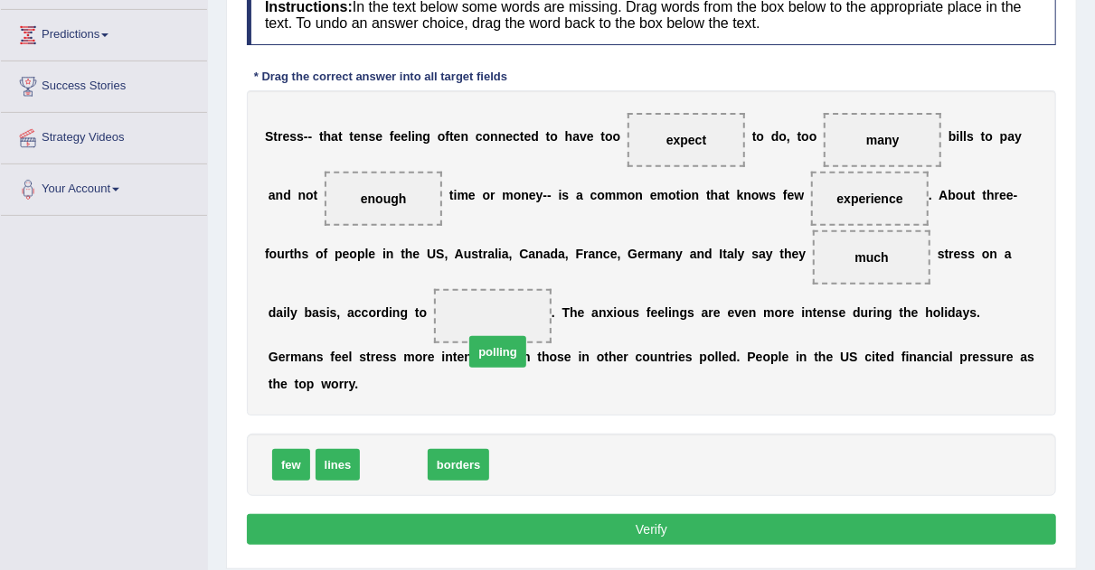
drag, startPoint x: 397, startPoint y: 465, endPoint x: 498, endPoint y: 341, distance: 160.0
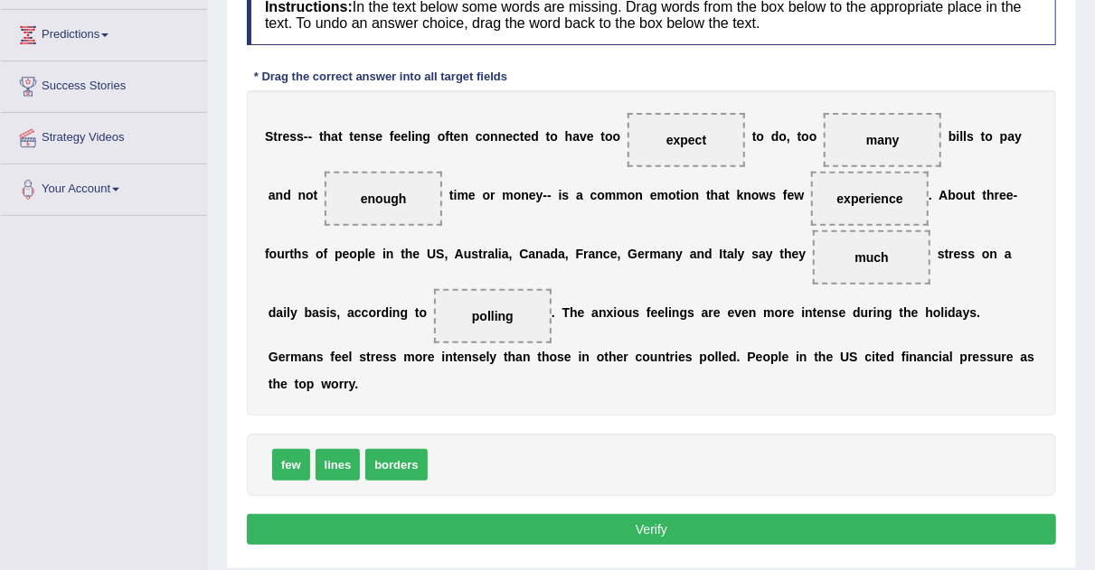
click at [550, 539] on button "Verify" at bounding box center [651, 529] width 809 height 31
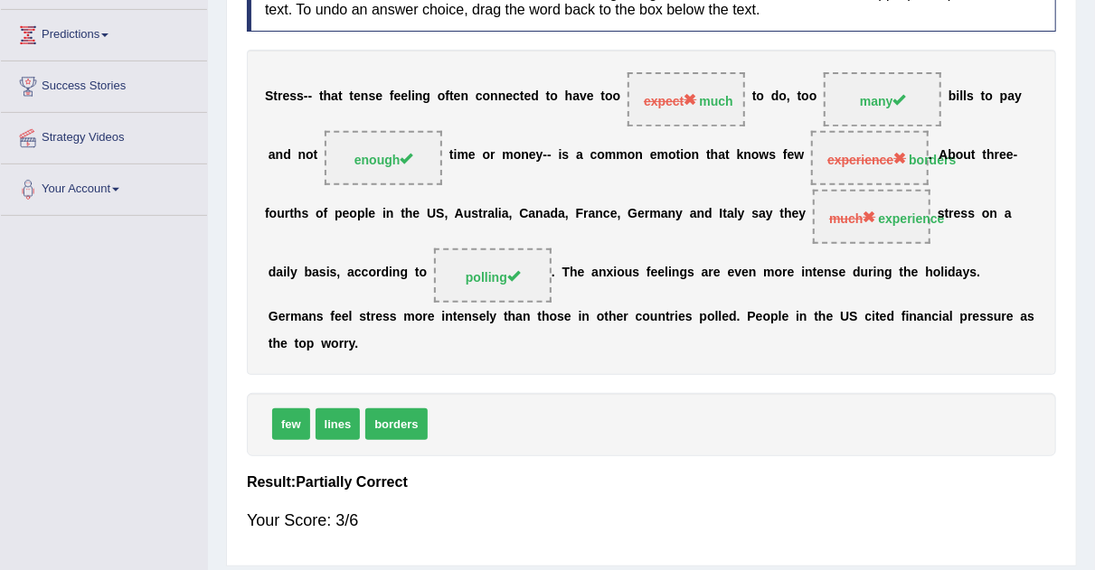
scroll to position [0, 0]
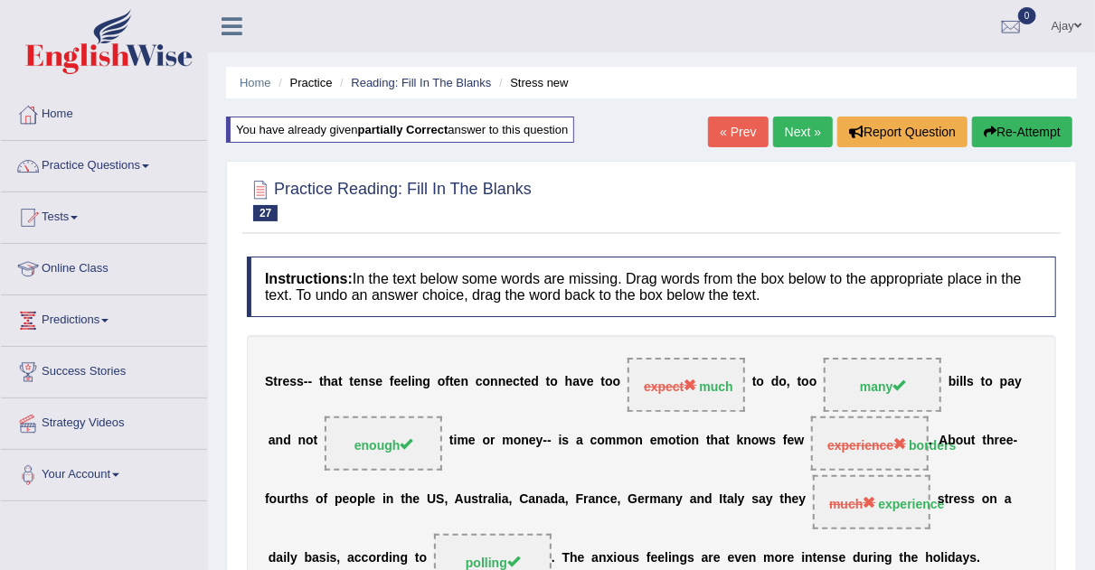
click at [807, 123] on link "Next »" at bounding box center [803, 132] width 60 height 31
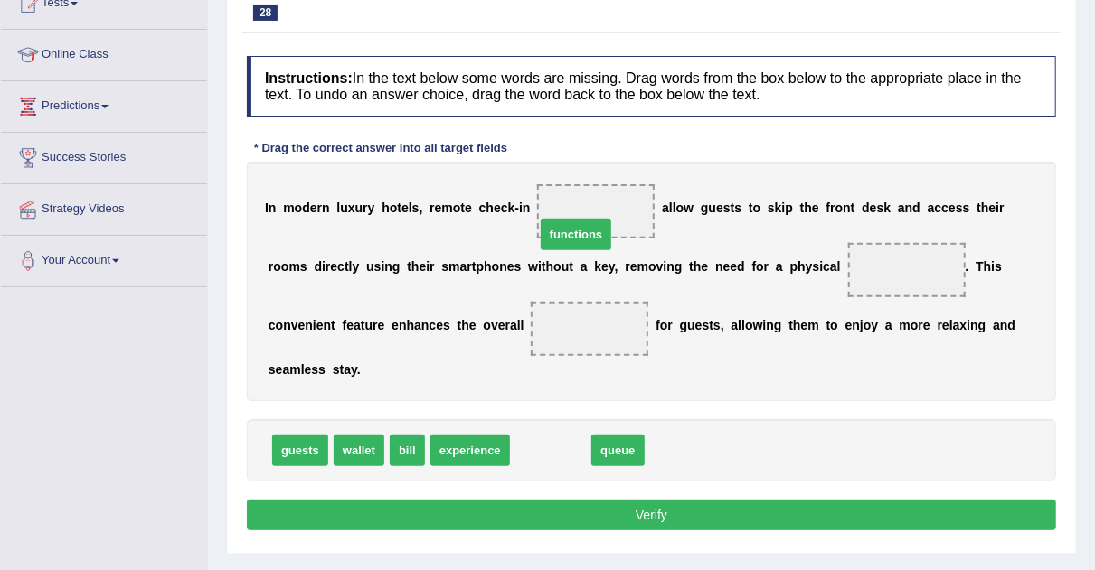
drag, startPoint x: 560, startPoint y: 436, endPoint x: 587, endPoint y: 220, distance: 217.7
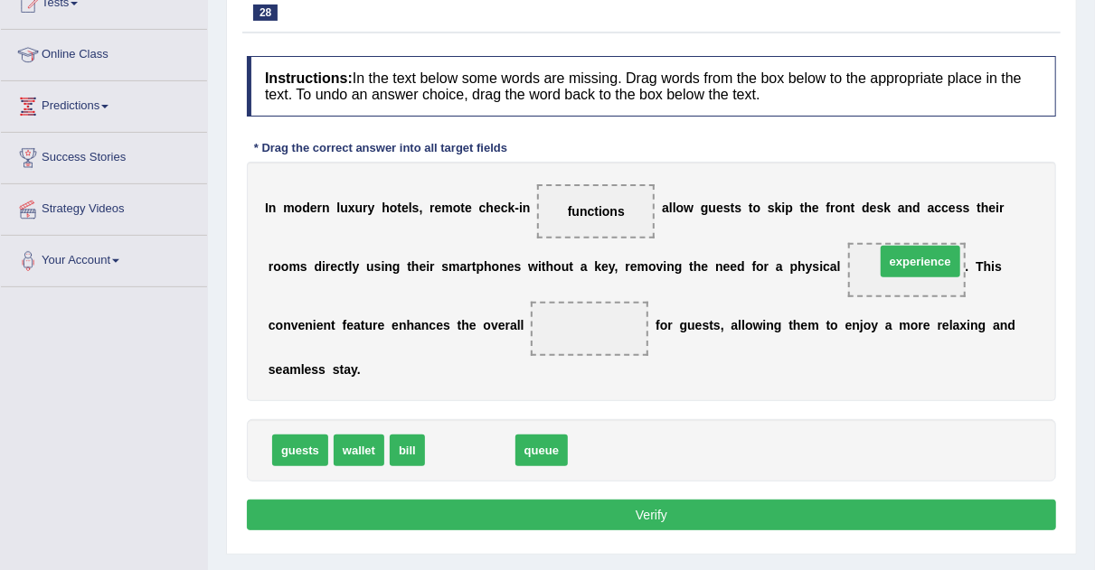
drag, startPoint x: 478, startPoint y: 447, endPoint x: 925, endPoint y: 259, distance: 484.5
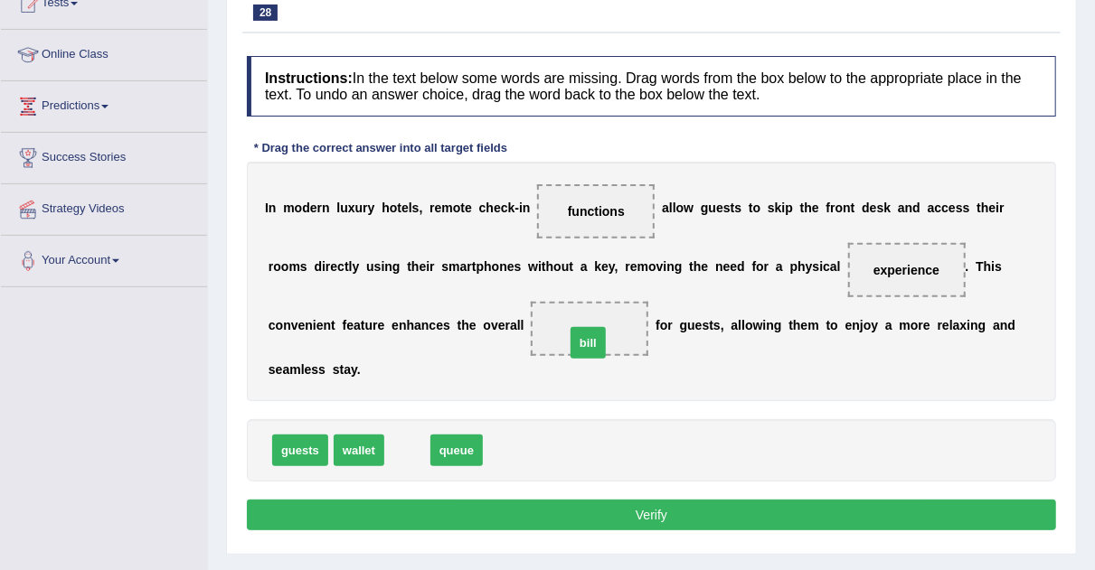
drag, startPoint x: 413, startPoint y: 444, endPoint x: 591, endPoint y: 329, distance: 211.9
click at [592, 512] on button "Verify" at bounding box center [651, 515] width 809 height 31
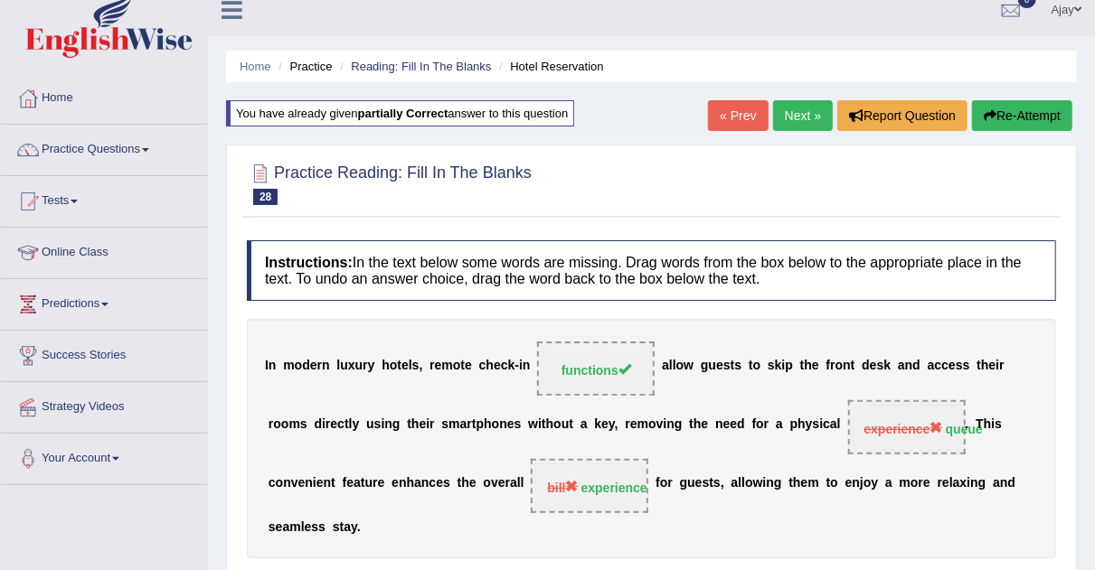
scroll to position [4, 0]
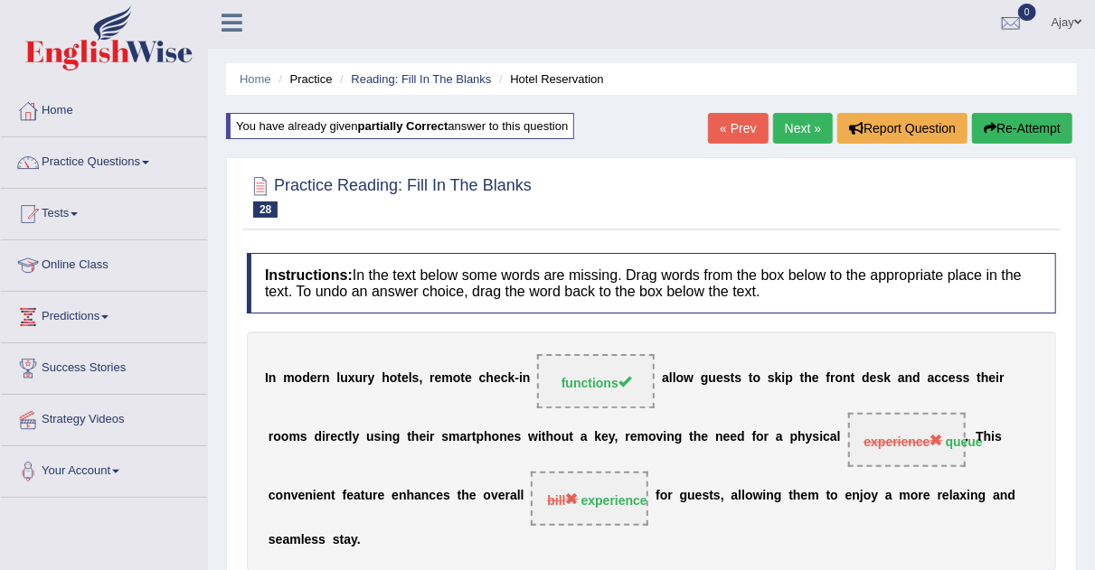
click at [804, 132] on link "Next »" at bounding box center [803, 128] width 60 height 31
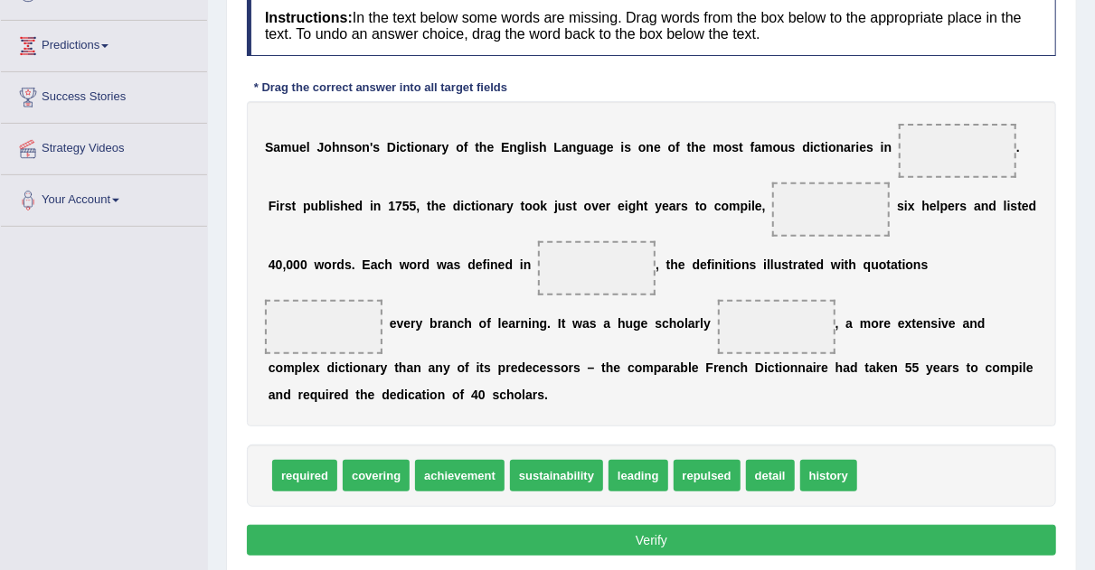
scroll to position [273, 0]
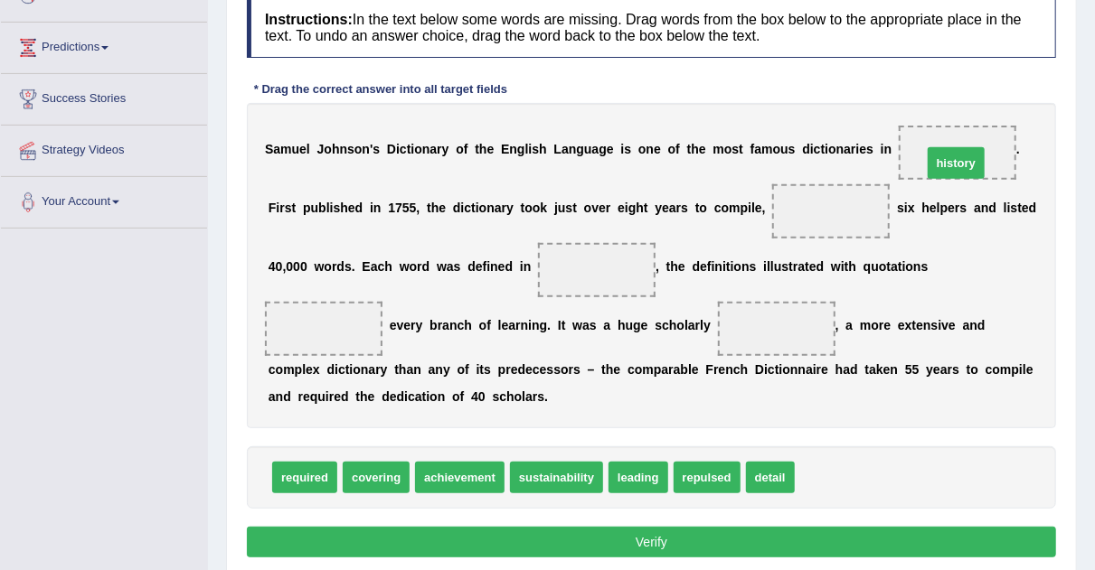
drag, startPoint x: 833, startPoint y: 474, endPoint x: 961, endPoint y: 159, distance: 339.4
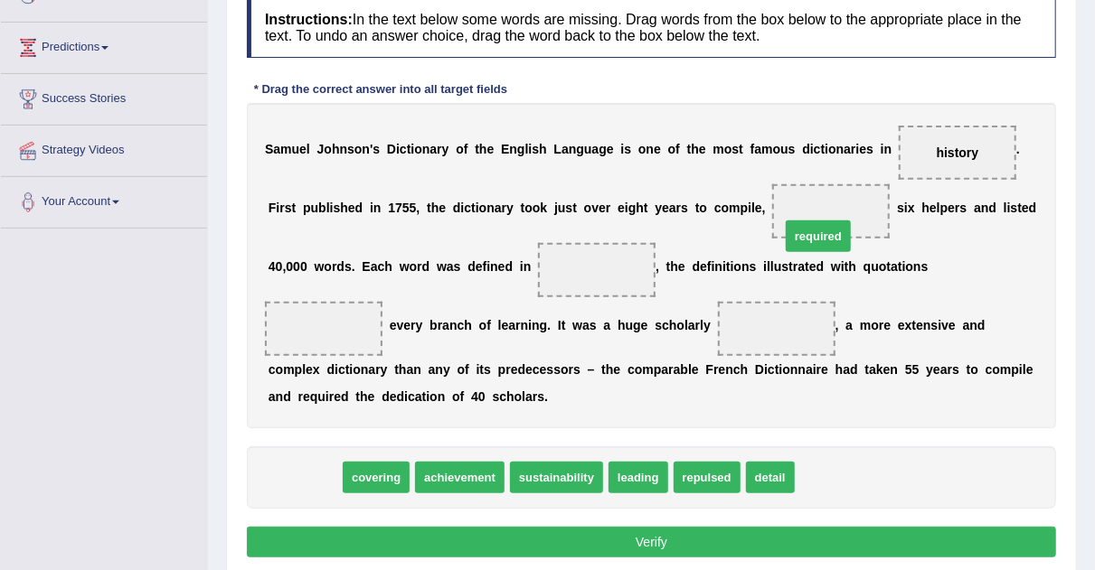
drag, startPoint x: 303, startPoint y: 468, endPoint x: 823, endPoint y: 222, distance: 575.0
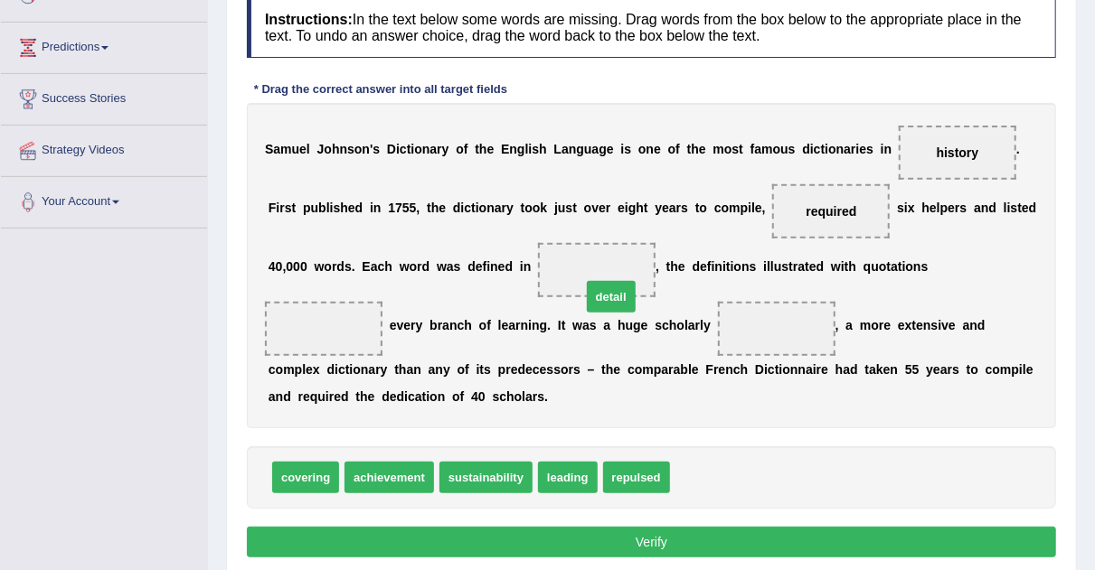
drag, startPoint x: 706, startPoint y: 477, endPoint x: 615, endPoint y: 291, distance: 207.4
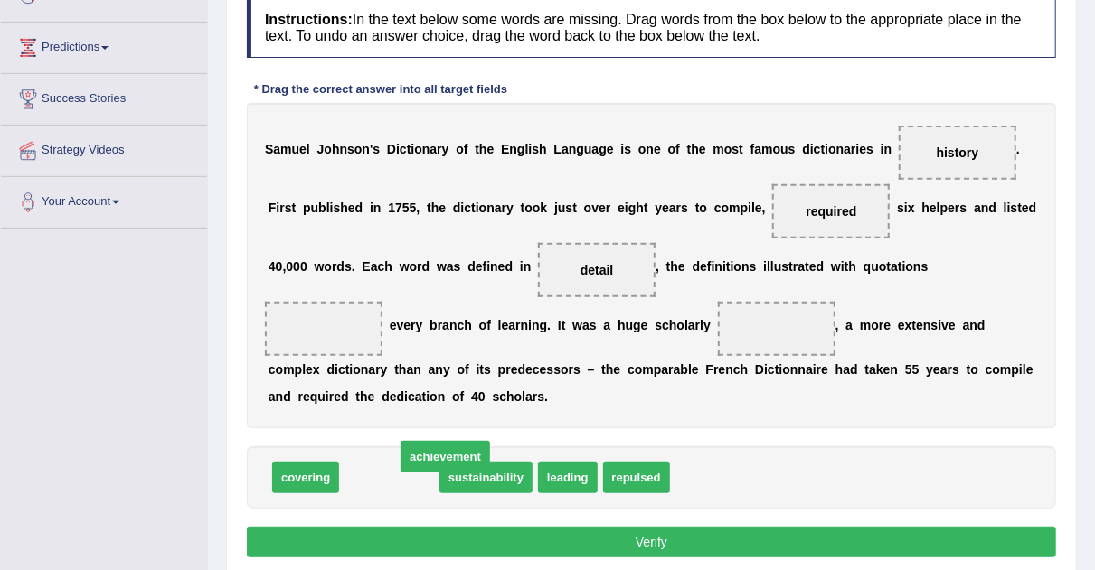
drag, startPoint x: 405, startPoint y: 474, endPoint x: 451, endPoint y: 461, distance: 47.8
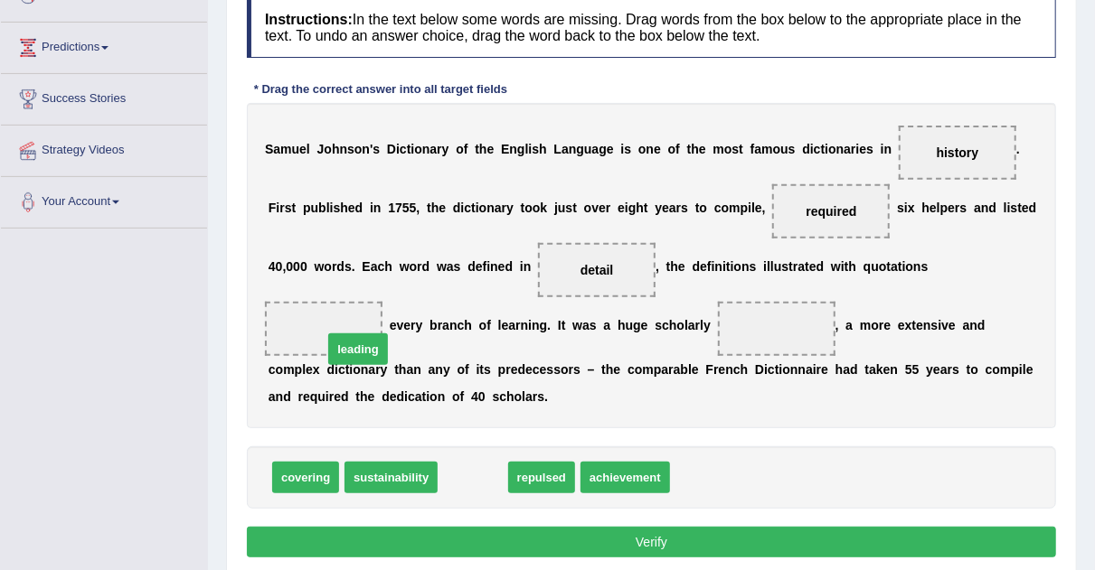
drag, startPoint x: 470, startPoint y: 476, endPoint x: 354, endPoint y: 346, distance: 174.2
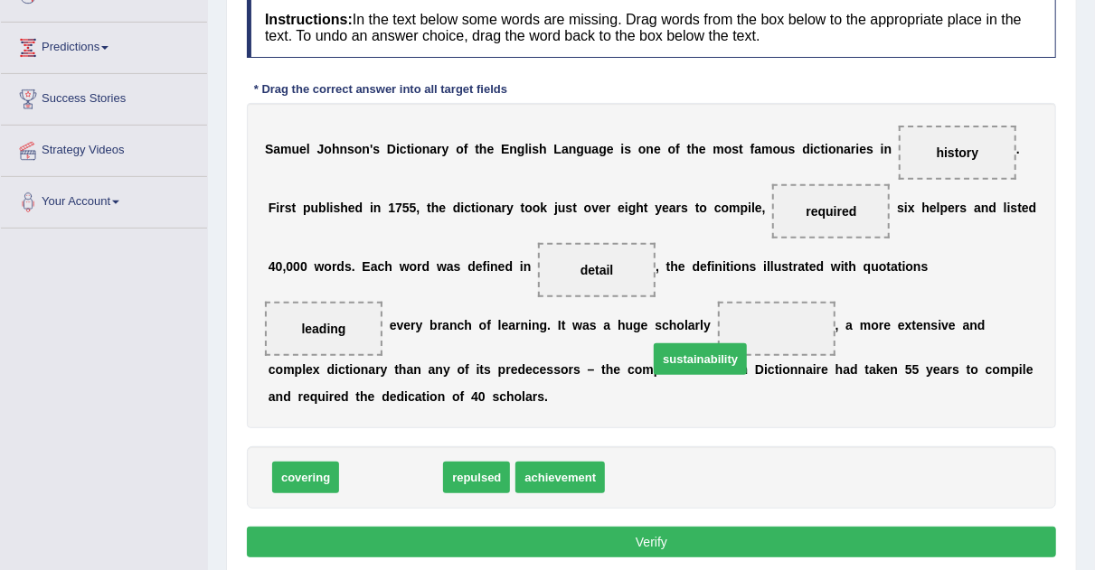
drag, startPoint x: 372, startPoint y: 482, endPoint x: 723, endPoint y: 339, distance: 379.5
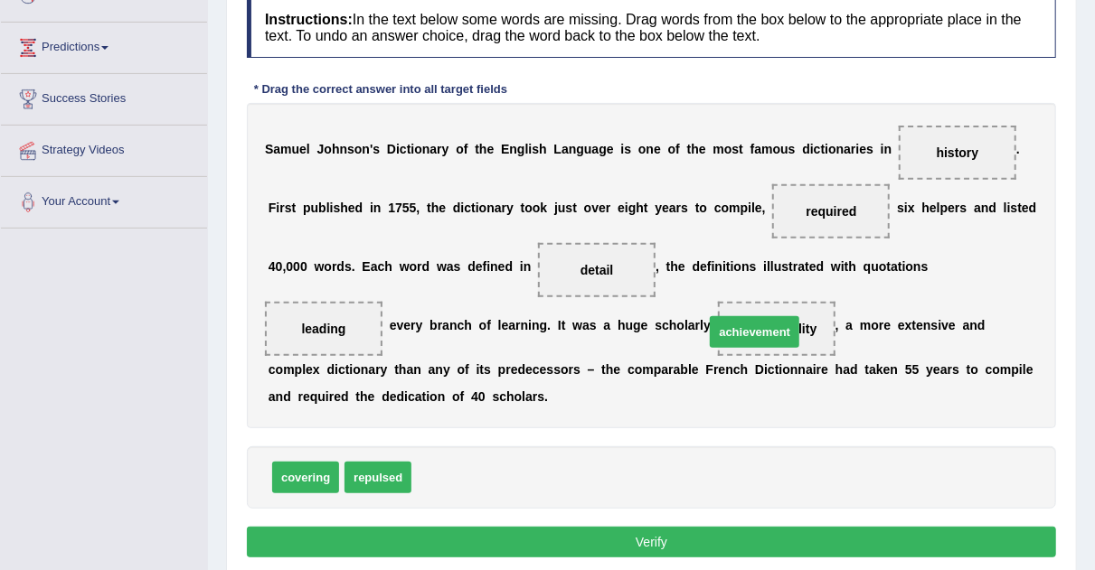
drag, startPoint x: 466, startPoint y: 483, endPoint x: 775, endPoint y: 324, distance: 347.7
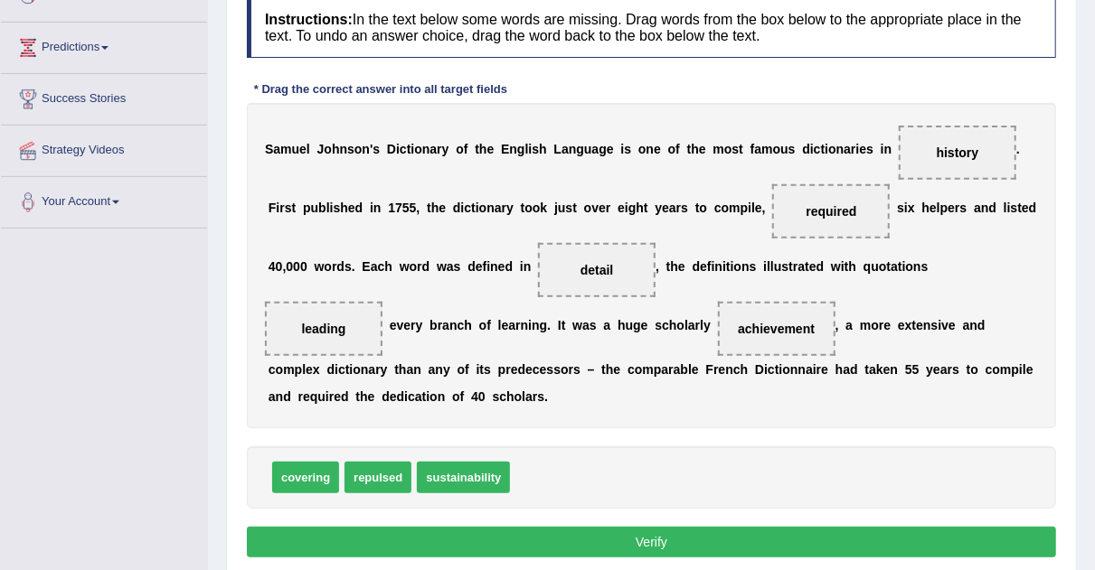
click at [636, 541] on button "Verify" at bounding box center [651, 542] width 809 height 31
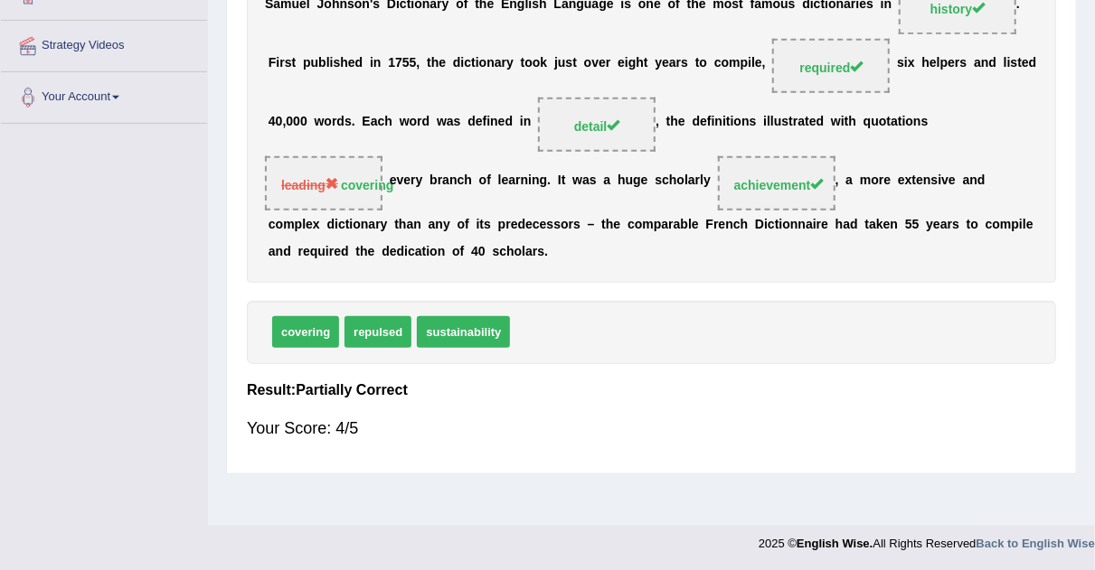
scroll to position [0, 0]
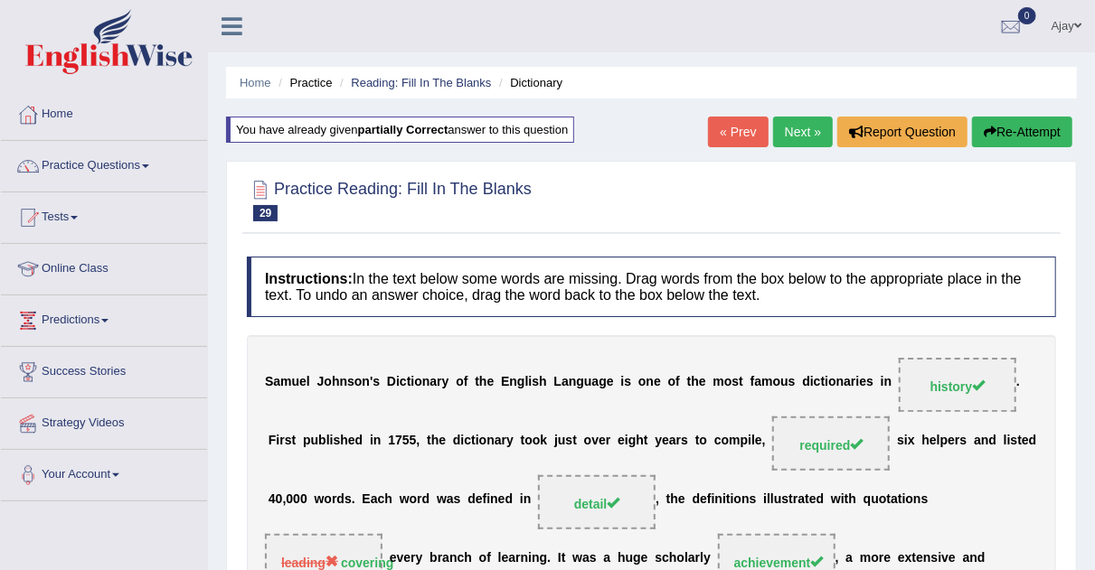
click at [804, 123] on link "Next »" at bounding box center [803, 132] width 60 height 31
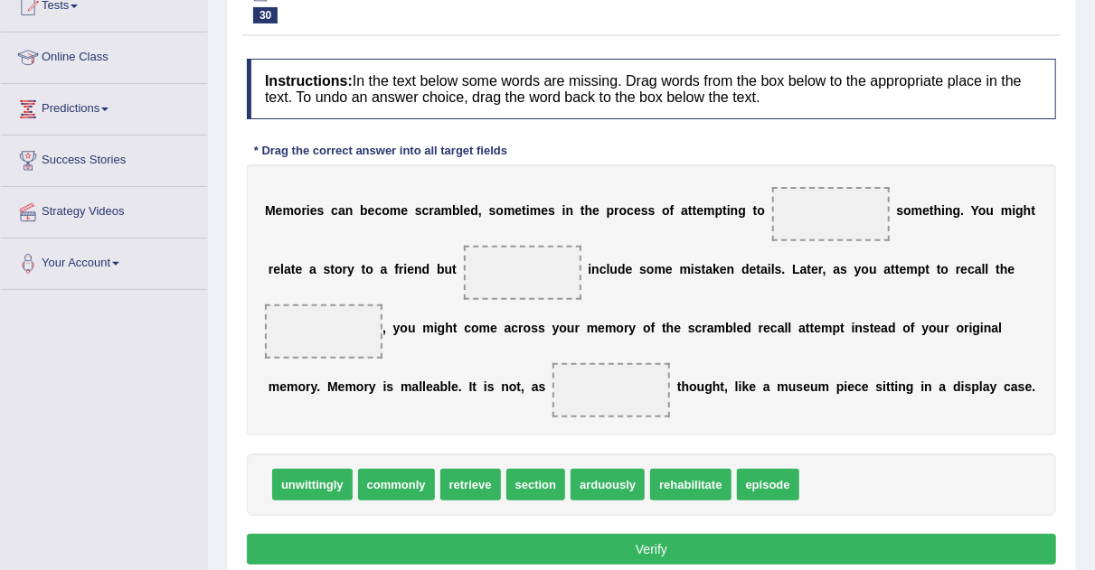
scroll to position [230, 0]
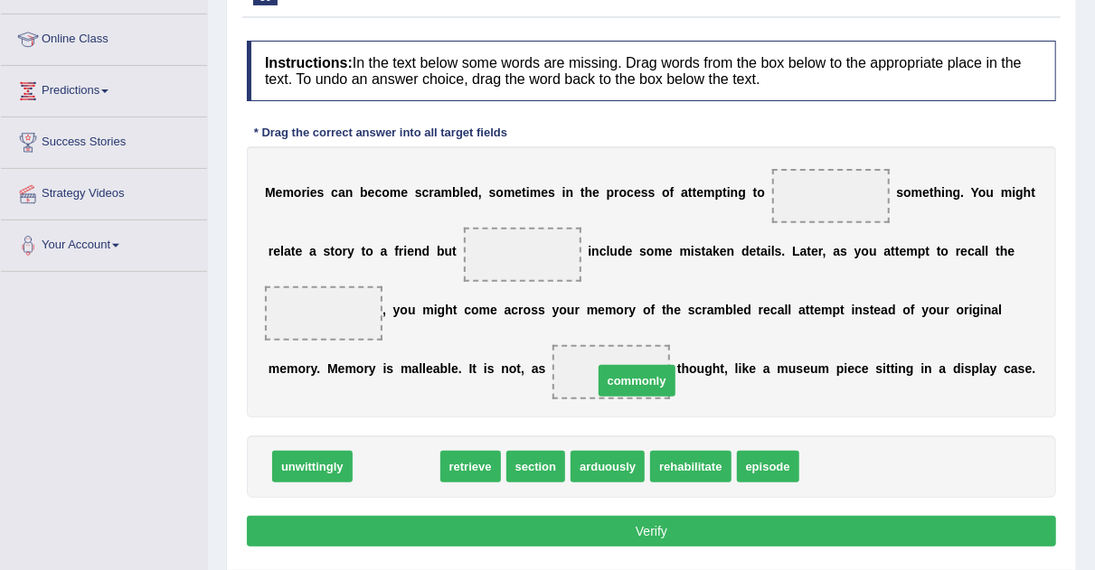
drag, startPoint x: 408, startPoint y: 466, endPoint x: 630, endPoint y: 380, distance: 238.4
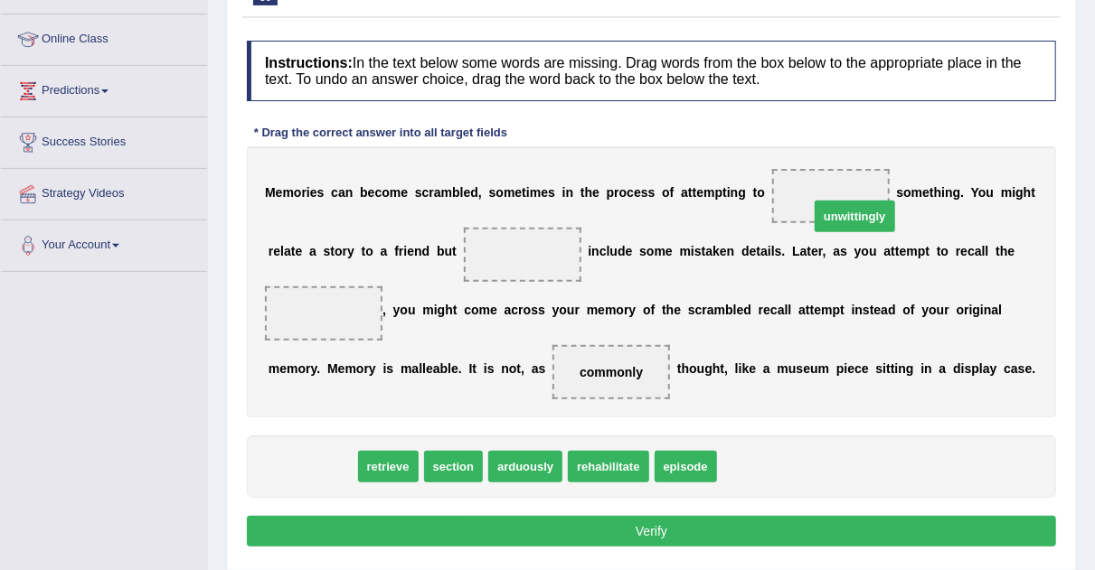
drag, startPoint x: 329, startPoint y: 460, endPoint x: 863, endPoint y: 211, distance: 589.6
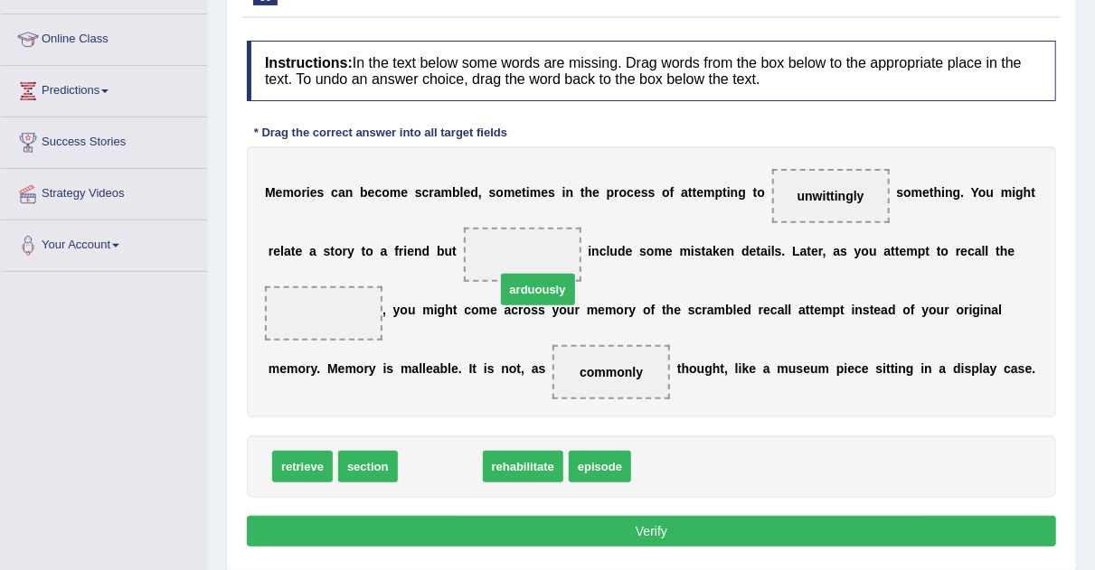
drag, startPoint x: 453, startPoint y: 456, endPoint x: 521, endPoint y: 242, distance: 224.7
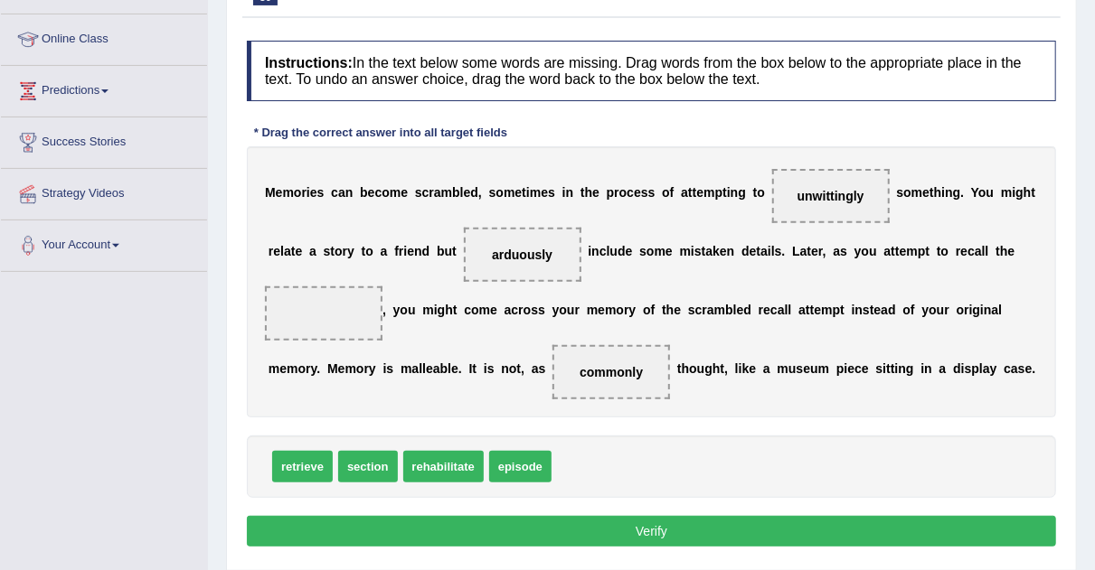
click at [383, 454] on span "section" at bounding box center [368, 467] width 60 height 32
drag, startPoint x: 510, startPoint y: 463, endPoint x: 344, endPoint y: 327, distance: 213.9
click at [389, 460] on span "section" at bounding box center [368, 467] width 60 height 32
click at [401, 522] on button "Verify" at bounding box center [651, 531] width 809 height 31
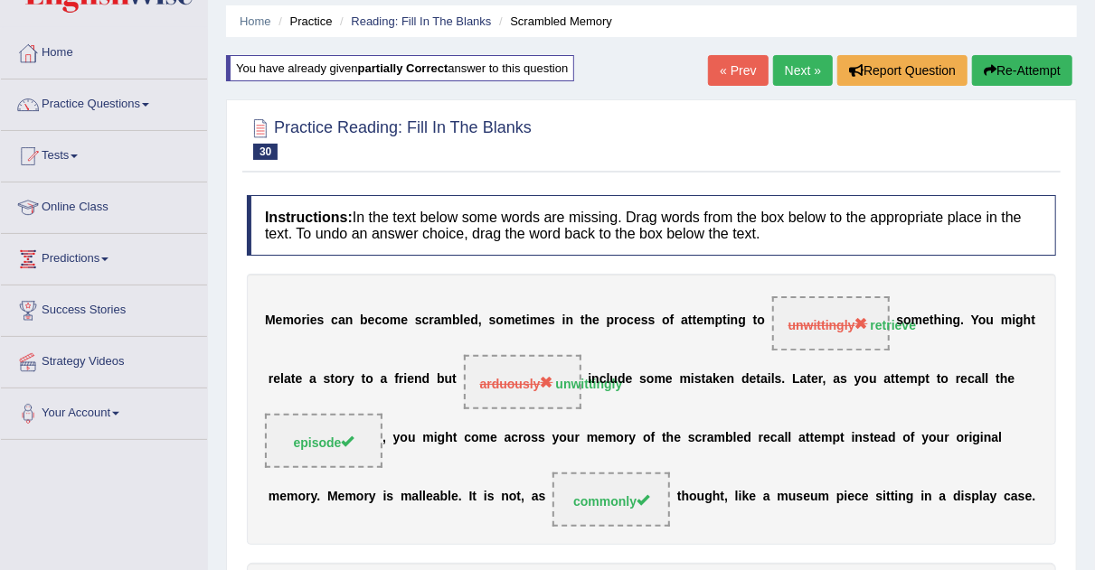
scroll to position [51, 0]
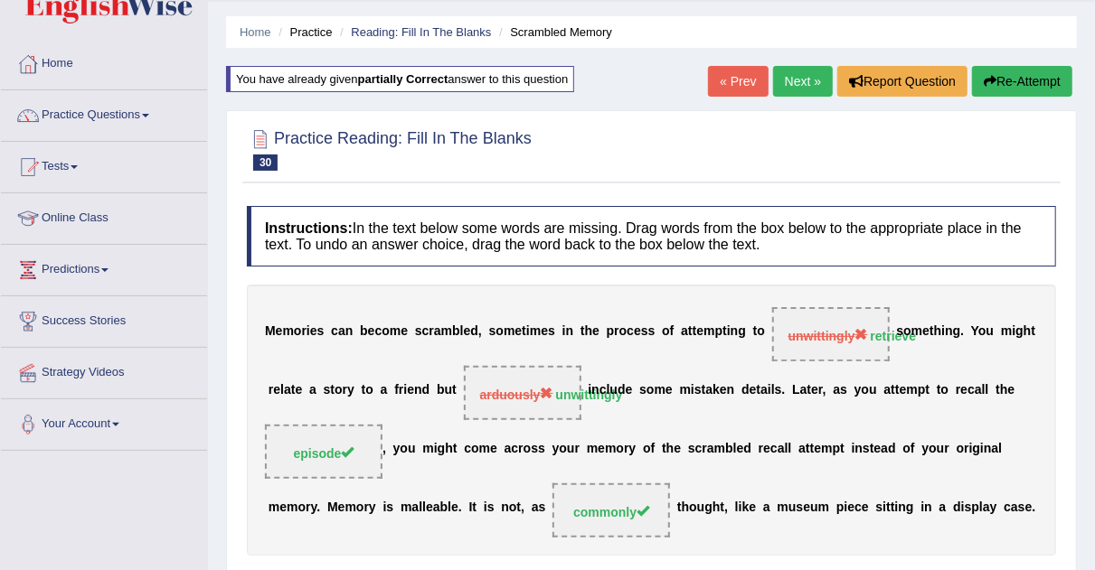
click at [796, 82] on link "Next »" at bounding box center [803, 81] width 60 height 31
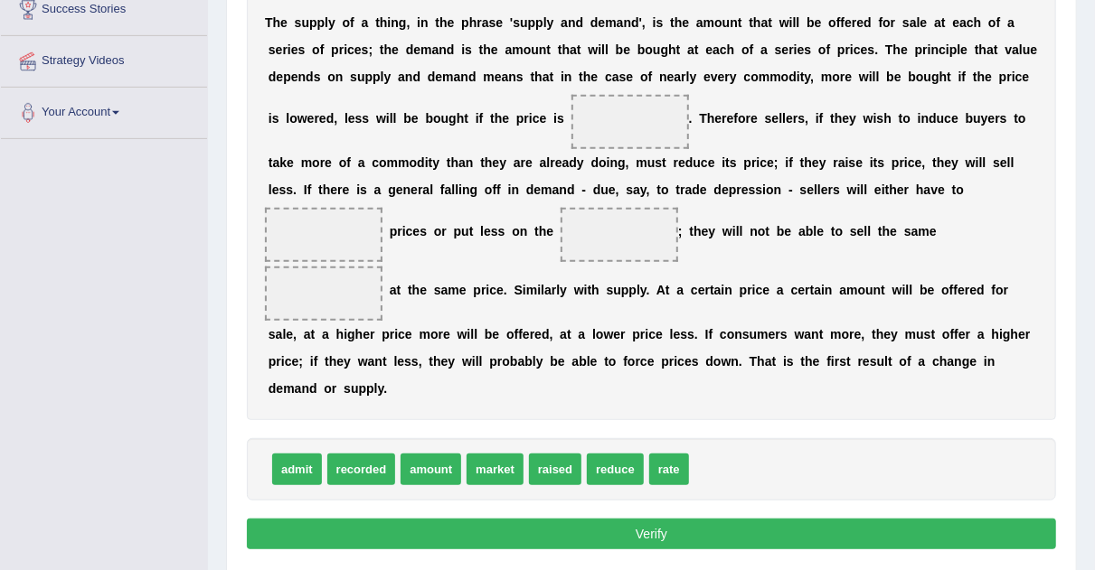
scroll to position [356, 0]
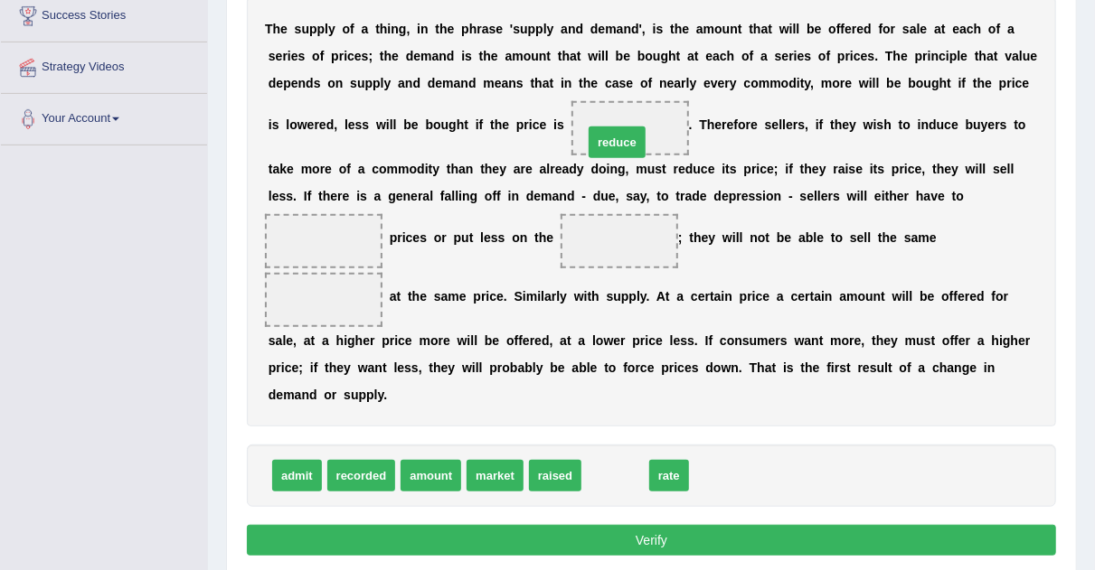
drag, startPoint x: 619, startPoint y: 472, endPoint x: 619, endPoint y: 137, distance: 334.5
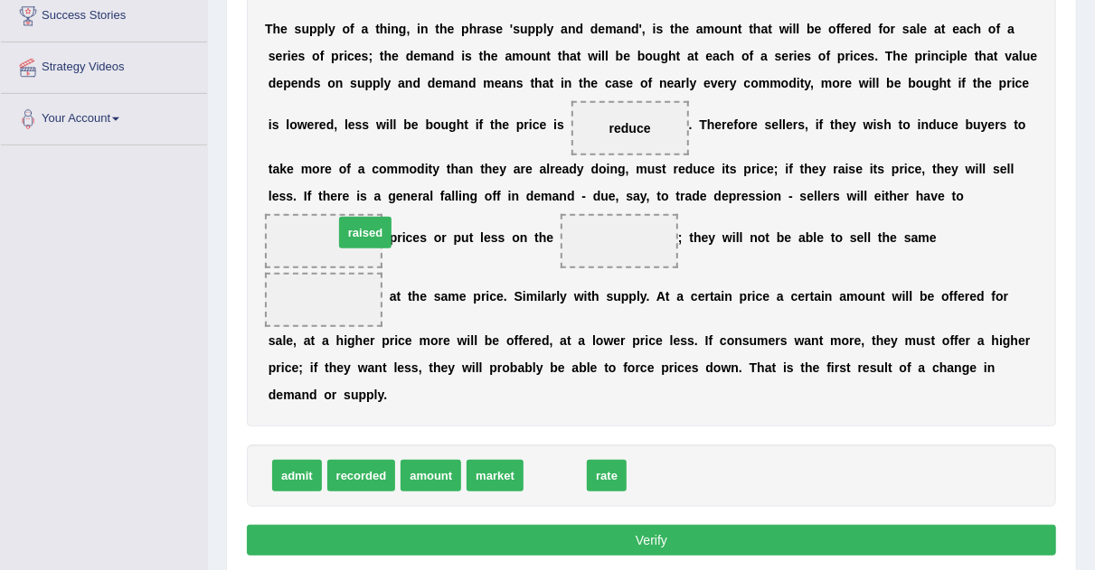
drag, startPoint x: 547, startPoint y: 466, endPoint x: 357, endPoint y: 222, distance: 308.5
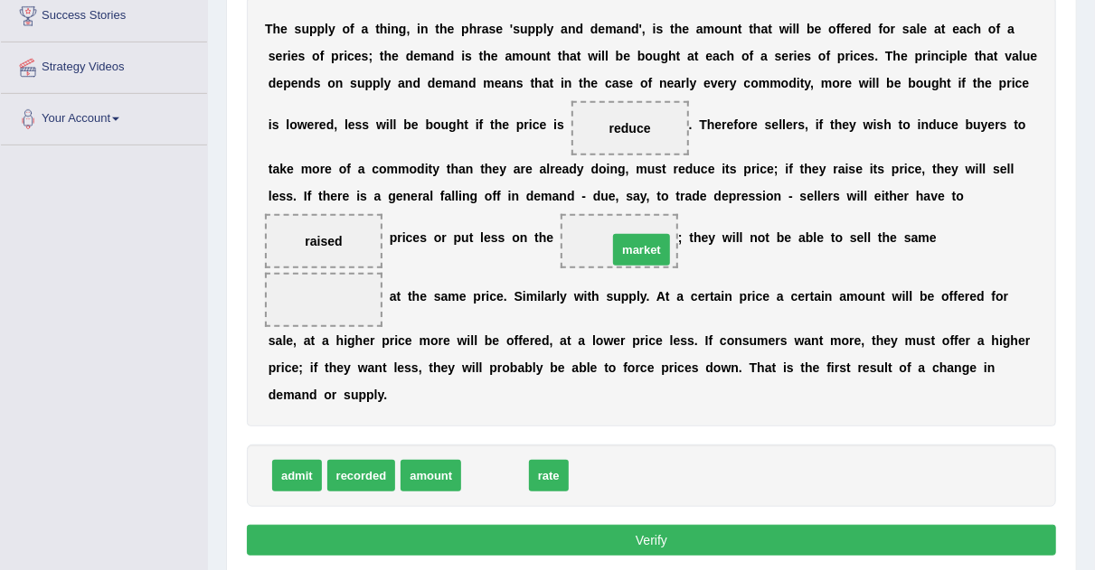
drag, startPoint x: 491, startPoint y: 474, endPoint x: 635, endPoint y: 248, distance: 268.3
drag, startPoint x: 491, startPoint y: 472, endPoint x: 348, endPoint y: 324, distance: 205.9
click at [495, 532] on button "Verify" at bounding box center [651, 540] width 809 height 31
